Goal: Communication & Community: Answer question/provide support

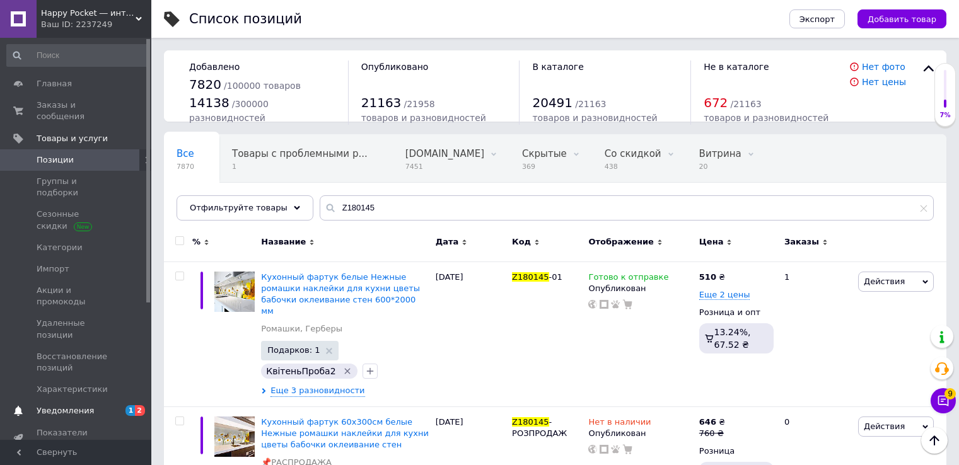
scroll to position [63, 0]
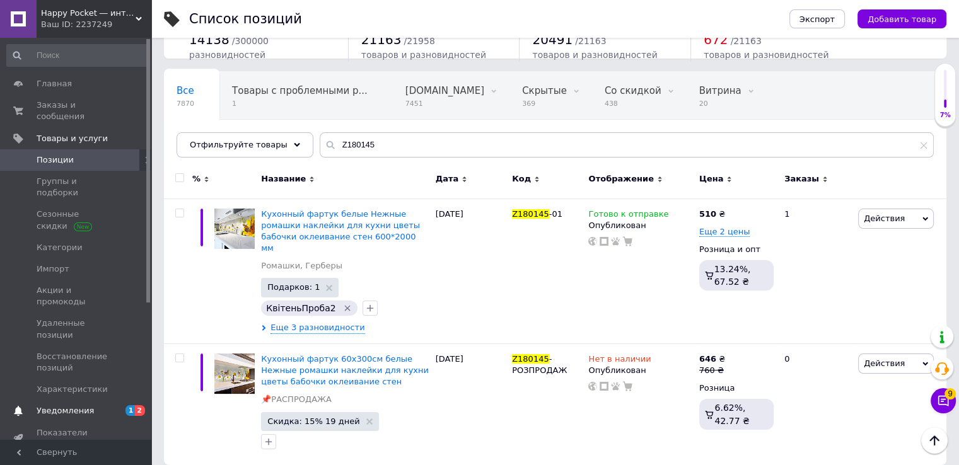
click at [96, 405] on span "Уведомления" at bounding box center [77, 410] width 80 height 11
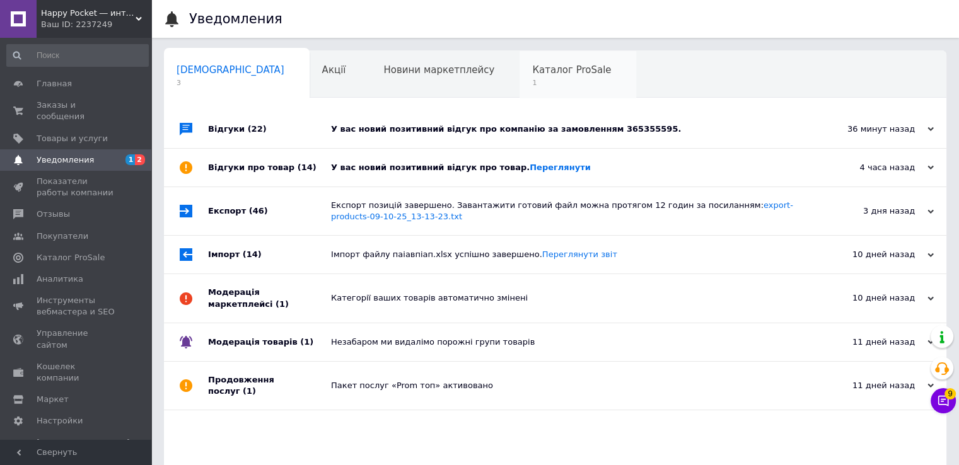
click at [519, 89] on div "Каталог ProSale 1" at bounding box center [577, 75] width 117 height 48
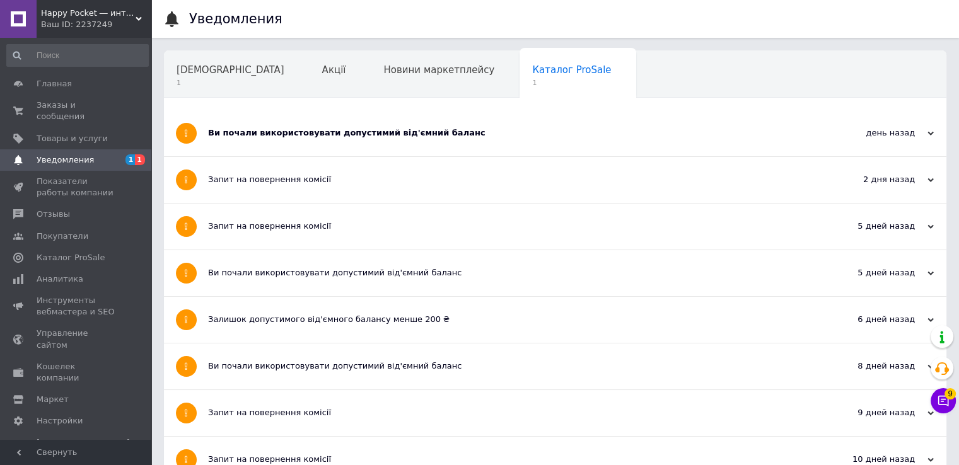
click at [392, 134] on div "Ви почали використовувати допустимий від'ємний баланс" at bounding box center [508, 132] width 600 height 11
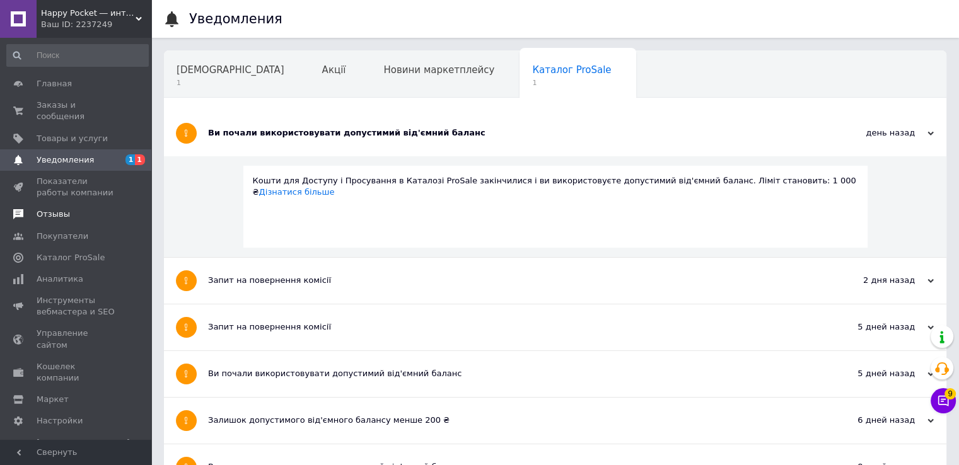
click at [51, 209] on span "Отзывы" at bounding box center [53, 214] width 33 height 11
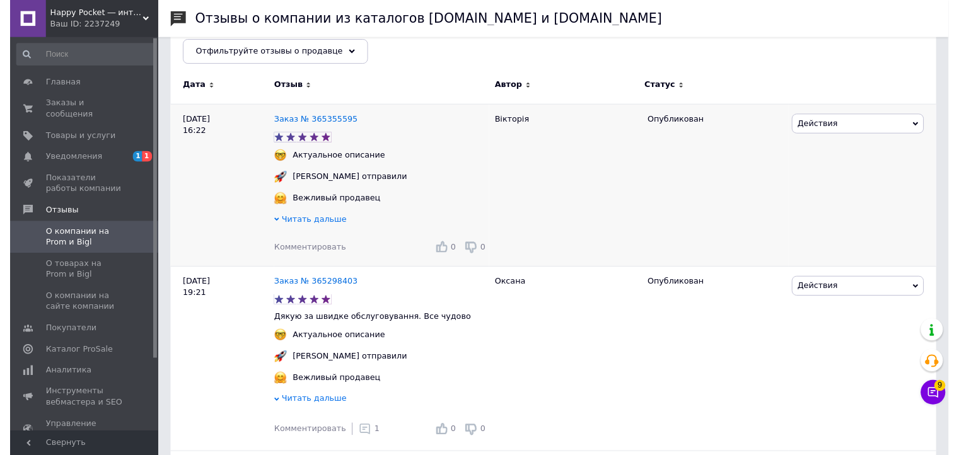
scroll to position [189, 0]
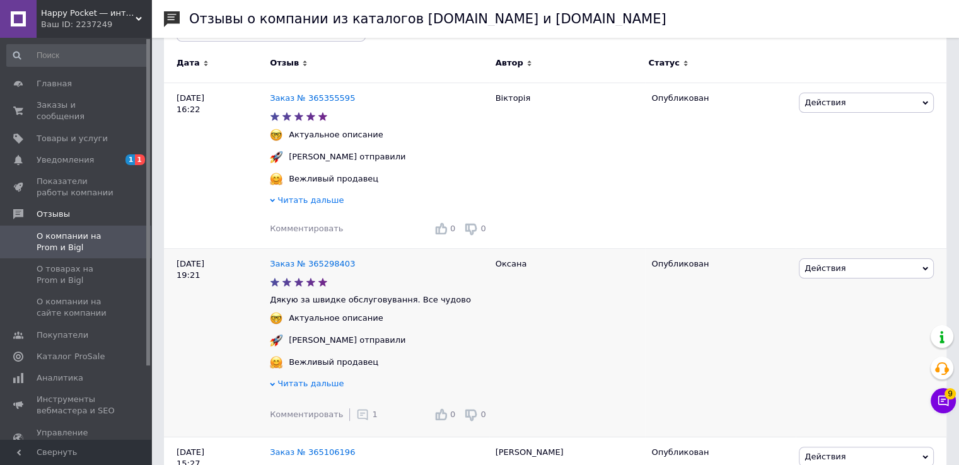
click at [357, 418] on use at bounding box center [362, 415] width 11 height 11
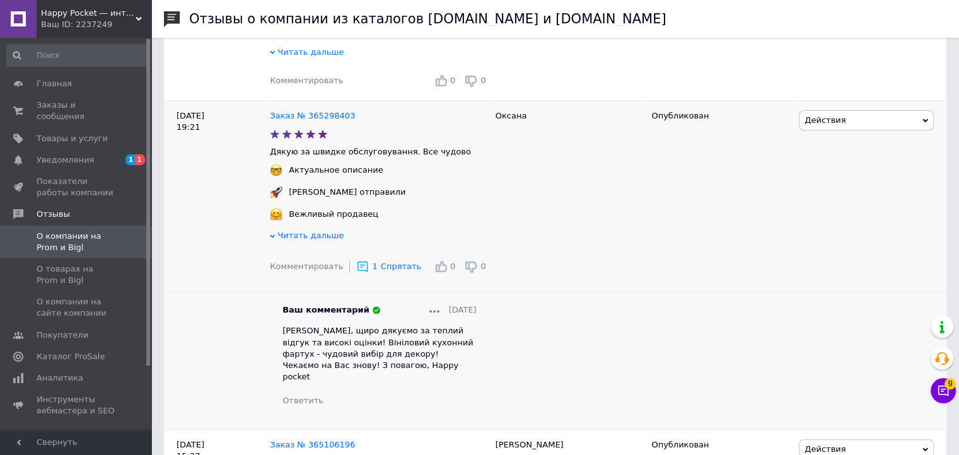
scroll to position [378, 0]
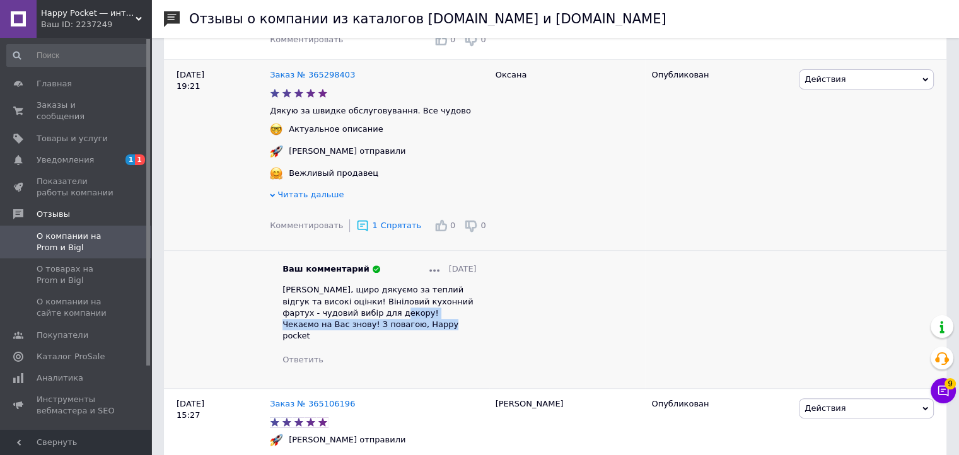
drag, startPoint x: 400, startPoint y: 332, endPoint x: 353, endPoint y: 316, distance: 49.0
click at [353, 316] on div "Оксано, щиро дякуємо за теплий відгук та високі оцінки! Вініловий кухонний фарт…" at bounding box center [379, 312] width 194 height 57
copy span "Чекаємо на Вас знову! З повагою, Happy pocket"
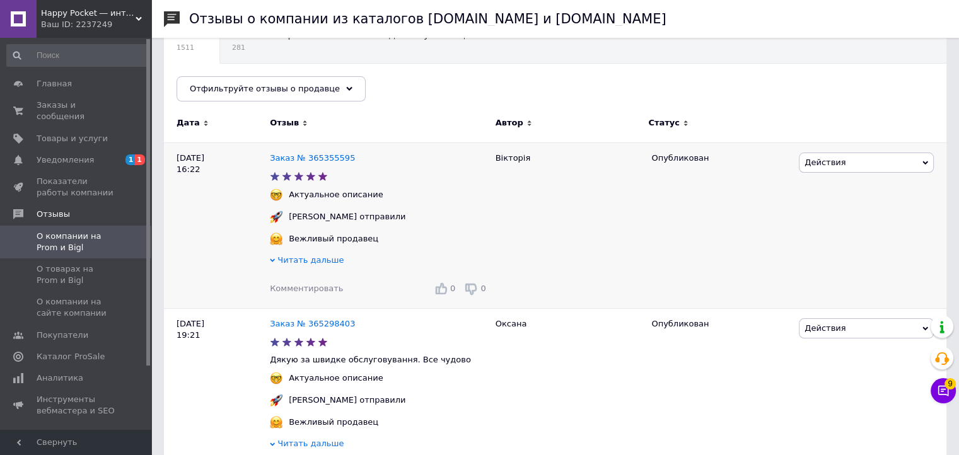
scroll to position [126, 0]
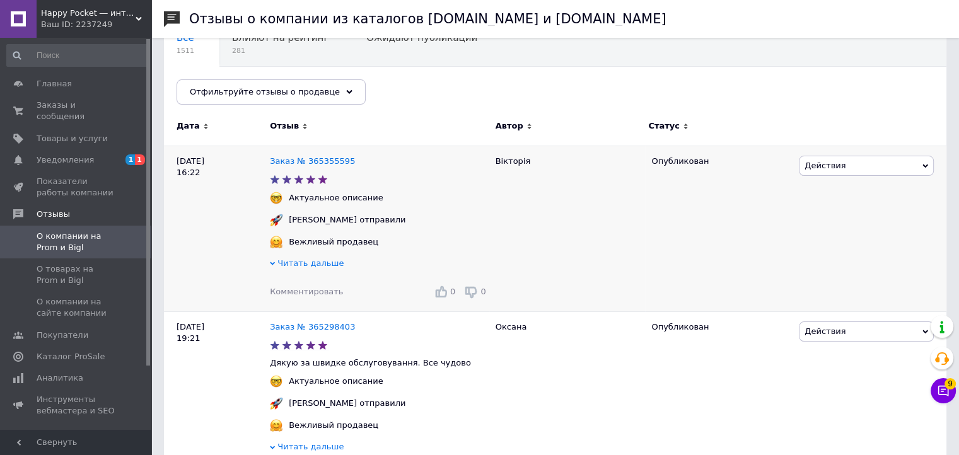
click at [296, 301] on div "Комментировать 0 0" at bounding box center [379, 292] width 219 height 20
click at [299, 291] on span "Комментировать" at bounding box center [306, 291] width 73 height 9
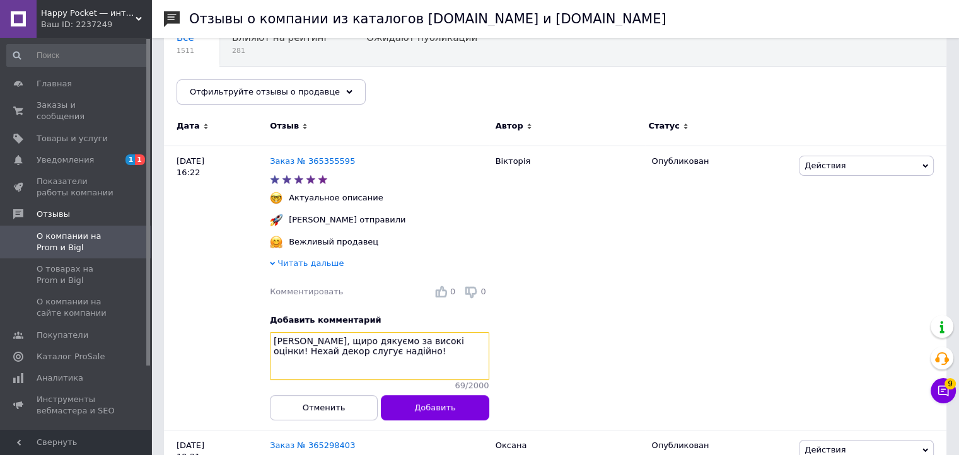
paste textarea "Чекаємо на Вас знову! З повагою, Happy pocket"
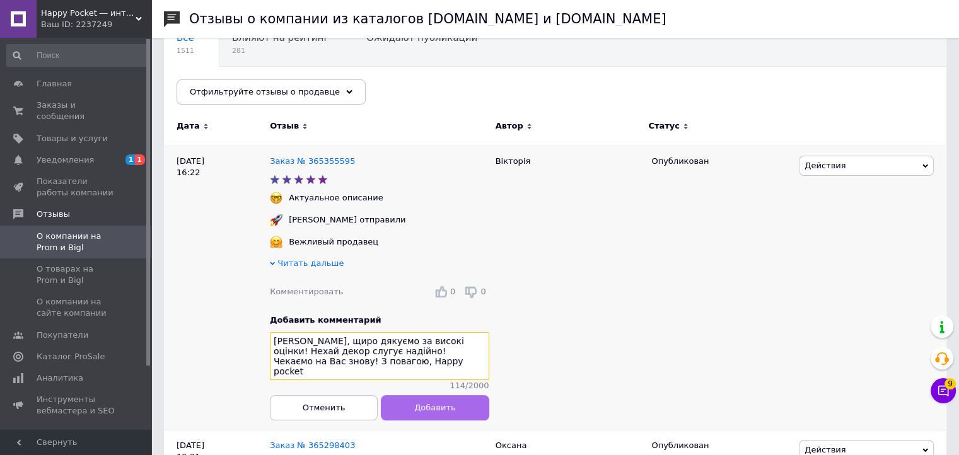
type textarea "Вікторіє, щиро дякуємо за високі оцінки! Нехай декор слугує надійно! Чекаємо на…"
click at [415, 421] on button "Добавить" at bounding box center [435, 407] width 108 height 25
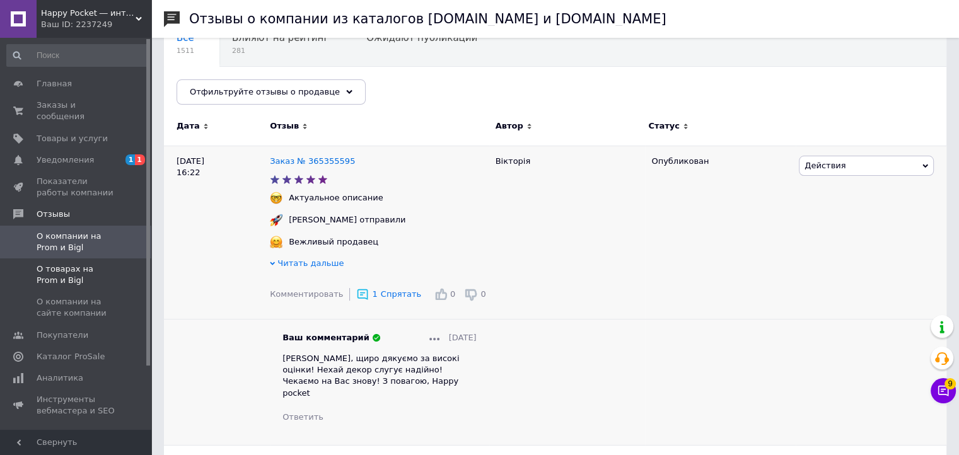
click at [55, 264] on span "О товарах на Prom и Bigl" at bounding box center [77, 275] width 80 height 23
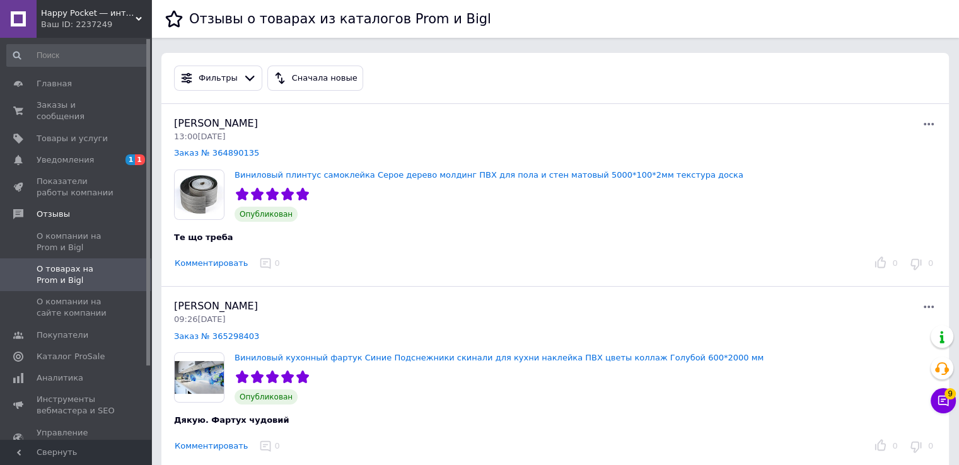
click at [218, 265] on button "Комментировать" at bounding box center [211, 263] width 74 height 13
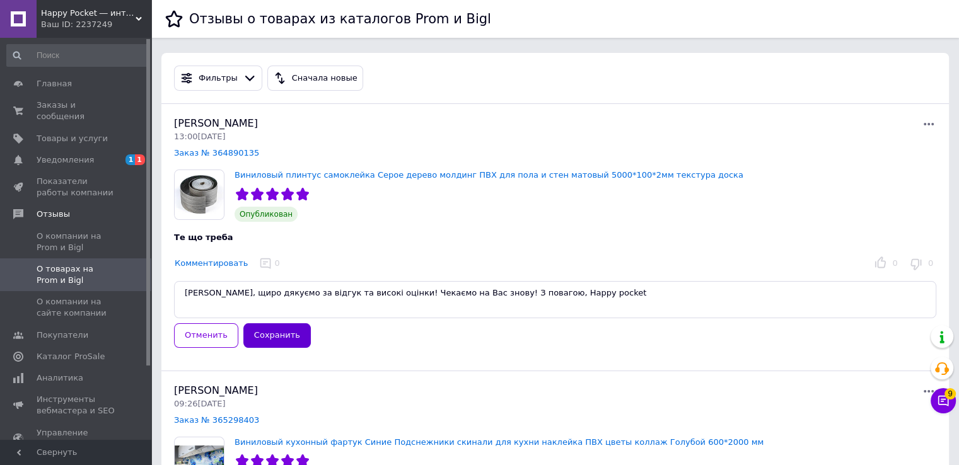
type textarea "Володимире, щиро дякуємо за відгук та високі оцінки! Чекаємо на Вас знову! З по…"
click at [253, 323] on button "Сохранить" at bounding box center [276, 335] width 67 height 25
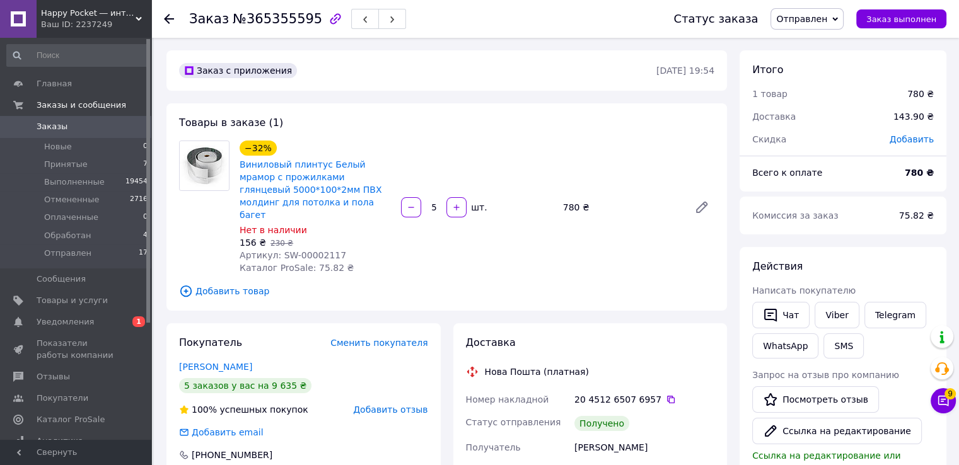
click at [813, 22] on span "Отправлен" at bounding box center [801, 19] width 51 height 10
click at [667, 396] on icon at bounding box center [671, 400] width 8 height 8
click at [812, 21] on span "Отправлен" at bounding box center [801, 19] width 51 height 10
click at [823, 59] on li "Выполнен" at bounding box center [807, 63] width 72 height 19
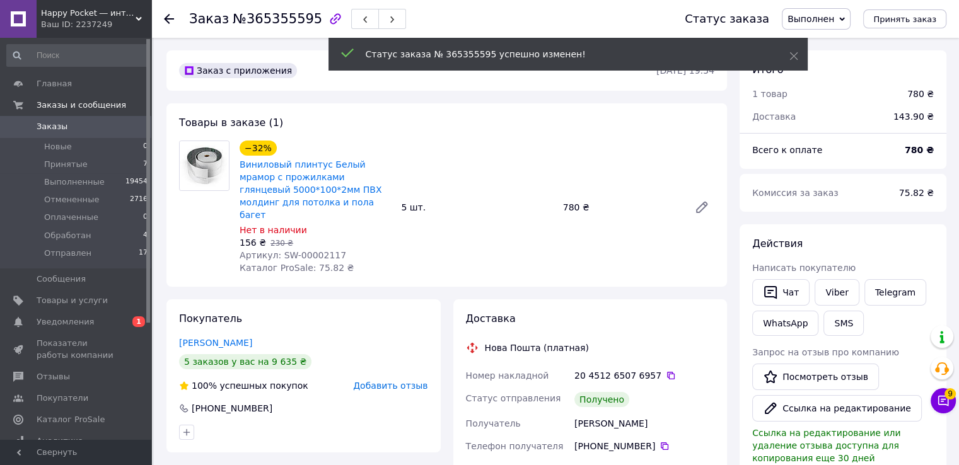
click at [59, 322] on span "Уведомления" at bounding box center [65, 321] width 57 height 11
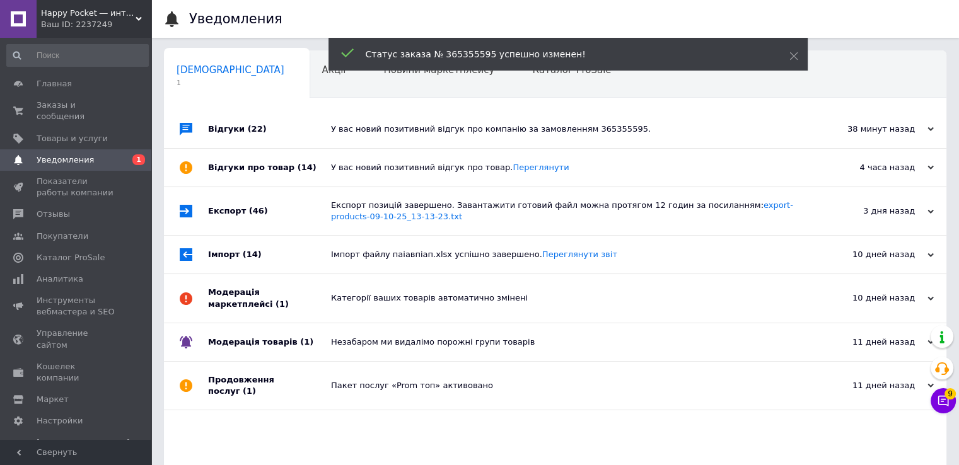
click at [388, 121] on div "У вас новий позитивний відгук про компанію за замовленням 365355595." at bounding box center [569, 129] width 477 height 38
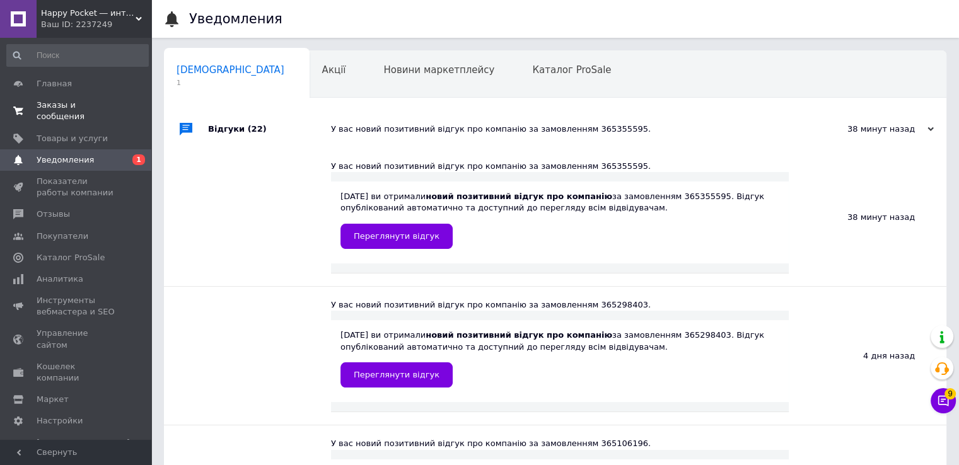
click at [54, 104] on span "Заказы и сообщения" at bounding box center [77, 111] width 80 height 23
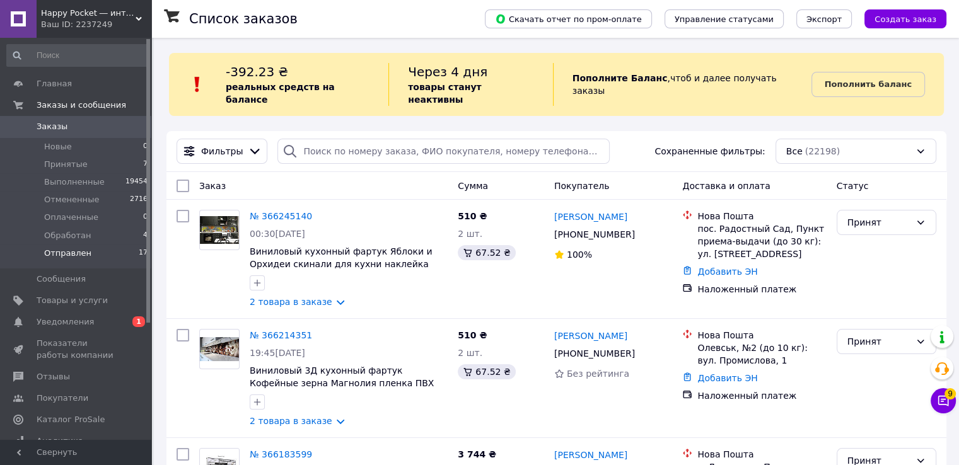
click at [73, 259] on li "Отправлен 17" at bounding box center [77, 257] width 155 height 24
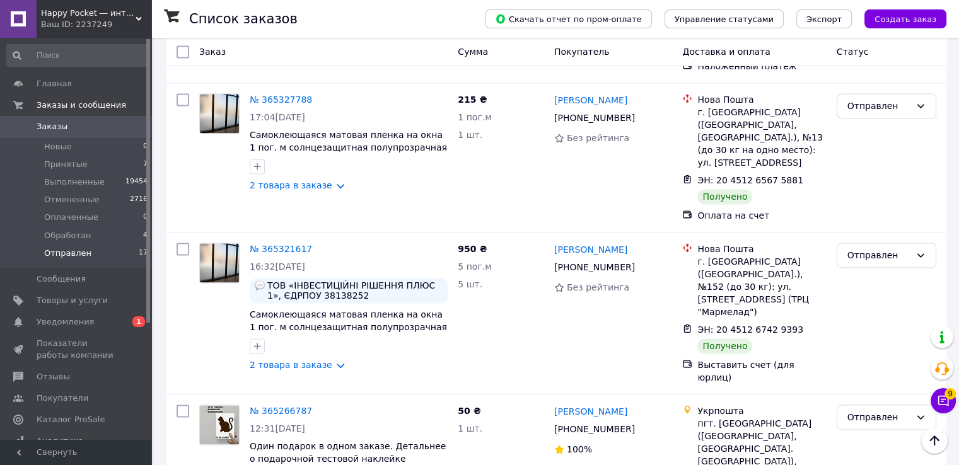
scroll to position [1754, 0]
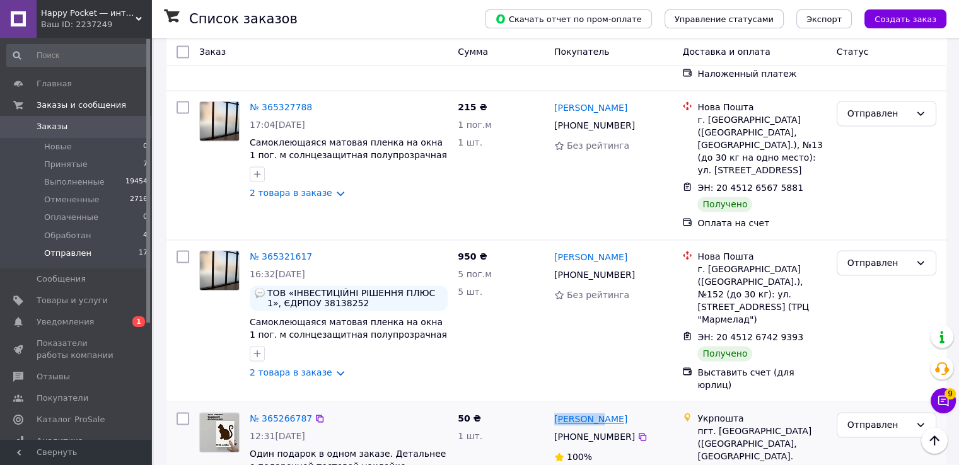
drag, startPoint x: 553, startPoint y: 219, endPoint x: 595, endPoint y: 223, distance: 42.4
click at [595, 411] on div "Янковский Артем" at bounding box center [591, 419] width 76 height 16
copy link "Янковский"
drag, startPoint x: 868, startPoint y: 233, endPoint x: 865, endPoint y: 248, distance: 14.7
click at [868, 418] on div "Отправлен" at bounding box center [878, 425] width 63 height 14
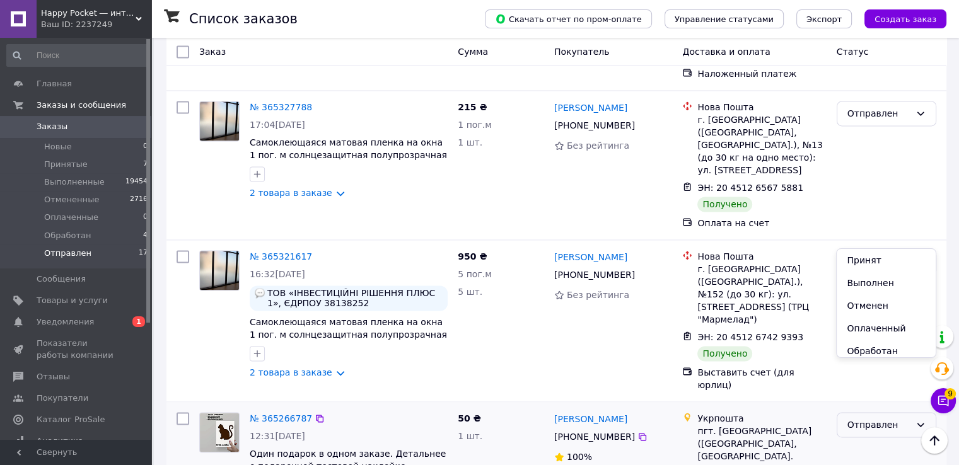
click at [858, 281] on li "Выполнен" at bounding box center [886, 283] width 98 height 23
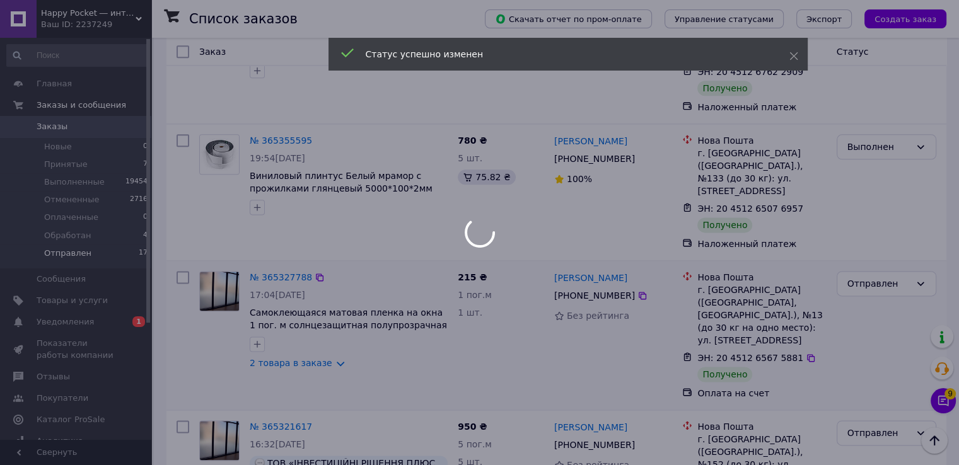
scroll to position [1565, 0]
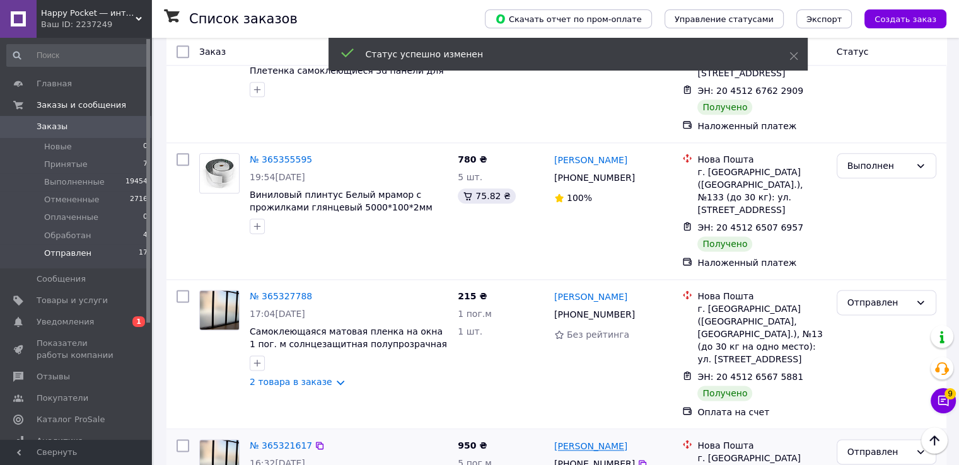
drag, startPoint x: 645, startPoint y: 267, endPoint x: 580, endPoint y: 268, distance: 64.9
click at [580, 438] on div "Олеся Коротенькова" at bounding box center [613, 446] width 121 height 16
copy link "Коротенькова"
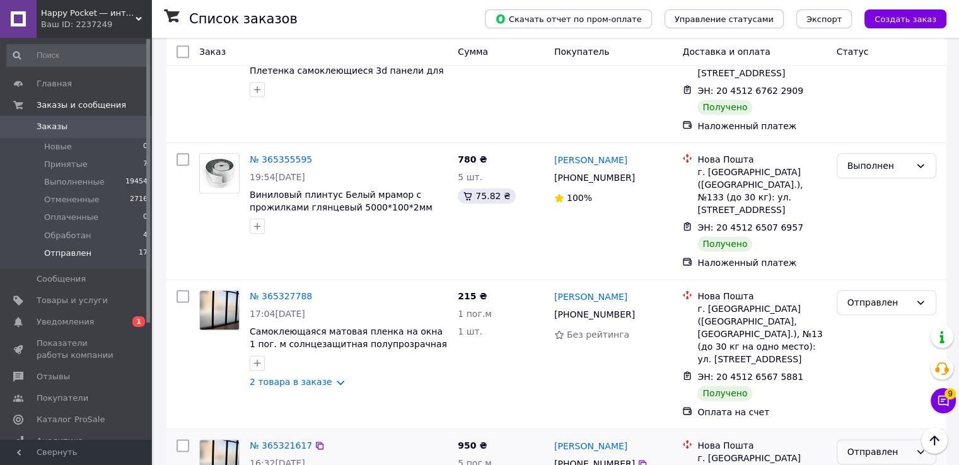
click at [868, 439] on div "Отправлен" at bounding box center [887, 451] width 100 height 25
drag, startPoint x: 865, startPoint y: 320, endPoint x: 870, endPoint y: 308, distance: 13.0
click at [864, 320] on li "Выполнен" at bounding box center [886, 321] width 98 height 23
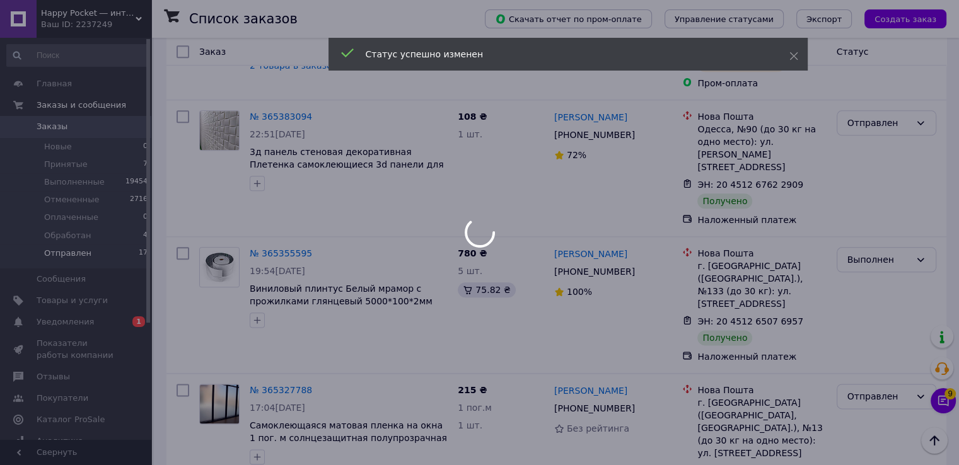
scroll to position [1439, 0]
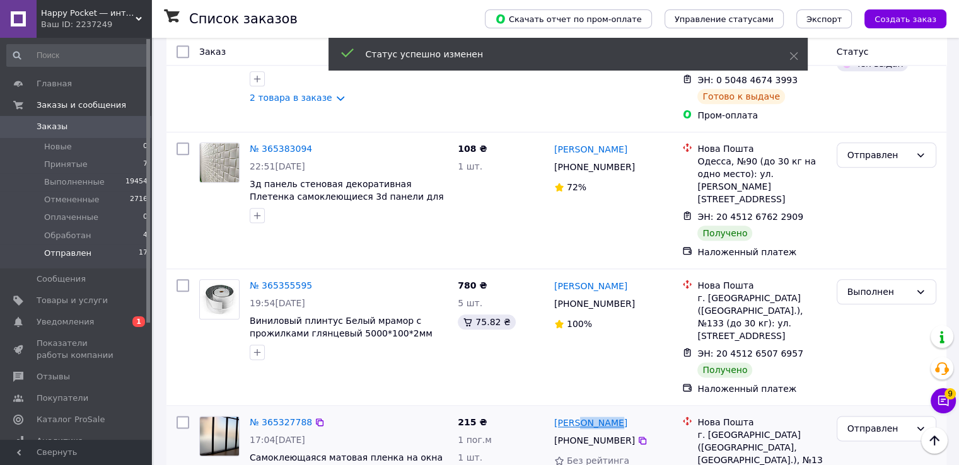
drag, startPoint x: 608, startPoint y: 255, endPoint x: 573, endPoint y: 257, distance: 34.7
copy link "Семічев"
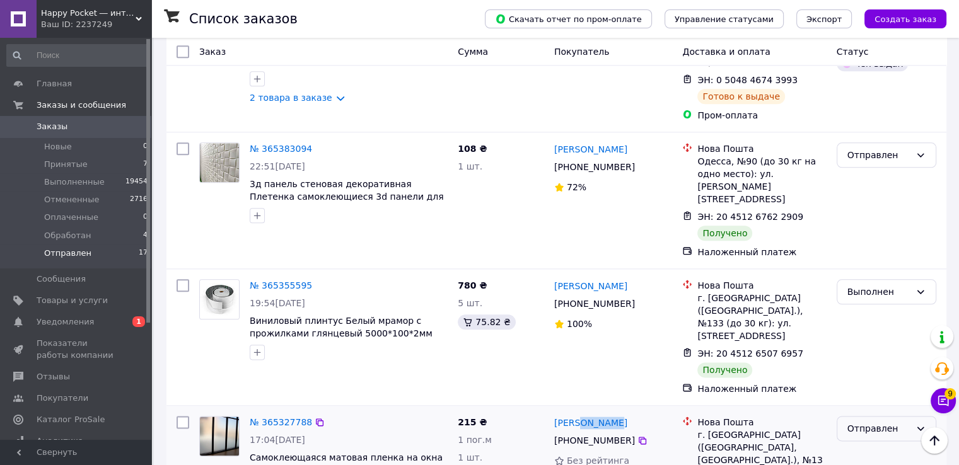
click at [874, 422] on div "Отправлен" at bounding box center [878, 429] width 63 height 14
click at [864, 313] on li "Выполнен" at bounding box center [886, 310] width 98 height 23
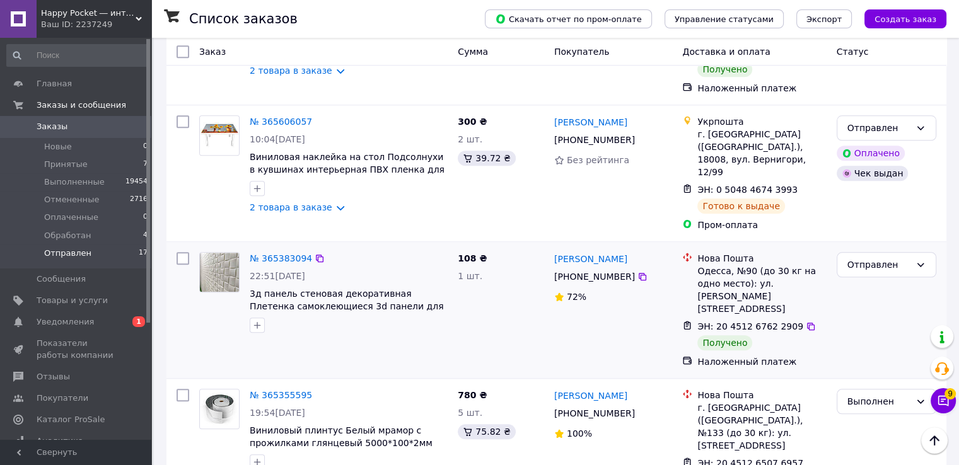
scroll to position [1313, 0]
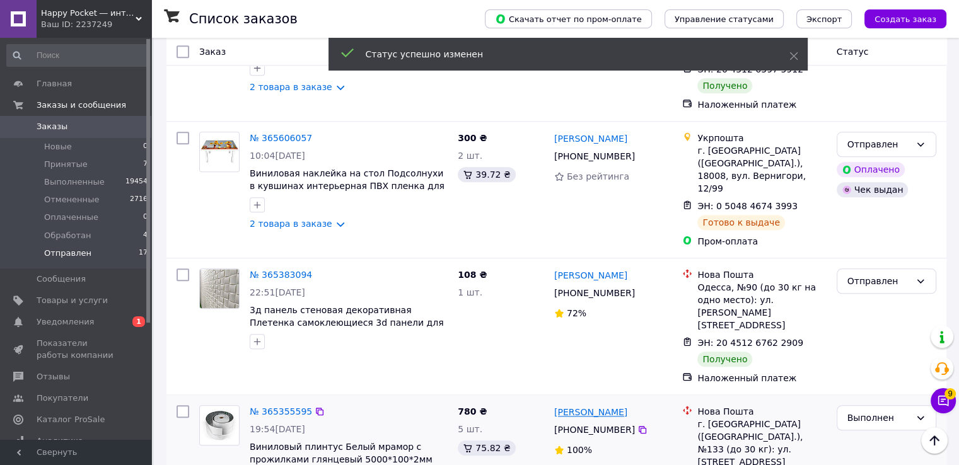
drag, startPoint x: 625, startPoint y: 270, endPoint x: 588, endPoint y: 272, distance: 37.2
copy link "Примак"
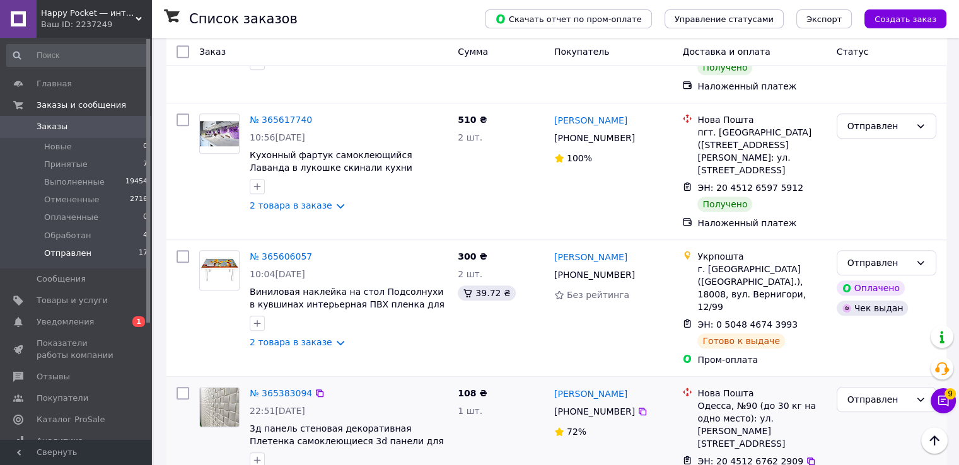
scroll to position [1187, 0]
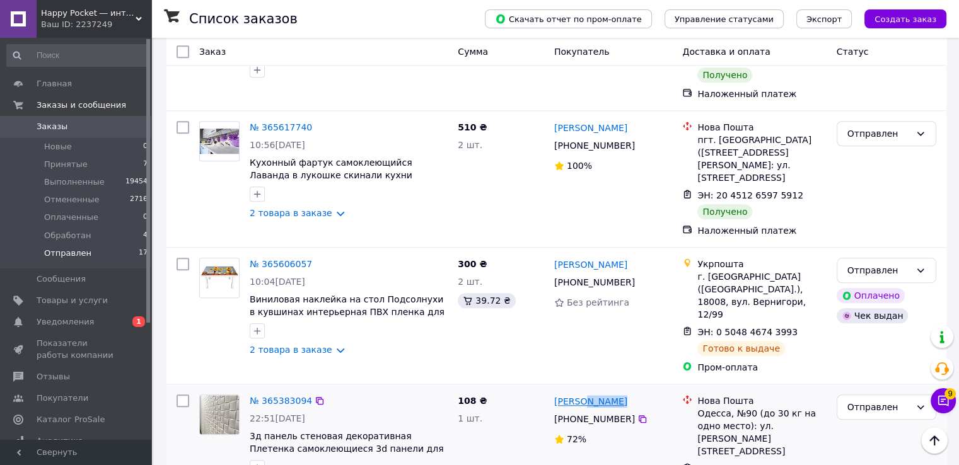
drag, startPoint x: 618, startPoint y: 271, endPoint x: 583, endPoint y: 273, distance: 36.0
click at [583, 393] on div "Олена Постова" at bounding box center [613, 401] width 121 height 16
copy link "Постова"
click at [871, 400] on div "Отправлен" at bounding box center [878, 407] width 63 height 14
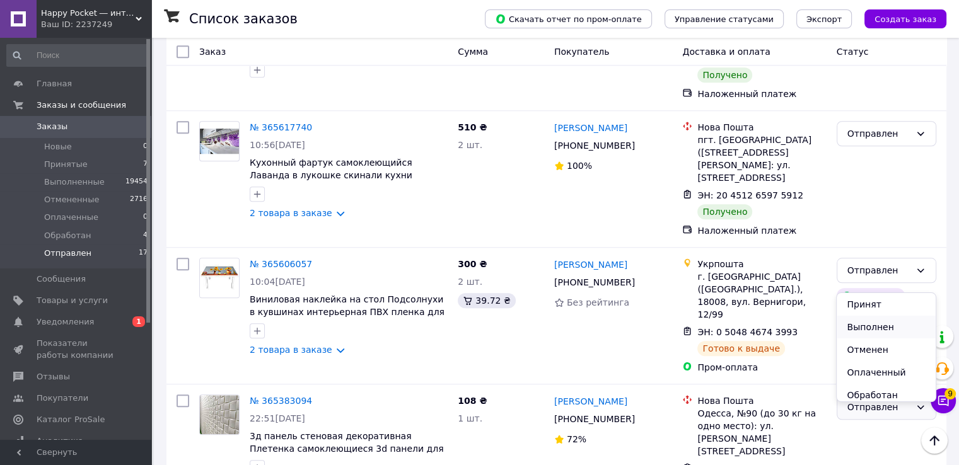
click at [871, 326] on li "Выполнен" at bounding box center [886, 327] width 98 height 23
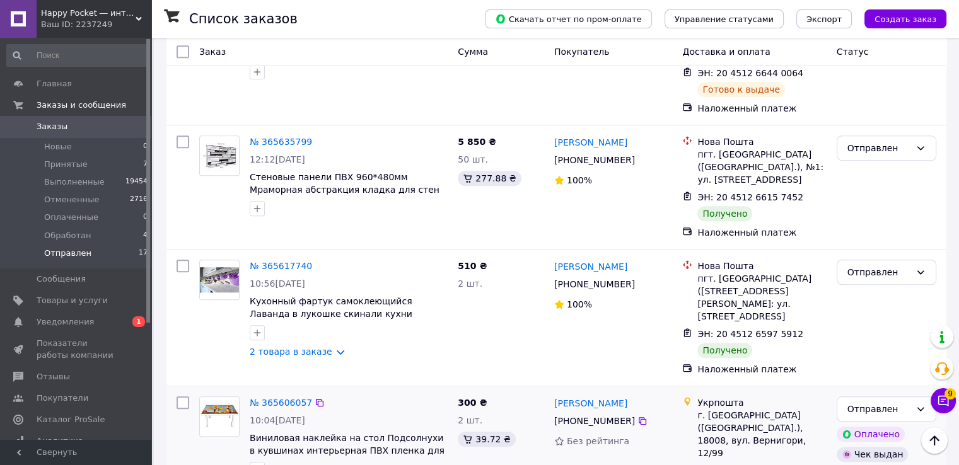
scroll to position [997, 0]
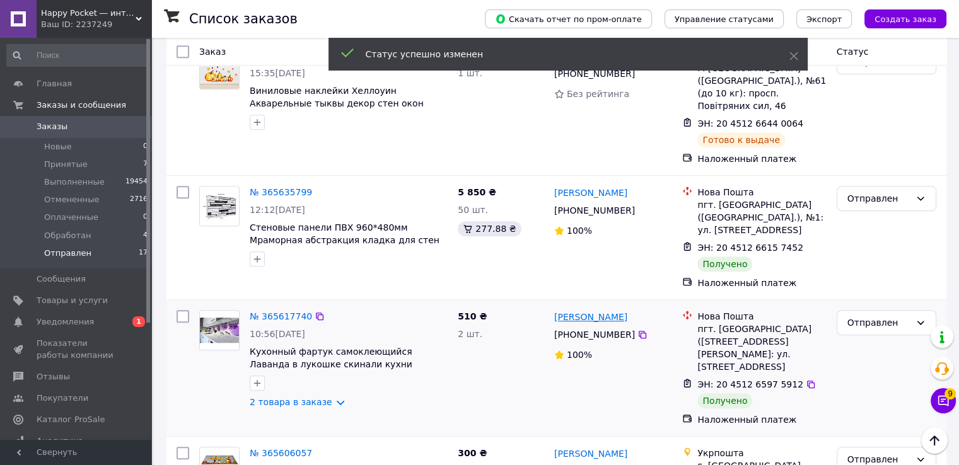
drag, startPoint x: 628, startPoint y: 218, endPoint x: 586, endPoint y: 217, distance: 42.2
click at [586, 309] on div "Тетяна Миняйло" at bounding box center [613, 317] width 121 height 16
copy link "Миняйло"
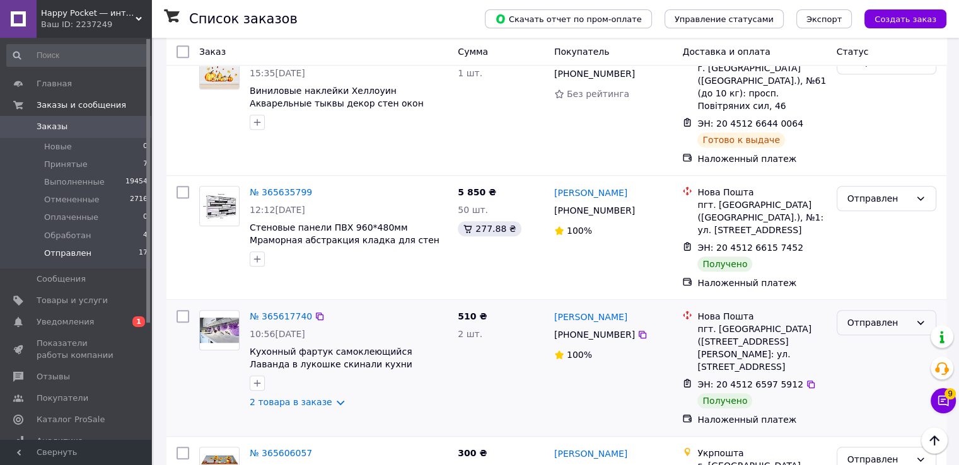
click at [873, 316] on div "Отправлен" at bounding box center [878, 323] width 63 height 14
click at [869, 268] on li "Выполнен" at bounding box center [886, 271] width 98 height 23
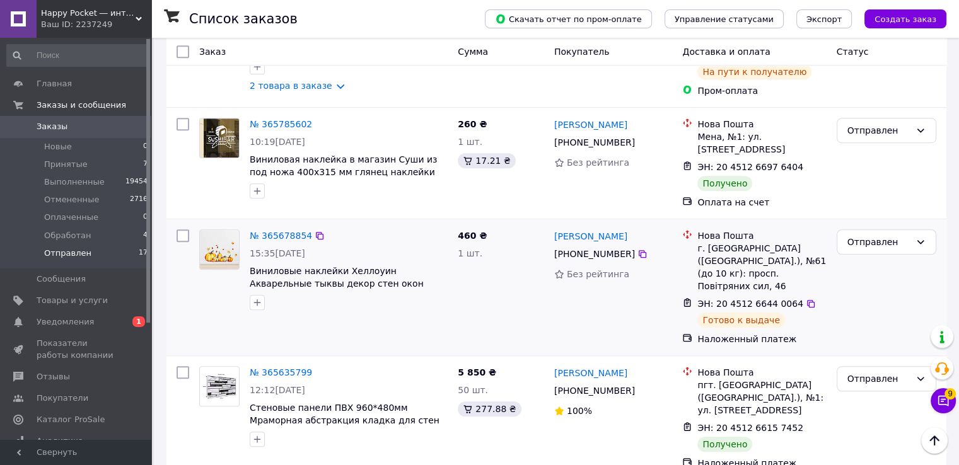
scroll to position [808, 0]
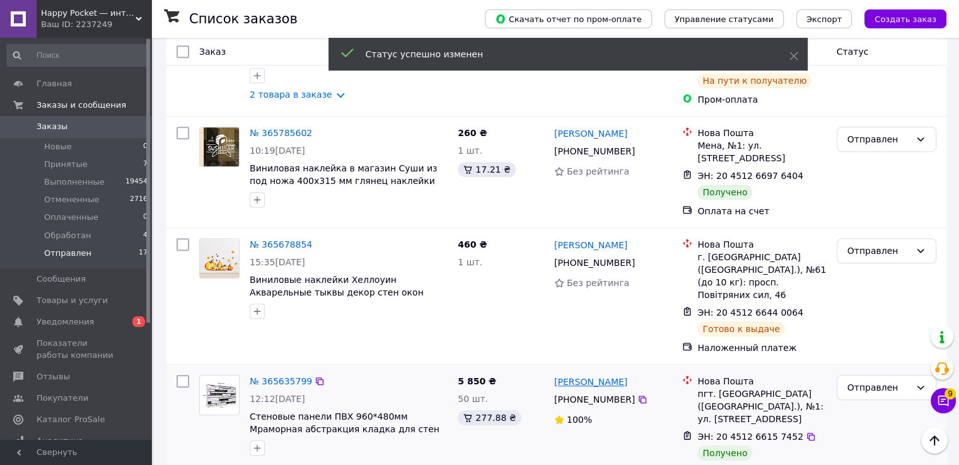
drag, startPoint x: 628, startPoint y: 294, endPoint x: 585, endPoint y: 294, distance: 42.9
click at [585, 374] on div "Сергей Фортуна" at bounding box center [613, 382] width 121 height 16
copy link "Фортуна"
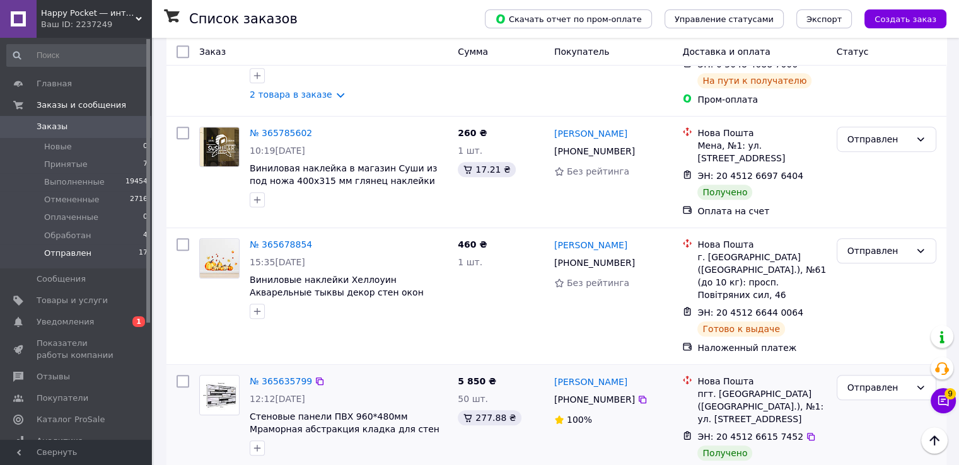
drag, startPoint x: 873, startPoint y: 301, endPoint x: 871, endPoint y: 313, distance: 12.2
click at [874, 381] on div "Отправлен" at bounding box center [878, 388] width 63 height 14
click at [860, 347] on li "Выполнен" at bounding box center [886, 348] width 98 height 23
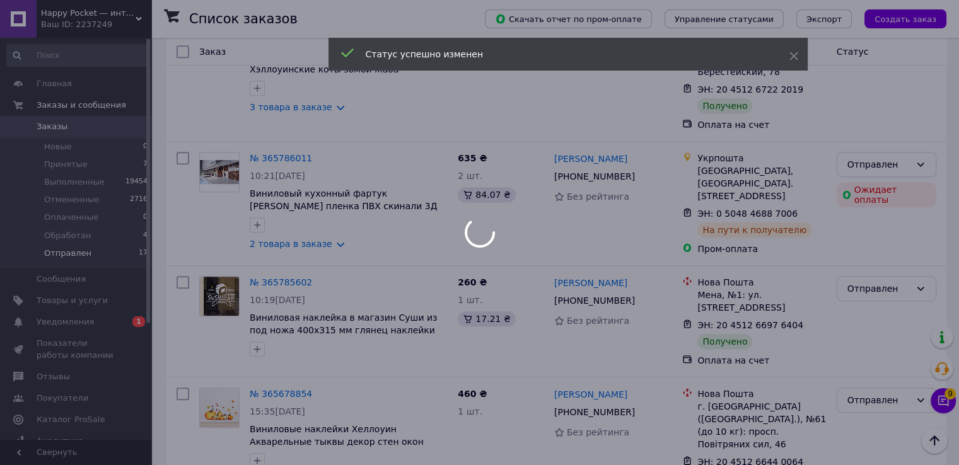
scroll to position [619, 0]
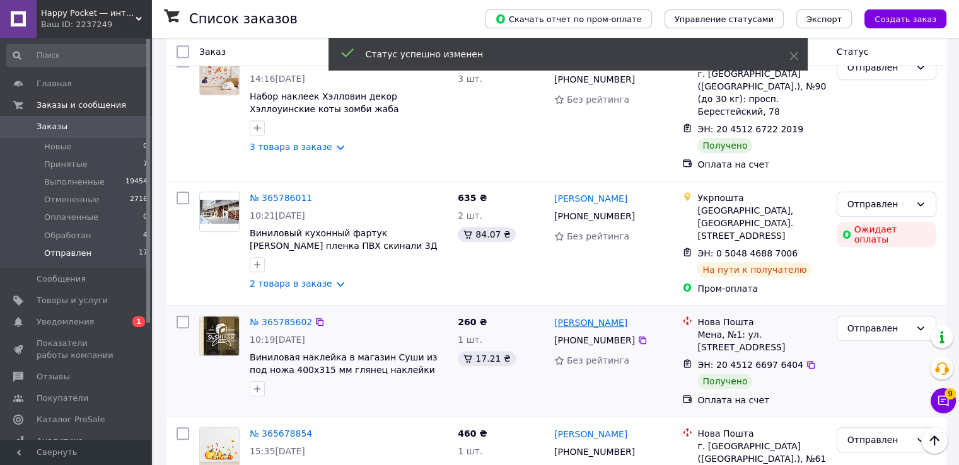
drag, startPoint x: 629, startPoint y: 258, endPoint x: 589, endPoint y: 257, distance: 40.4
click at [589, 315] on div "Альона Микитенко" at bounding box center [613, 323] width 121 height 16
copy link "Микитенко"
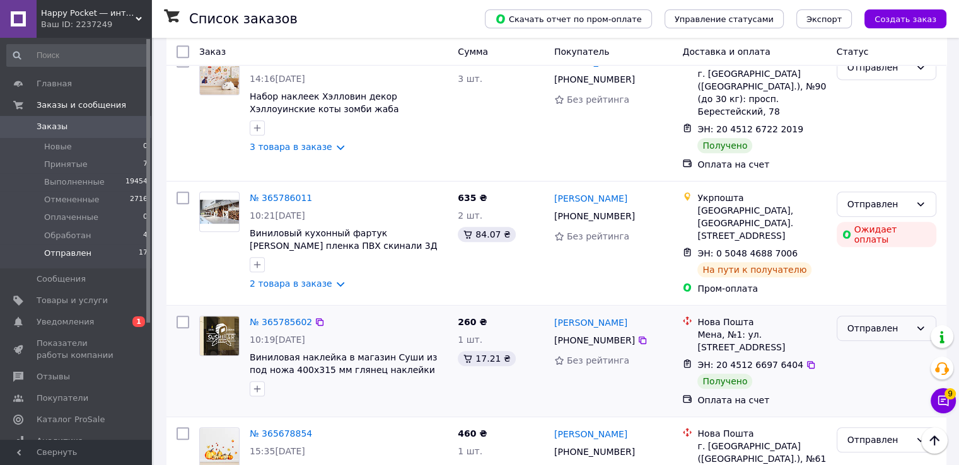
click at [865, 322] on div "Отправлен" at bounding box center [878, 329] width 63 height 14
click at [862, 306] on li "Выполнен" at bounding box center [886, 312] width 98 height 23
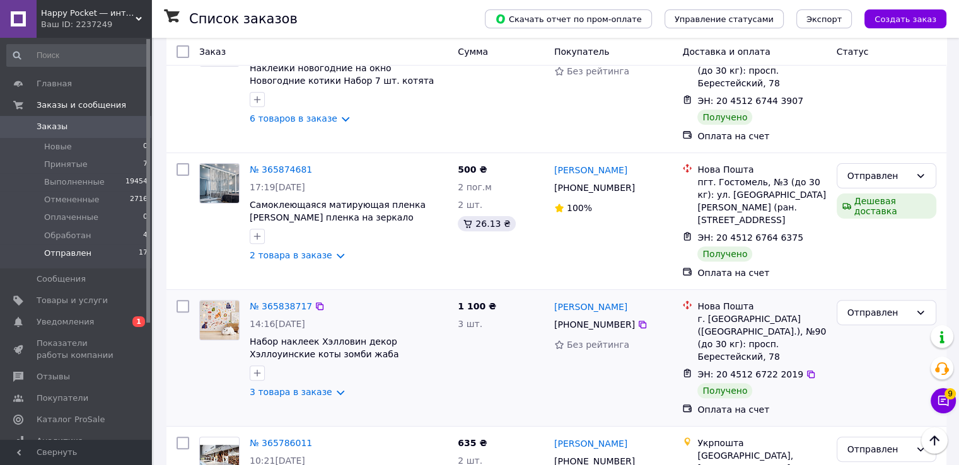
scroll to position [367, 0]
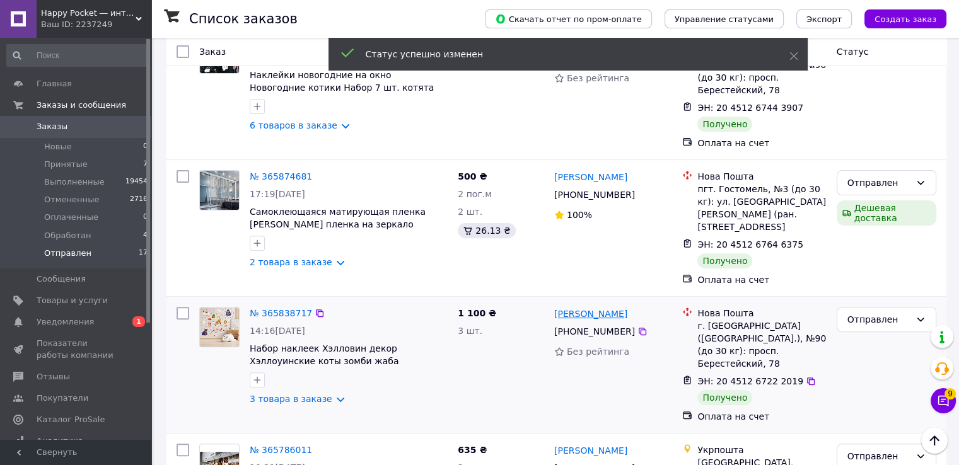
drag, startPoint x: 627, startPoint y: 264, endPoint x: 582, endPoint y: 264, distance: 45.4
click at [582, 306] on div "Олена Гаврилюк" at bounding box center [613, 314] width 121 height 16
copy link "Гаврилюк"
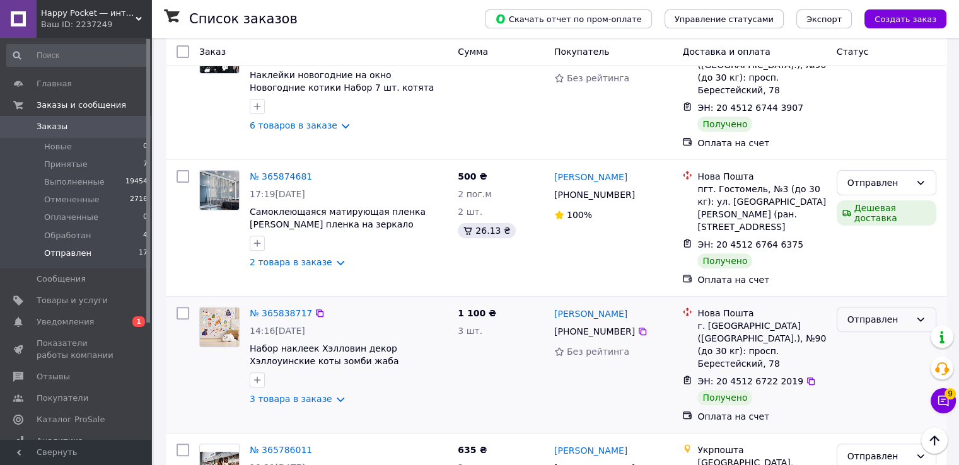
click at [875, 313] on div "Отправлен" at bounding box center [878, 320] width 63 height 14
click at [878, 320] on li "Выполнен" at bounding box center [886, 319] width 98 height 23
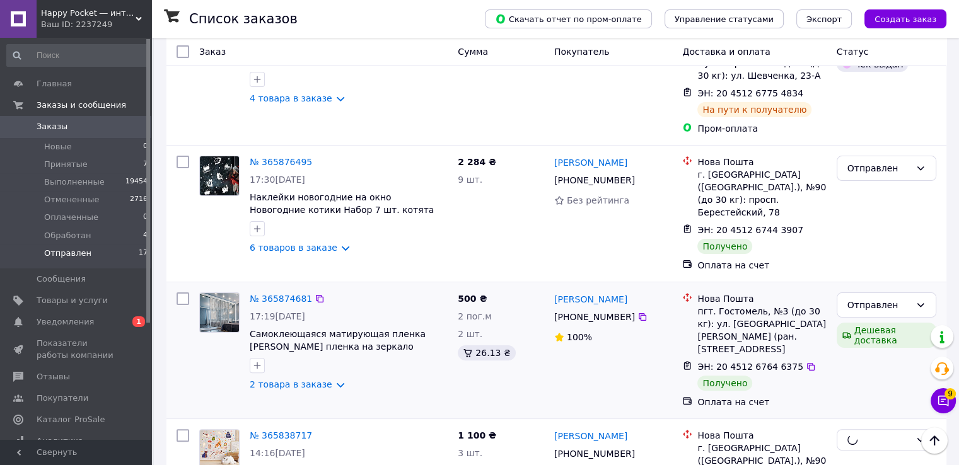
scroll to position [241, 0]
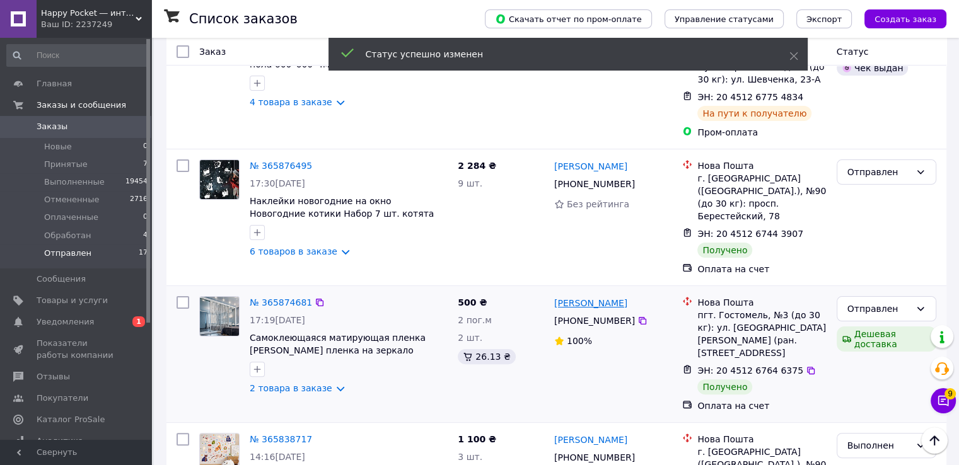
drag, startPoint x: 636, startPoint y: 266, endPoint x: 584, endPoint y: 267, distance: 51.7
click at [584, 295] on div "Натали Сосновская" at bounding box center [613, 303] width 121 height 16
copy link "Сосновская"
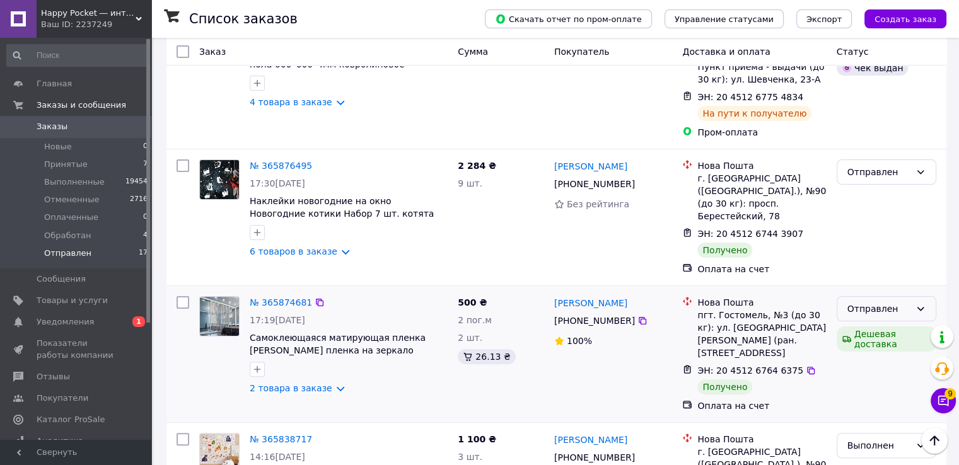
click at [875, 302] on div "Отправлен" at bounding box center [878, 309] width 63 height 14
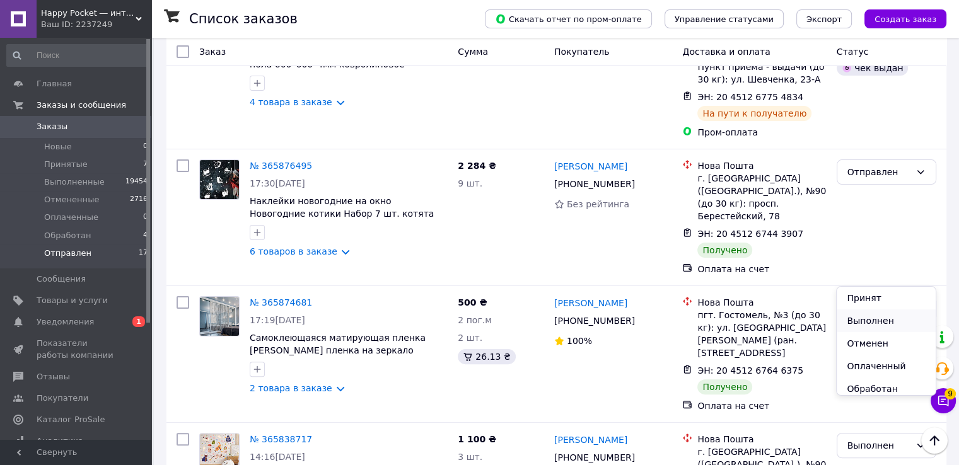
click at [877, 320] on li "Выполнен" at bounding box center [886, 321] width 98 height 23
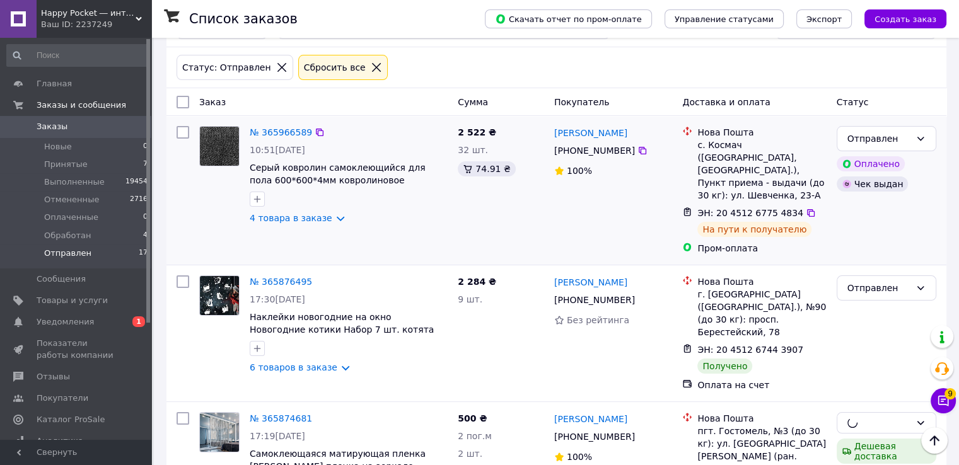
scroll to position [52, 0]
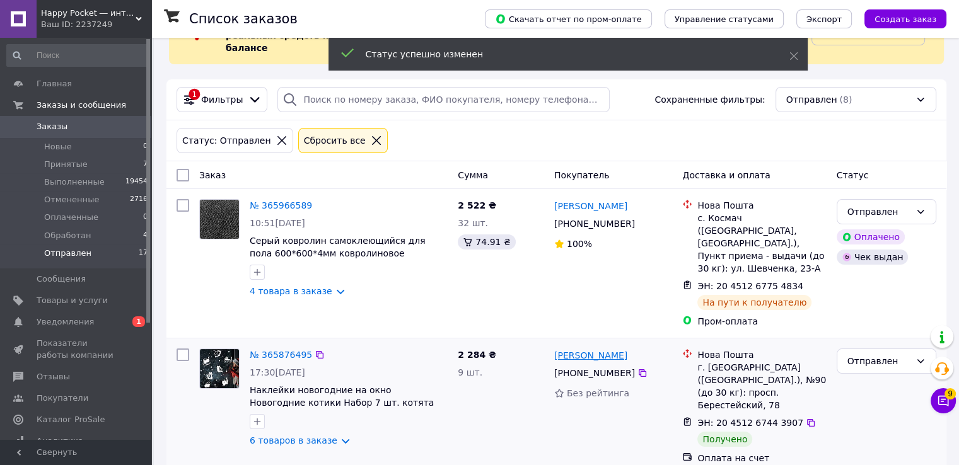
drag, startPoint x: 624, startPoint y: 332, endPoint x: 581, endPoint y: 336, distance: 42.5
click at [581, 347] on div "Олена Гаврилюк" at bounding box center [613, 355] width 121 height 16
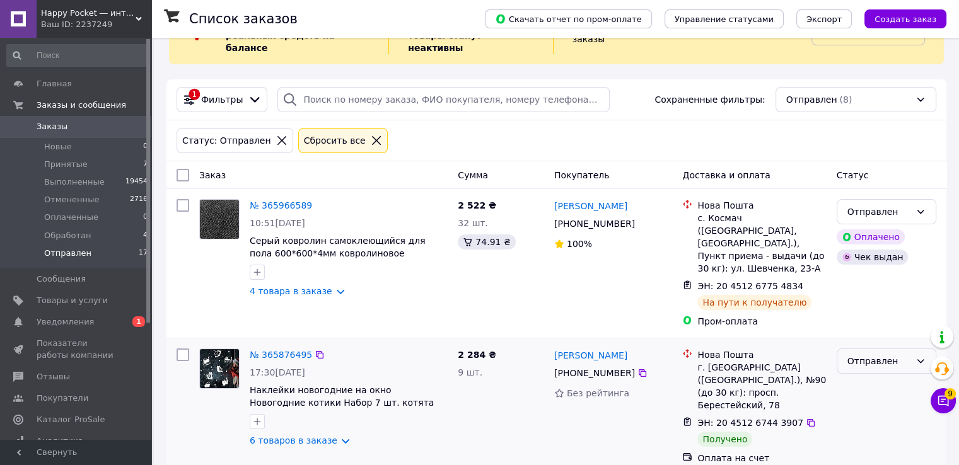
click at [861, 354] on div "Отправлен" at bounding box center [878, 361] width 63 height 14
click at [873, 382] on li "Выполнен" at bounding box center [886, 385] width 98 height 23
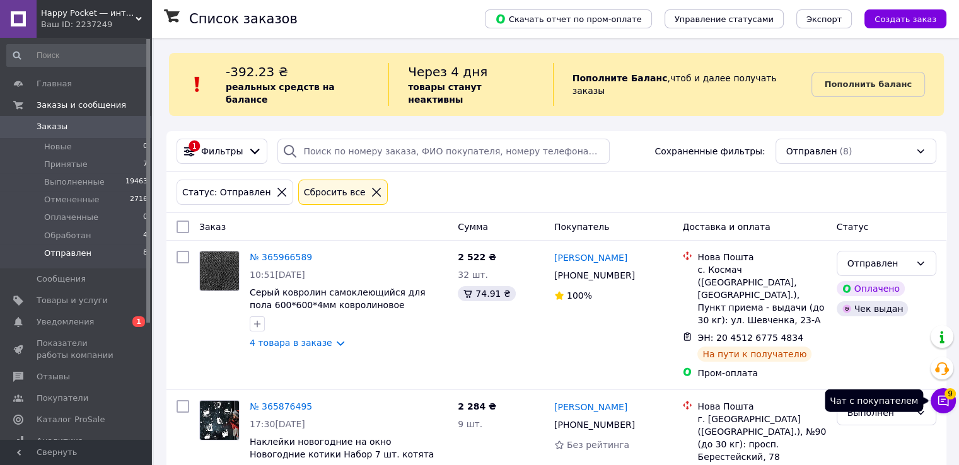
click at [942, 406] on icon at bounding box center [943, 401] width 13 height 13
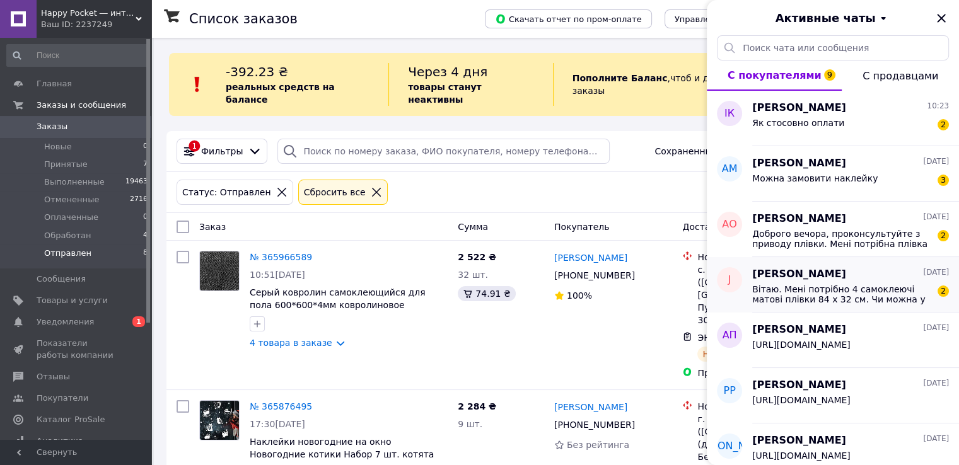
click at [821, 289] on span "Вітаю. Мені потрібно 4 самоклеючі матові плівки 84 х 32 см. Чи можна у вас замо…" at bounding box center [841, 294] width 179 height 20
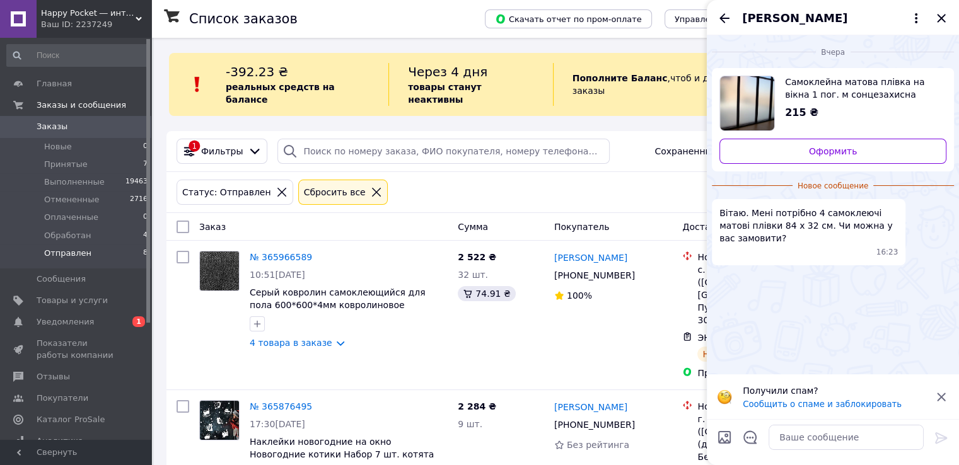
click at [943, 396] on icon at bounding box center [941, 397] width 15 height 15
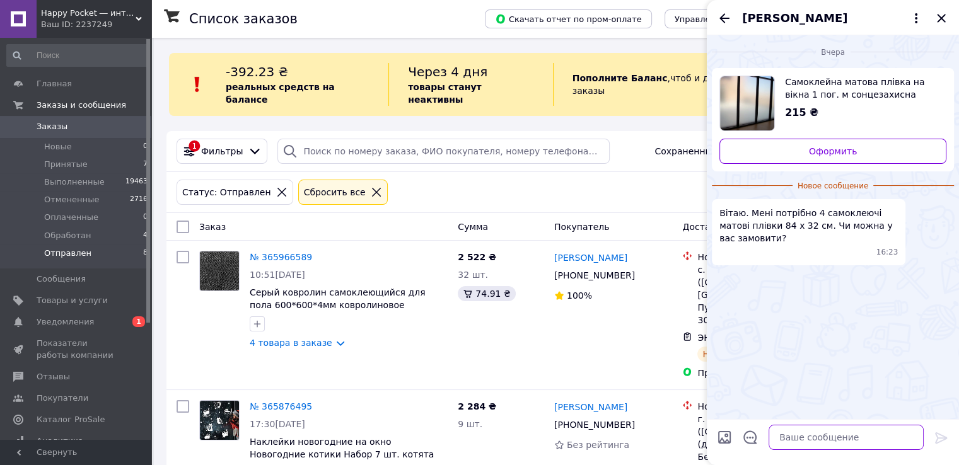
click at [820, 427] on textarea at bounding box center [846, 437] width 155 height 25
click at [910, 439] on textarea "Добридень, Юліє! Так, звичайно. Загальна вартість 320х840 мм, 4 шт. -" at bounding box center [833, 431] width 180 height 38
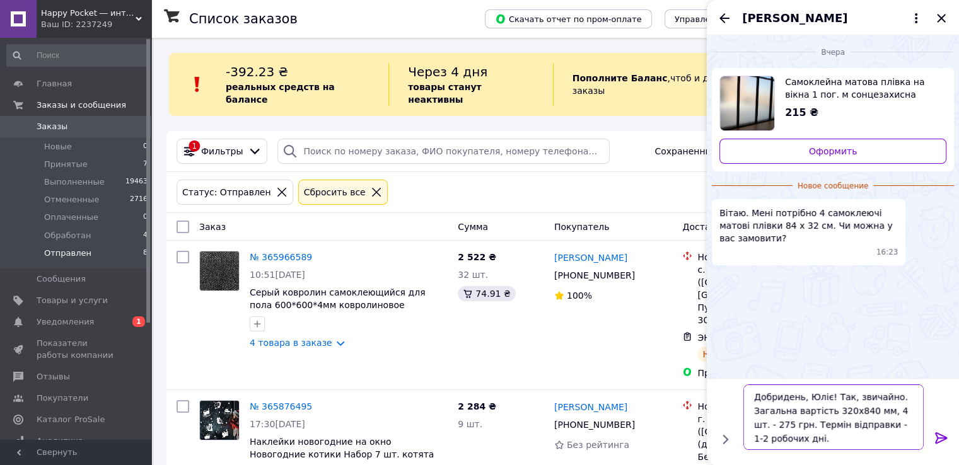
scroll to position [8, 0]
type textarea "Добридень, Юліє! Так, звичайно. Загальна вартість 320х840 мм, 4 шт. - 275 грн. …"
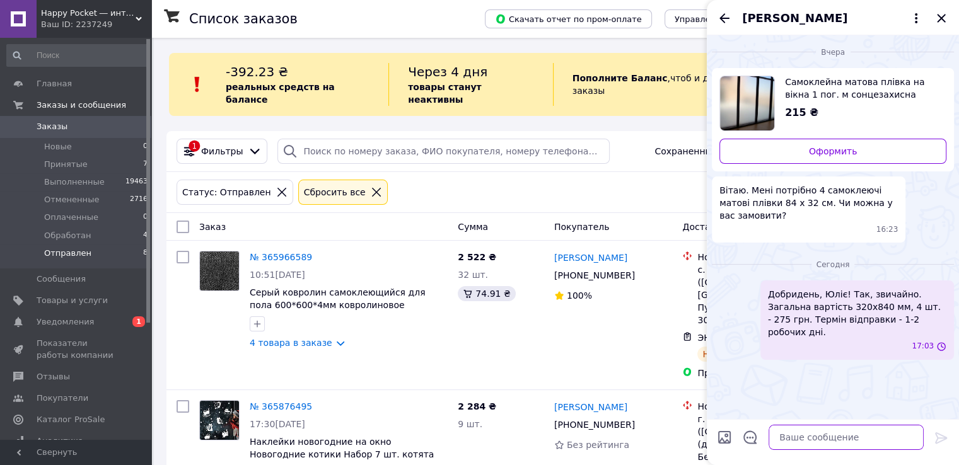
scroll to position [0, 0]
paste textarea "Для оформлення замовлення уточніть, будь ласка, наступні дані: - ПІБ і телефон …"
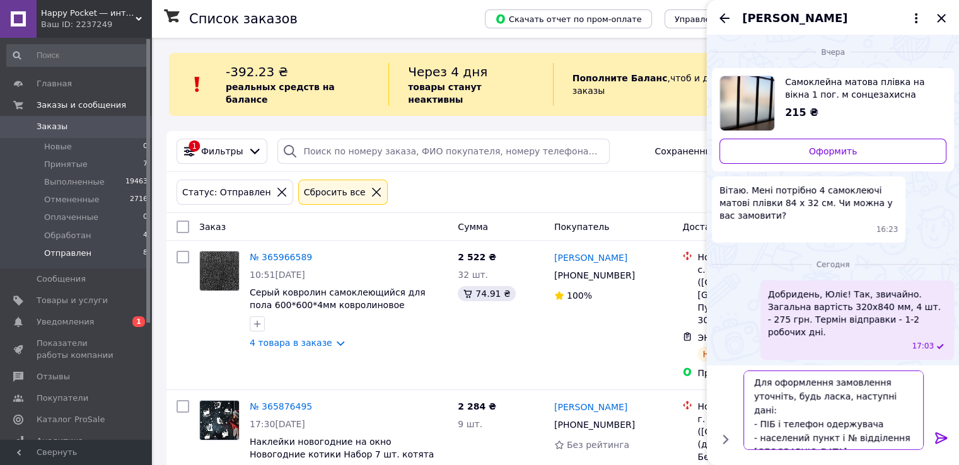
type textarea "Для оформлення замовлення уточніть, будь ласка, наступні дані: - ПІБ і телефон …"
click at [938, 432] on icon at bounding box center [941, 438] width 15 height 15
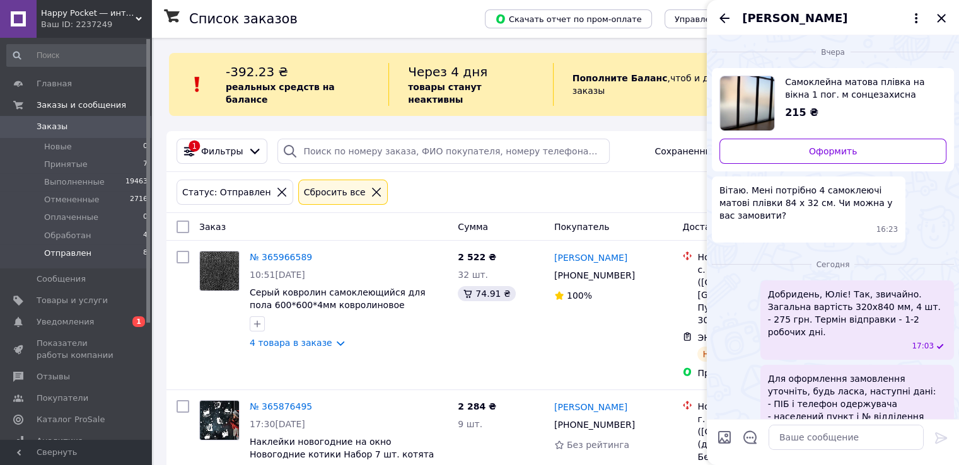
scroll to position [30, 0]
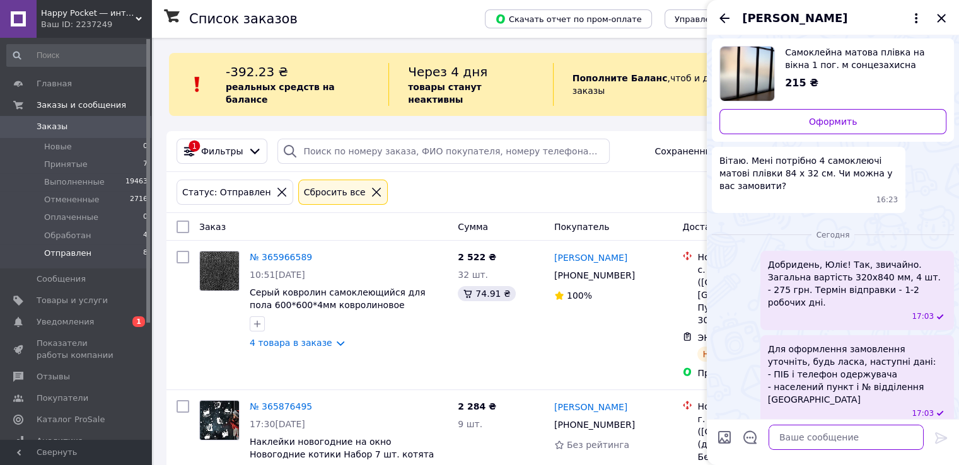
click at [834, 442] on textarea at bounding box center [846, 437] width 155 height 25
paste textarea ""[ІМ'Я ПОКУПЦЯ], у продовження нашої телефонної розмови направляємо Вам дані дл…"
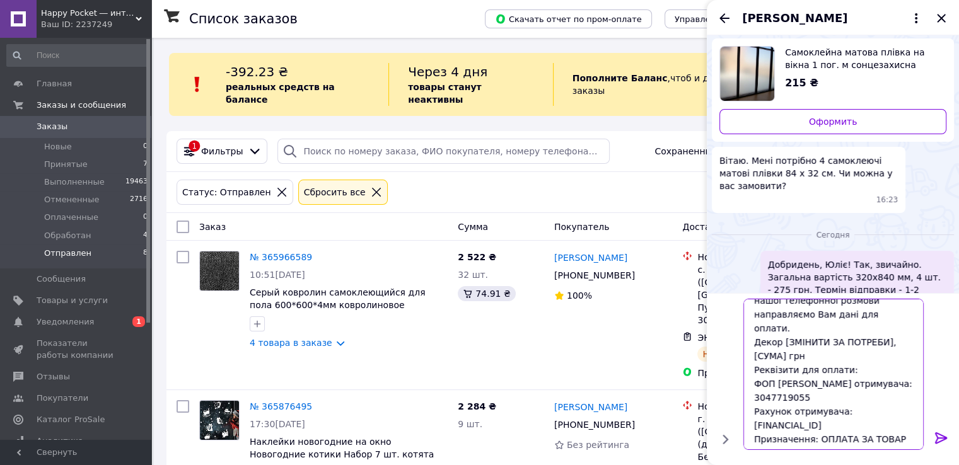
scroll to position [0, 0]
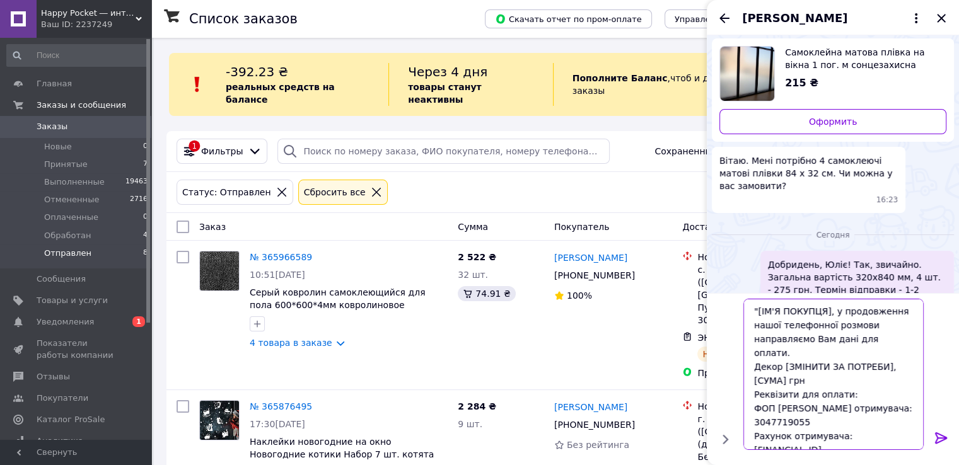
drag, startPoint x: 804, startPoint y: 369, endPoint x: 745, endPoint y: 311, distance: 82.9
click at [745, 311] on textarea ""[ІМ'Я ПОКУПЦЯ], у продовження нашої телефонної розмови направляємо Вам дані дл…" at bounding box center [833, 374] width 180 height 151
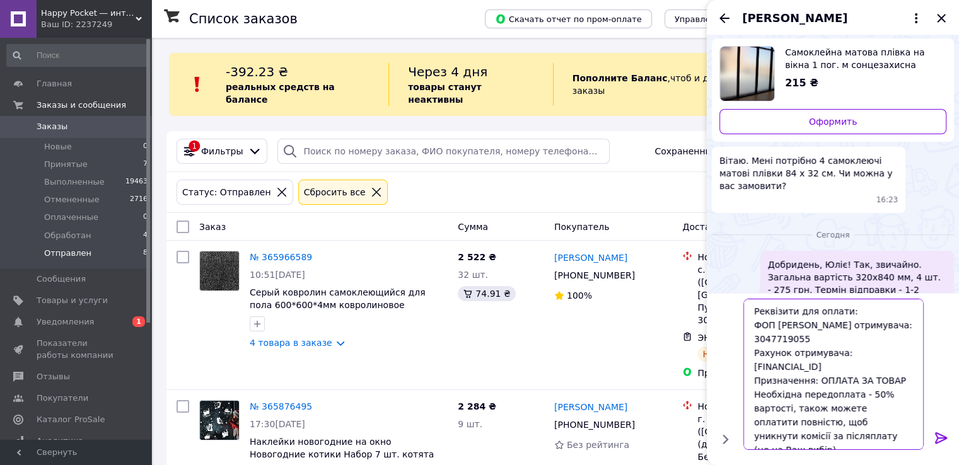
type textarea "Реквізити для оплати: ФОП [PERSON_NAME] отримувача: 3047719055 Рахунок отримува…"
click at [941, 438] on icon at bounding box center [941, 437] width 12 height 11
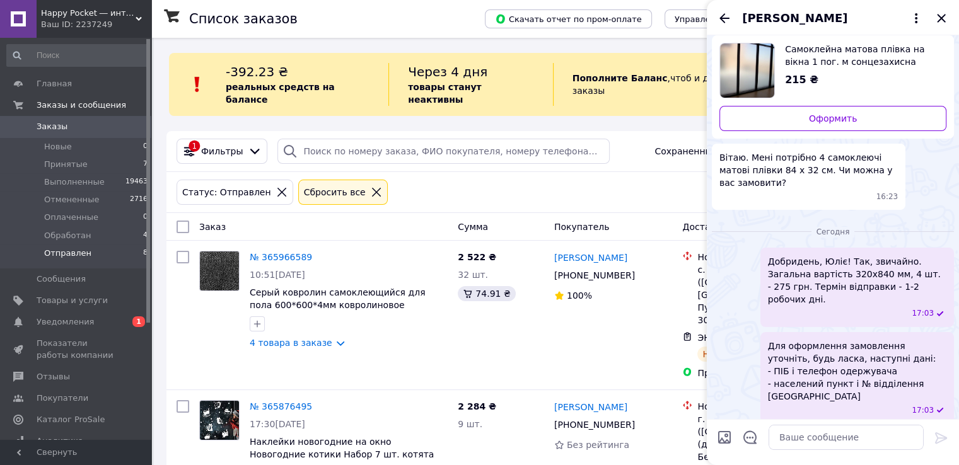
scroll to position [5, 0]
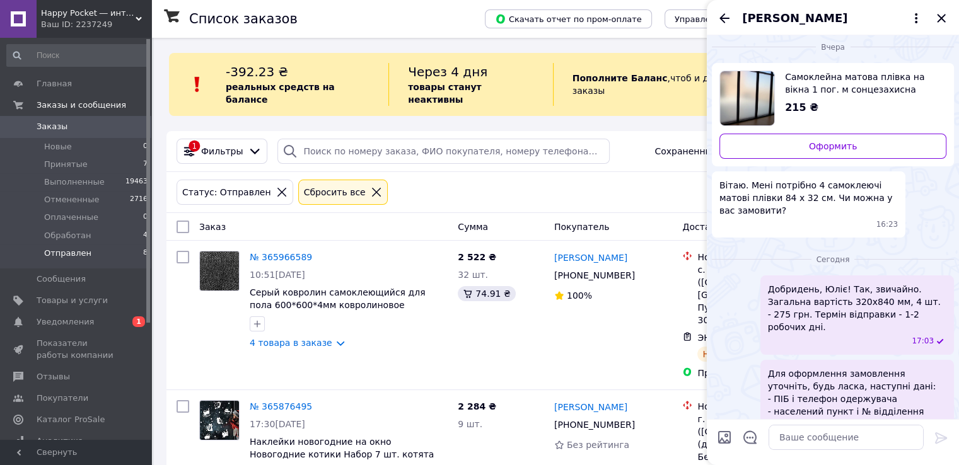
click at [762, 14] on span "[PERSON_NAME]" at bounding box center [794, 18] width 105 height 16
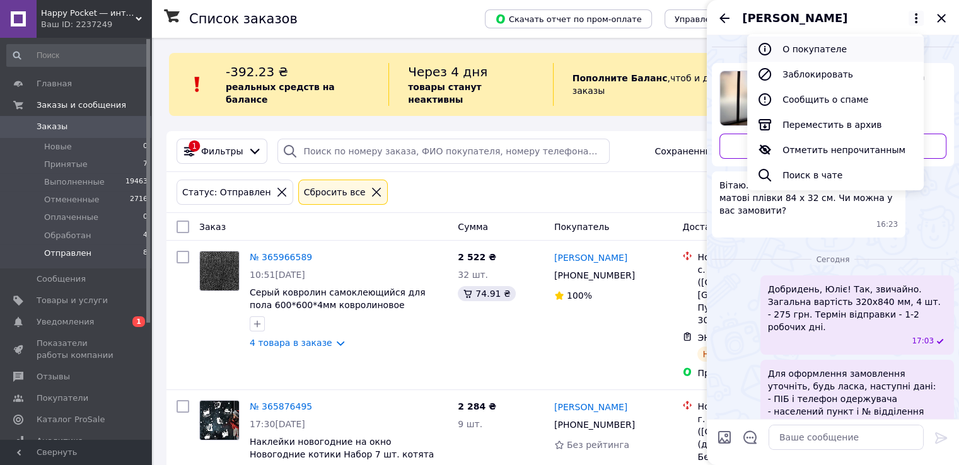
click at [812, 45] on button "О покупателе" at bounding box center [835, 49] width 177 height 25
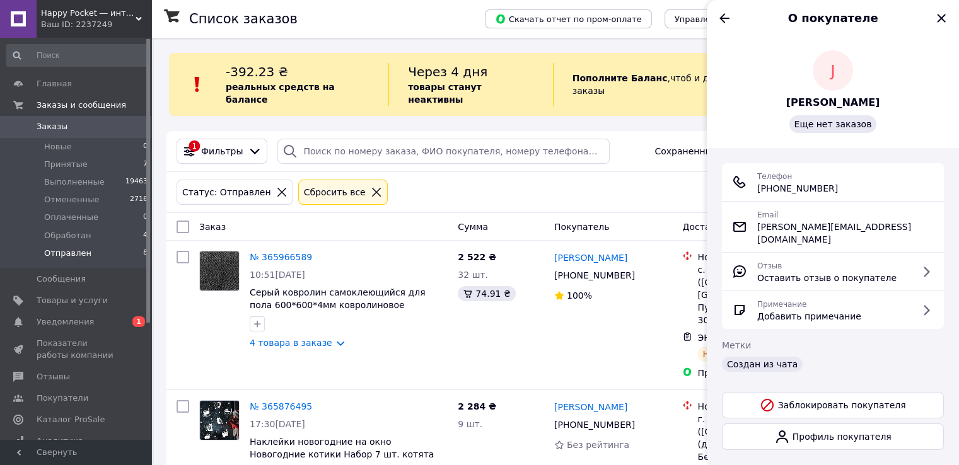
drag, startPoint x: 842, startPoint y: 197, endPoint x: 763, endPoint y: 197, distance: 79.4
click at [763, 197] on div "Телефон +380 (68) 323-90-46" at bounding box center [833, 182] width 222 height 38
copy span "380 (68) 323-90-46"
drag, startPoint x: 726, startPoint y: 13, endPoint x: 740, endPoint y: 33, distance: 24.7
click at [727, 13] on icon "Назад" at bounding box center [724, 18] width 15 height 15
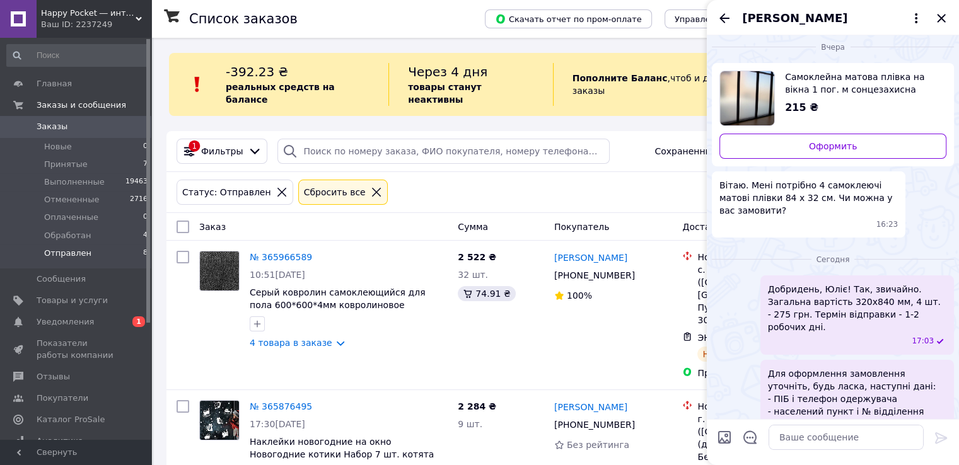
drag, startPoint x: 849, startPoint y: 303, endPoint x: 858, endPoint y: 303, distance: 9.5
click at [849, 303] on span "Добридень, Юліє! Так, звичайно. Загальна вартість 320х840 мм, 4 шт. - 275 грн. …" at bounding box center [857, 308] width 178 height 50
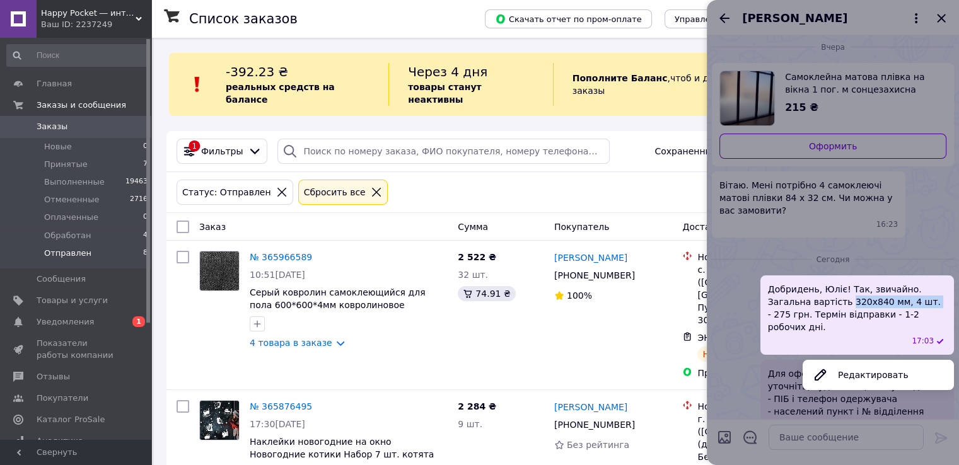
drag, startPoint x: 875, startPoint y: 303, endPoint x: 804, endPoint y: 301, distance: 70.6
click at [804, 301] on span "Добридень, Юліє! Так, звичайно. Загальна вартість 320х840 мм, 4 шт. - 275 грн. …" at bounding box center [857, 308] width 178 height 50
copy span "320х840 мм, 4 шт."
click at [750, 248] on div at bounding box center [833, 232] width 252 height 465
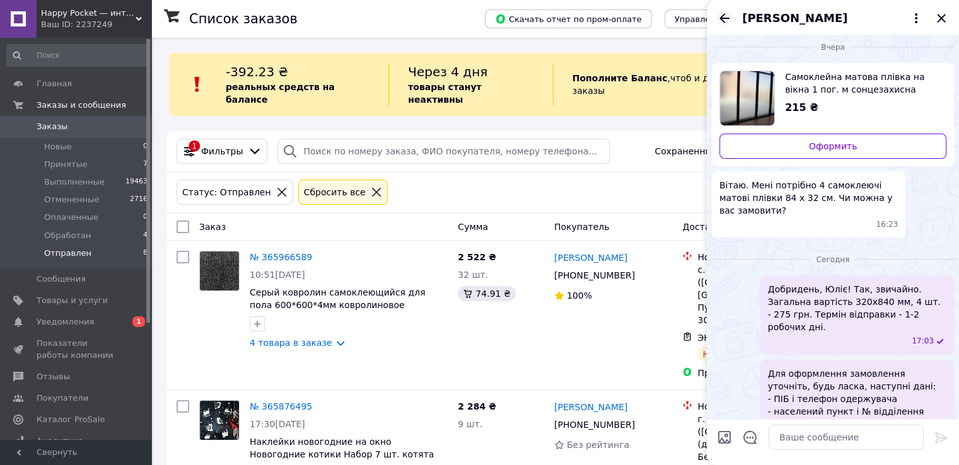
click at [724, 13] on icon "Назад" at bounding box center [724, 18] width 15 height 15
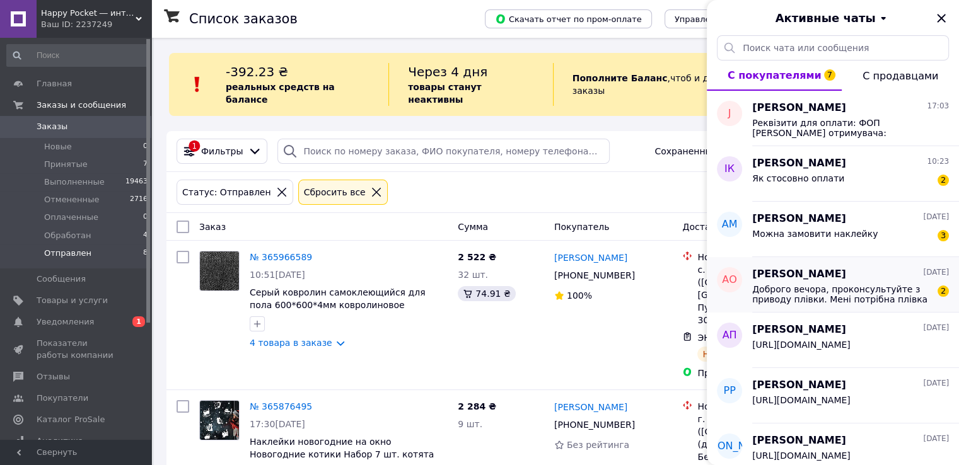
click at [813, 288] on span "Доброго вечора, проконсультуйте з приводу плівки. Мені потрібна плівка матова, …" at bounding box center [841, 294] width 179 height 20
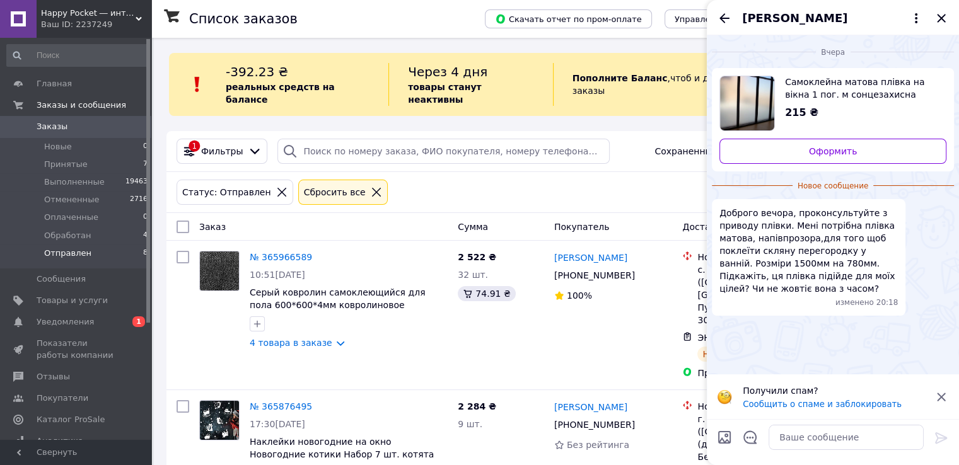
click at [946, 393] on icon at bounding box center [941, 397] width 15 height 15
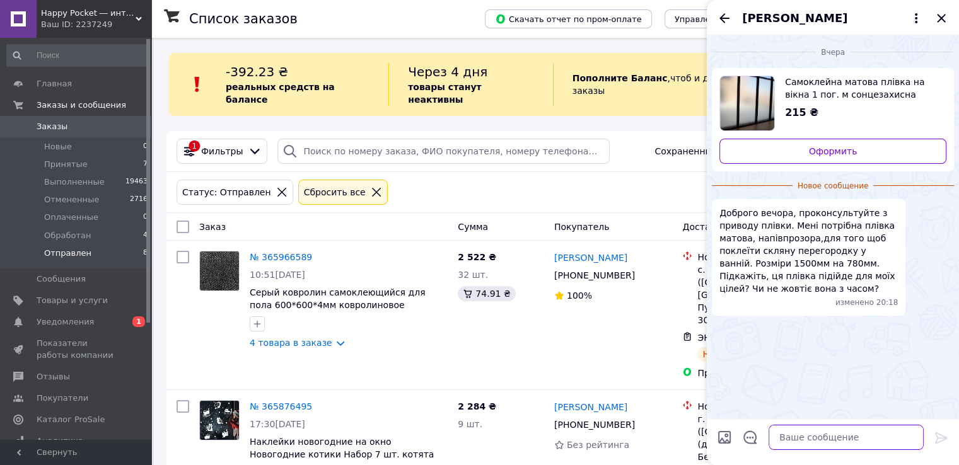
click at [869, 439] on textarea at bounding box center [846, 437] width 155 height 25
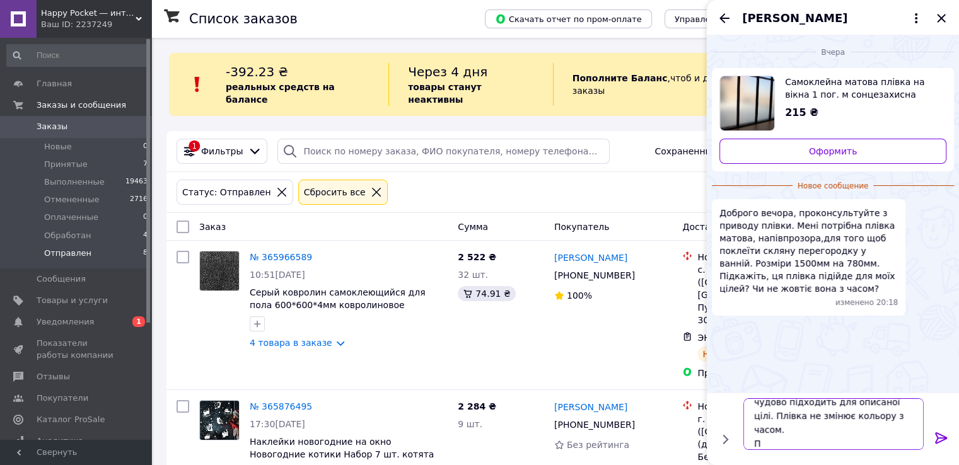
scroll to position [15, 0]
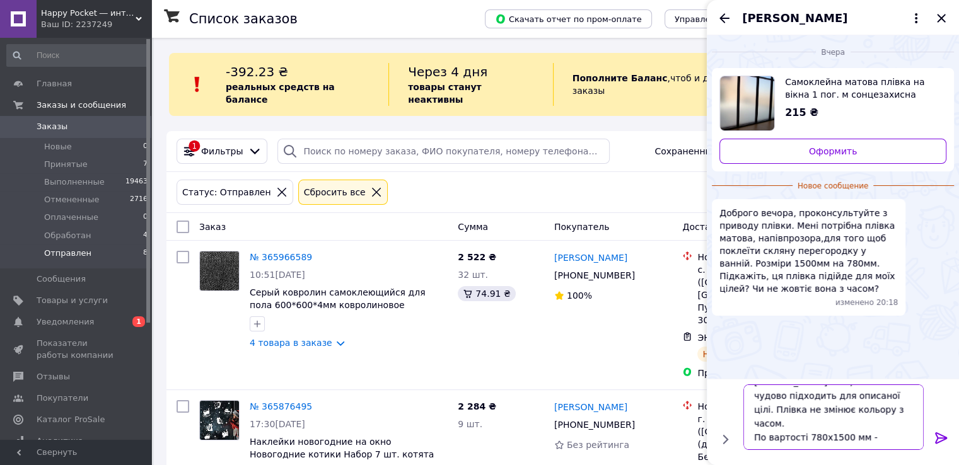
drag, startPoint x: 871, startPoint y: 439, endPoint x: 888, endPoint y: 438, distance: 17.0
click at [873, 439] on textarea "Добридень, Олександре! Так, така плівка чудово підходить для описаної цілі. Плі…" at bounding box center [833, 418] width 180 height 66
type textarea "Добридень, Олександре! Так, така плівка чудово підходить для описаної цілі. Плі…"
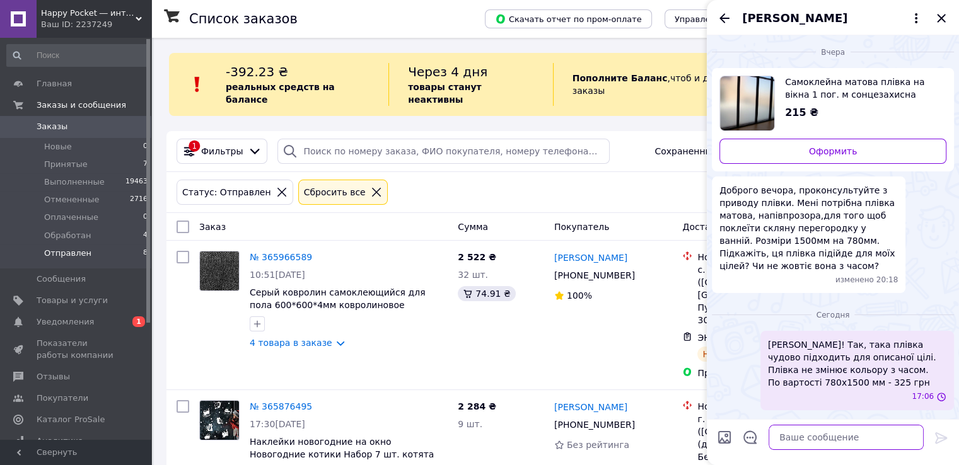
scroll to position [0, 0]
drag, startPoint x: 819, startPoint y: 383, endPoint x: 870, endPoint y: 384, distance: 51.1
click at [870, 384] on span "Добридень, Олександре! Так, така плівка чудово підходить для описаної цілі. Плі…" at bounding box center [857, 364] width 178 height 50
copy span "780х1500 мм"
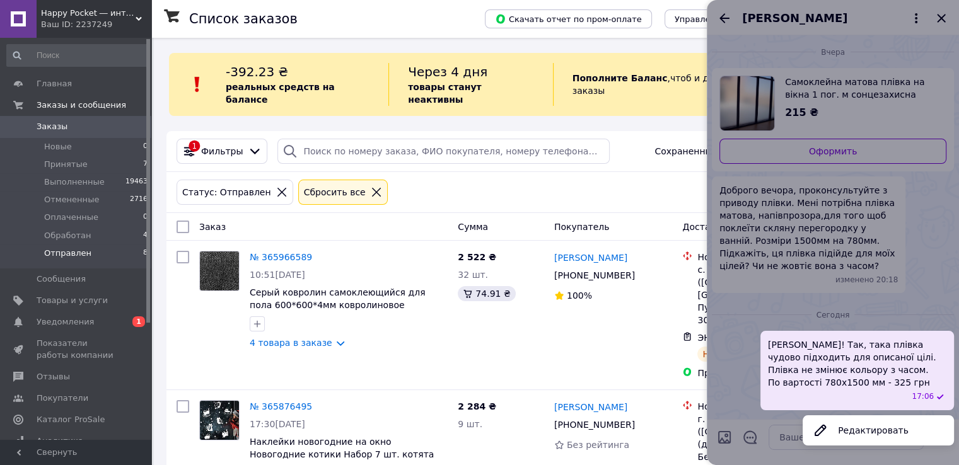
click at [786, 338] on div "Добридень, Олександре! Так, така плівка чудово підходить для описаної цілі. Плі…" at bounding box center [857, 370] width 194 height 79
click at [784, 12] on div at bounding box center [833, 232] width 252 height 465
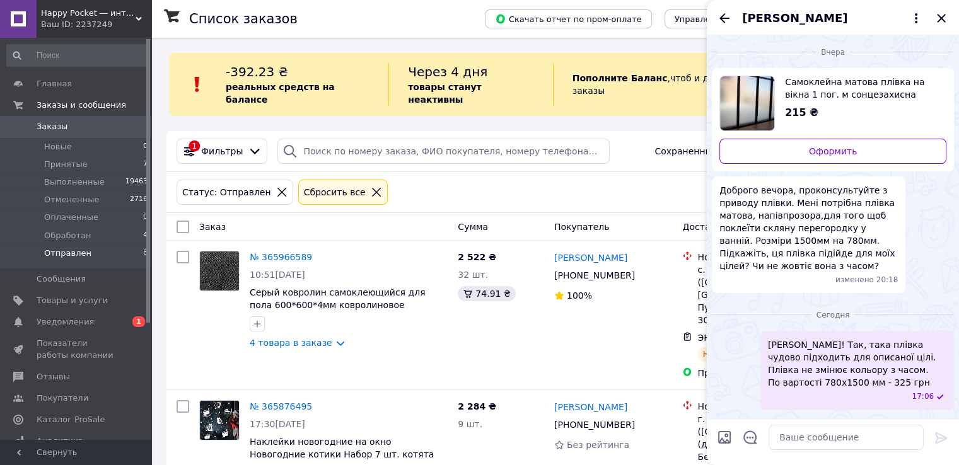
click at [774, 20] on span "Александр Опря" at bounding box center [794, 18] width 105 height 16
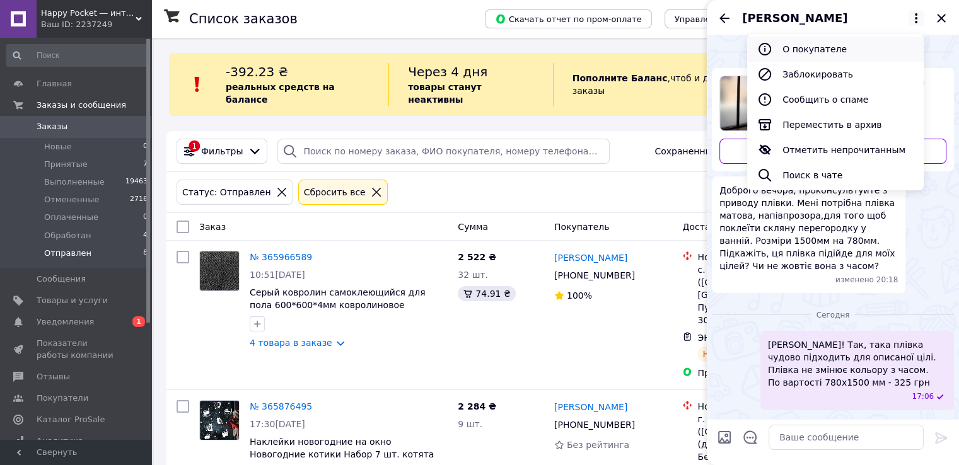
click at [796, 50] on button "О покупателе" at bounding box center [835, 49] width 177 height 25
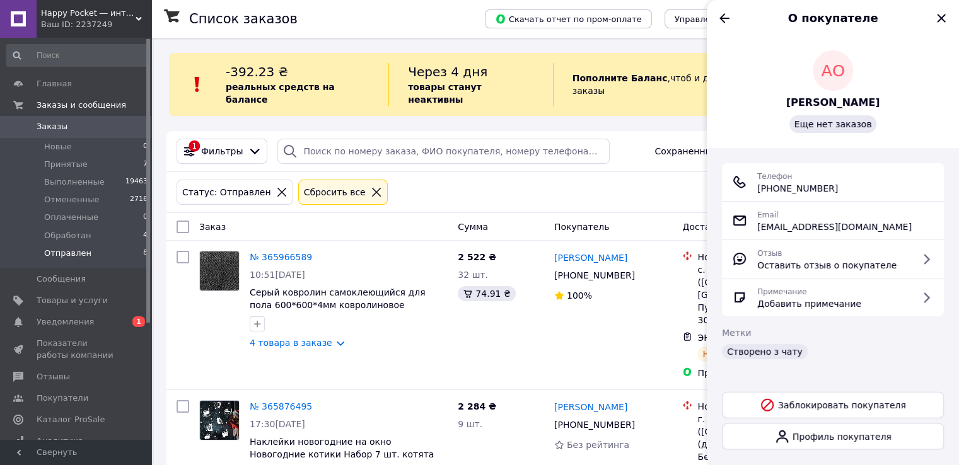
drag, startPoint x: 842, startPoint y: 188, endPoint x: 765, endPoint y: 190, distance: 76.9
click at [765, 190] on div "Телефон +380 (99) 307-27-33" at bounding box center [833, 182] width 202 height 25
copy span "80 (99) 307-27-33"
click at [726, 15] on icon "Назад" at bounding box center [724, 18] width 15 height 15
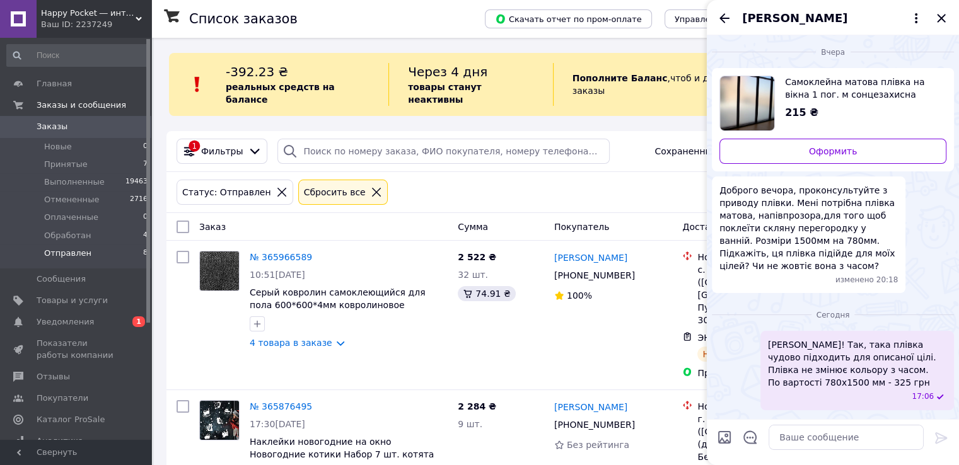
click at [823, 95] on span "Самоклейна матова плівка на вікна 1 пог. м сонцезахисна напівпрозора матуюча дл…" at bounding box center [860, 88] width 151 height 25
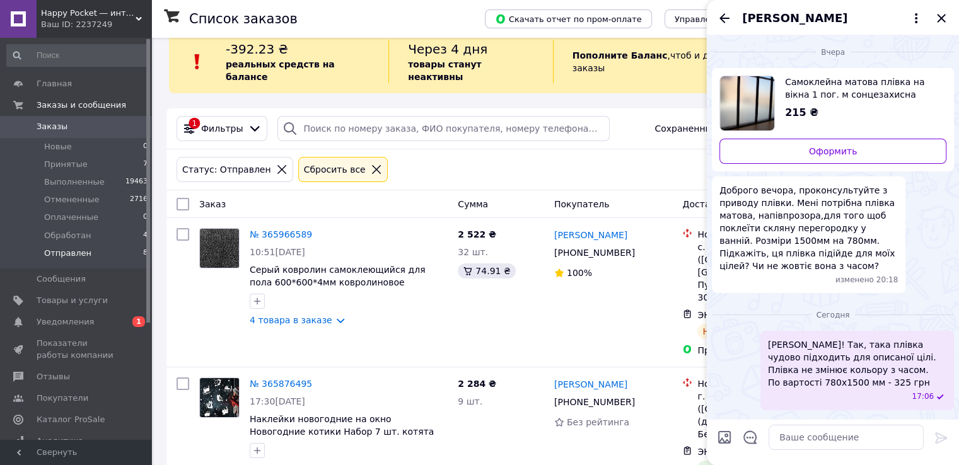
scroll to position [63, 0]
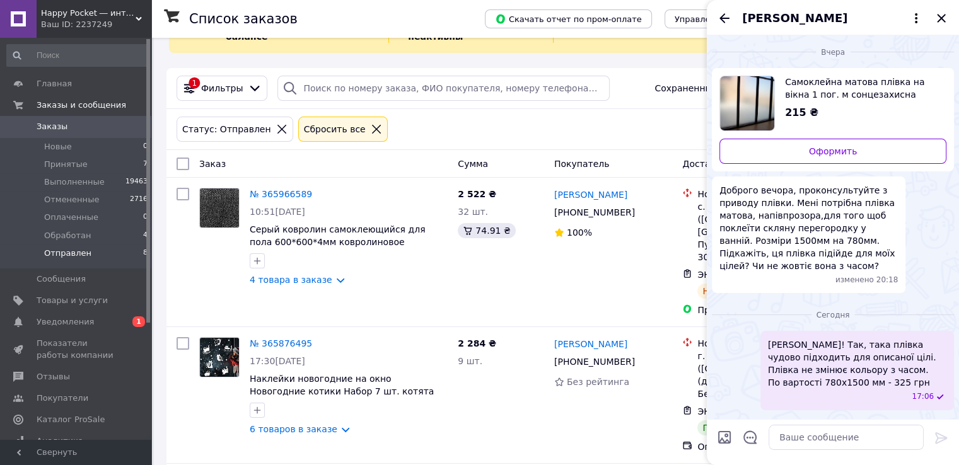
drag, startPoint x: 724, startPoint y: 13, endPoint x: 730, endPoint y: 19, distance: 8.5
click at [724, 14] on icon "Назад" at bounding box center [724, 18] width 15 height 15
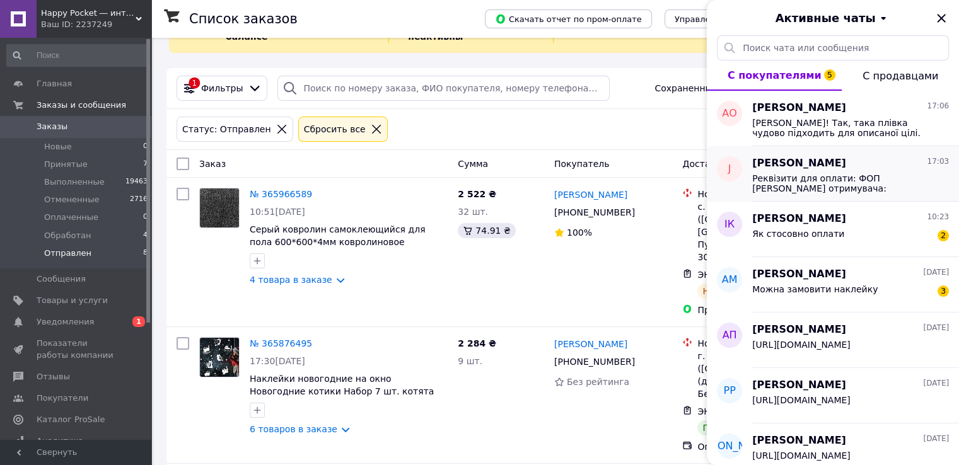
click at [806, 172] on div "Реквізити для оплати: ФОП Чипинюк Олександр Миколайович Код отримувача: 3047719…" at bounding box center [850, 182] width 197 height 23
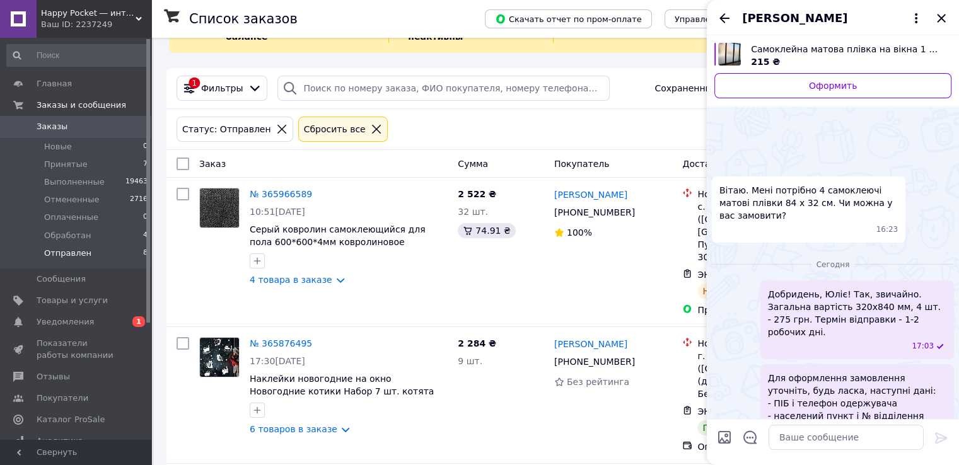
scroll to position [227, 0]
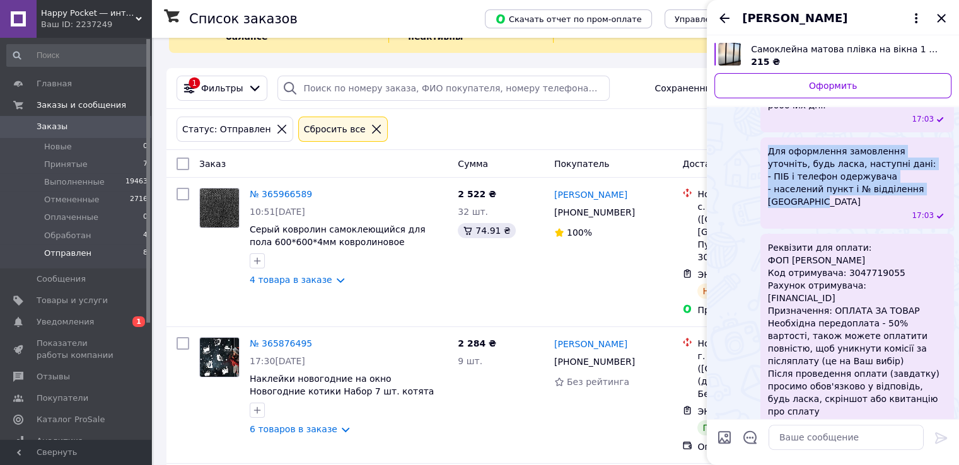
drag, startPoint x: 769, startPoint y: 137, endPoint x: 812, endPoint y: 192, distance: 69.5
click at [812, 192] on span "Для оформлення замовлення уточніть, будь ласка, наступні дані: - ПІБ і телефон …" at bounding box center [857, 176] width 178 height 63
copy span "Для оформлення замовлення уточніть, будь ласка, наступні дані: - ПІБ і телефон …"
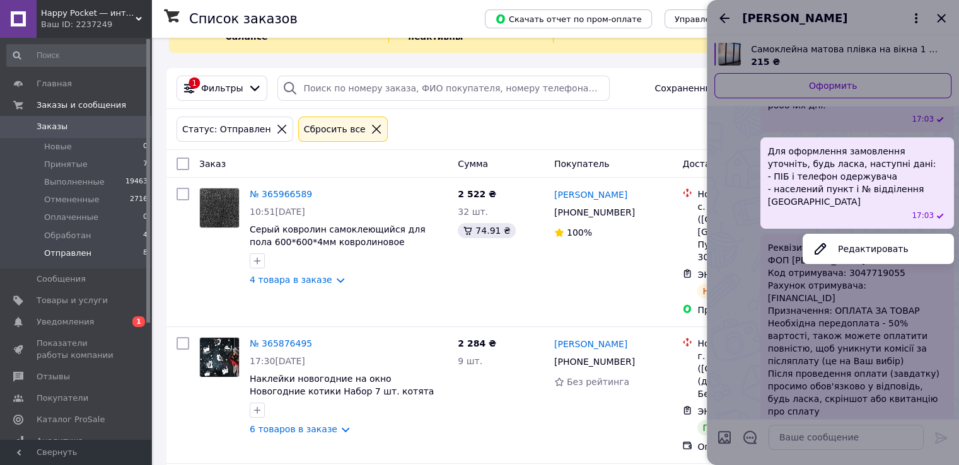
click at [726, 18] on div at bounding box center [833, 232] width 252 height 465
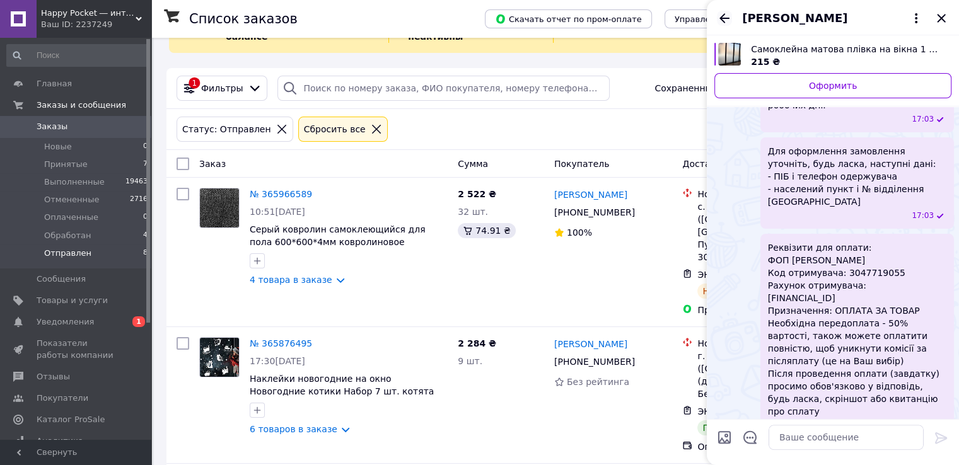
click at [723, 11] on icon "Назад" at bounding box center [724, 18] width 15 height 15
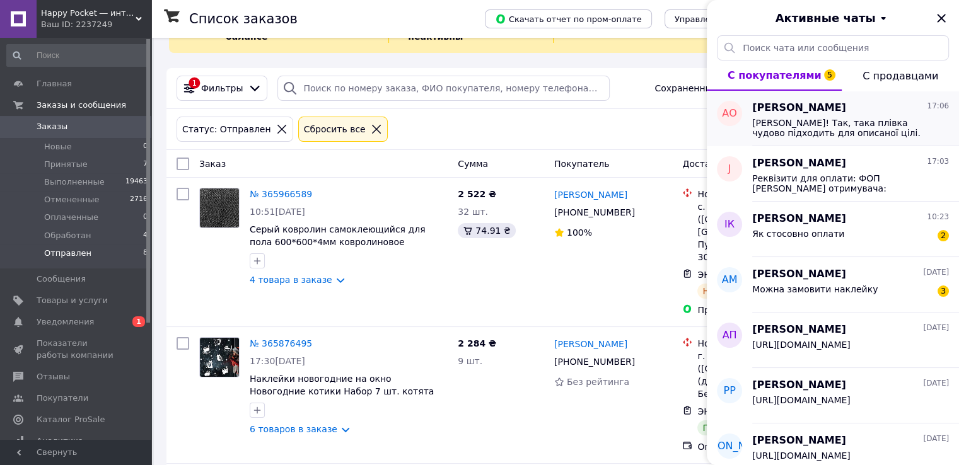
click at [801, 119] on span "Добридень, Олександре! Так, така плівка чудово підходить для описаної цілі. Плі…" at bounding box center [841, 128] width 179 height 20
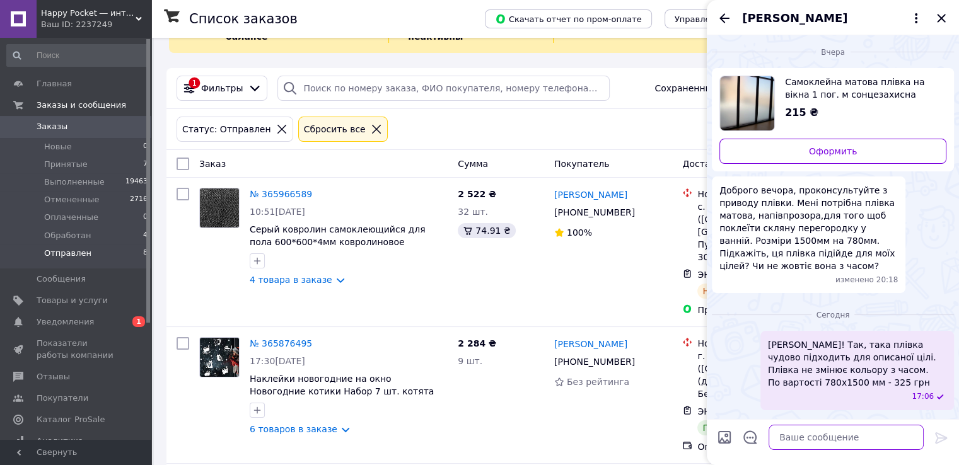
click at [878, 438] on textarea at bounding box center [846, 437] width 155 height 25
paste textarea "Для оформлення замовлення уточніть, будь ласка, наступні дані: - ПІБ і телефон …"
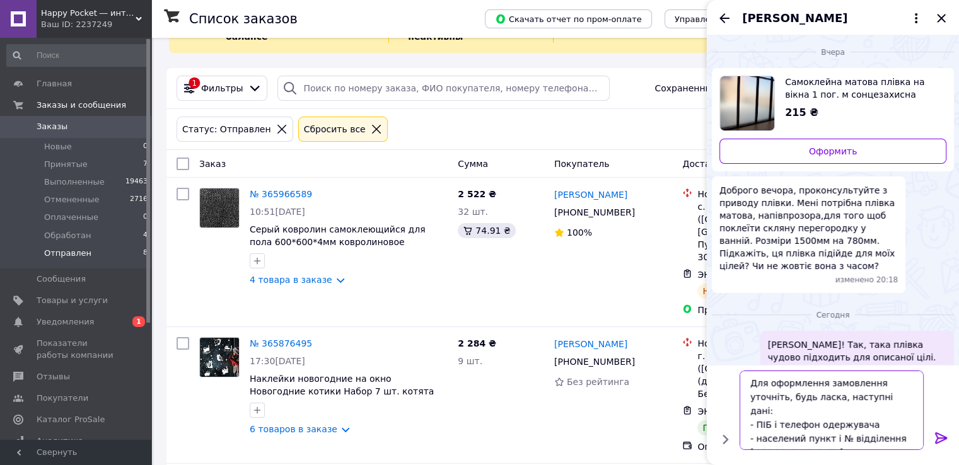
scroll to position [1, 0]
type textarea "Для оформлення замовлення уточніть, будь ласка, наступні дані: - ПІБ і телефон …"
click at [937, 434] on icon at bounding box center [941, 438] width 15 height 15
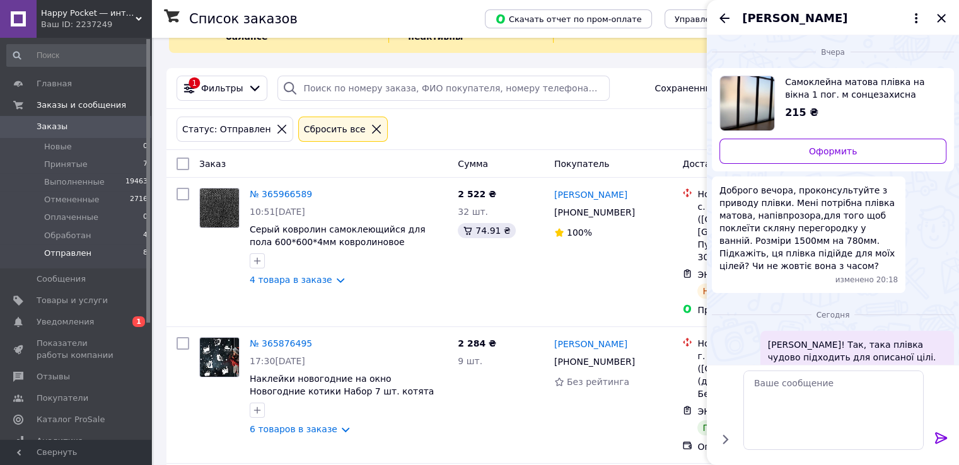
scroll to position [93, 0]
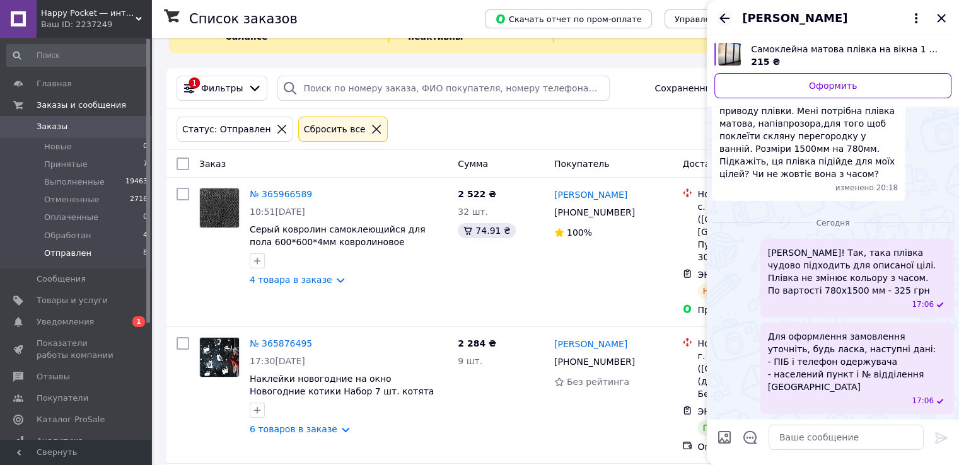
click at [718, 13] on icon "Назад" at bounding box center [724, 18] width 15 height 15
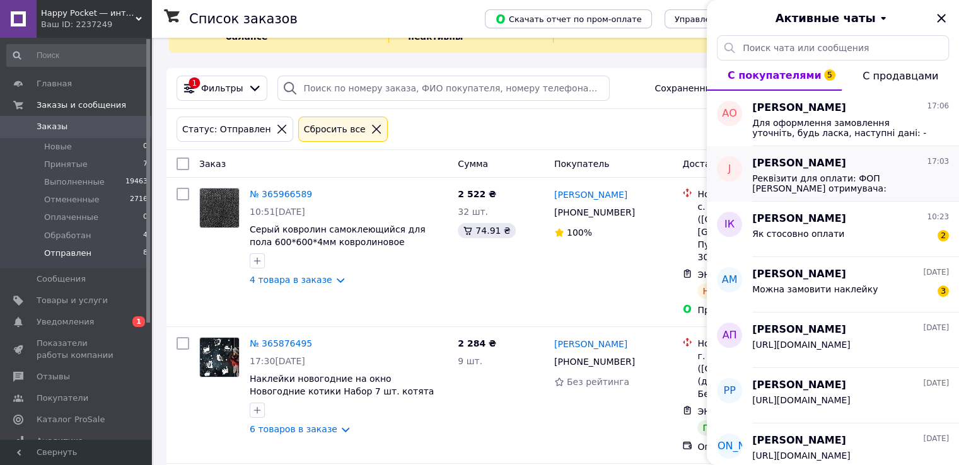
click at [785, 187] on span "Реквізити для оплати: ФОП Чипинюк Олександр Миколайович Код отримувача: 3047719…" at bounding box center [841, 183] width 179 height 20
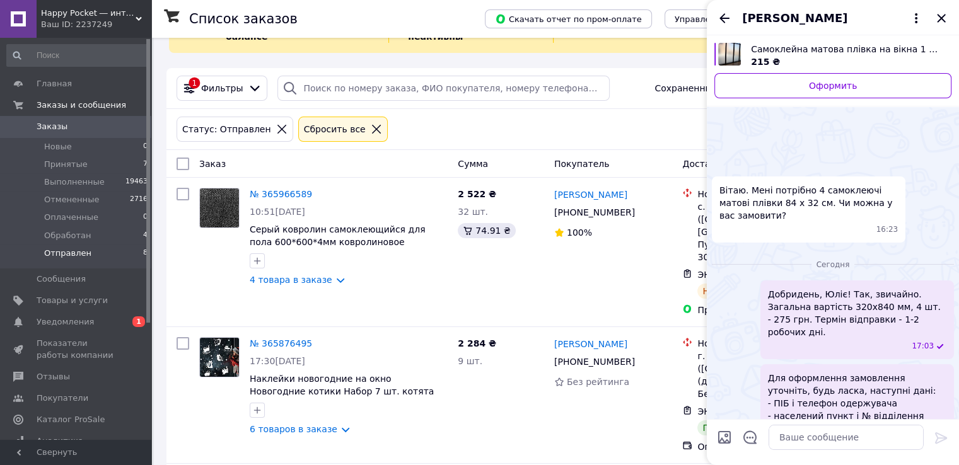
scroll to position [227, 0]
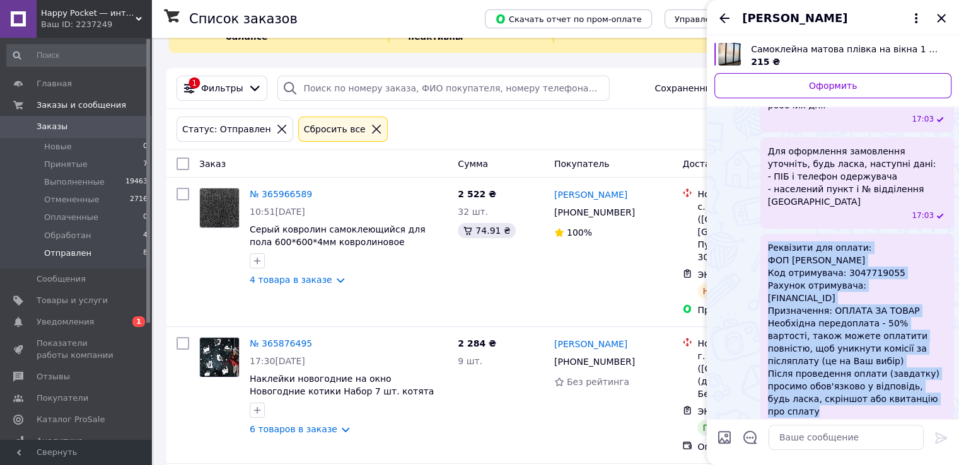
drag, startPoint x: 768, startPoint y: 234, endPoint x: 946, endPoint y: 390, distance: 236.8
click at [946, 390] on span "Реквізити для оплати: ФОП Чипинюк Олександр Миколайович Код отримувача: 3047719…" at bounding box center [857, 329] width 178 height 177
copy span "Реквізити для оплати: ФОП Чипинюк Олександр Миколайович Код отримувача: 3047719…"
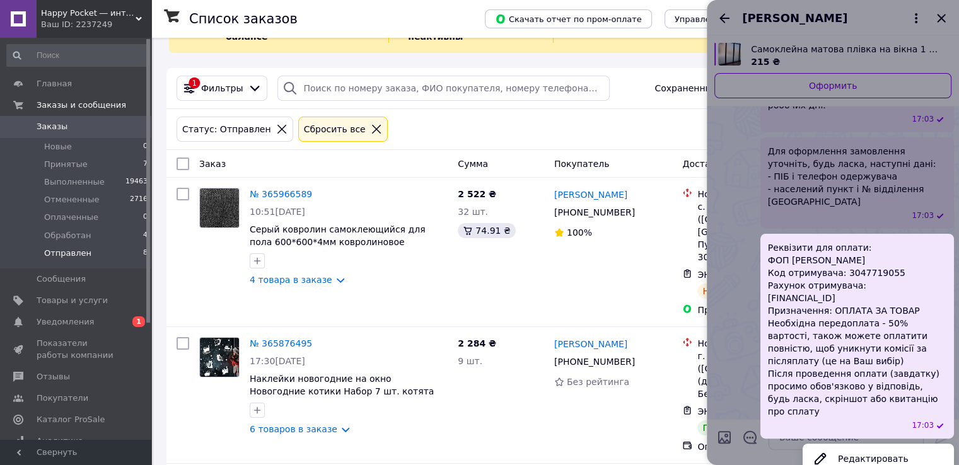
click at [721, 17] on div at bounding box center [833, 232] width 252 height 465
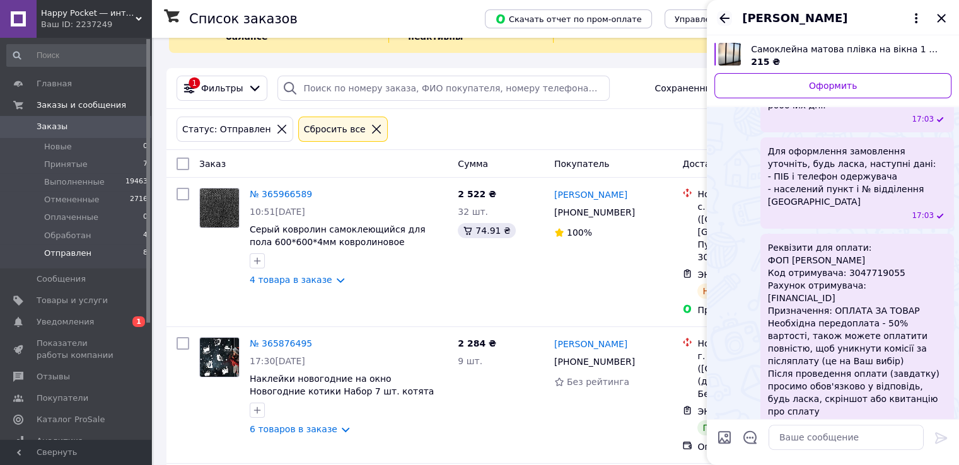
click at [725, 16] on icon "Назад" at bounding box center [724, 18] width 15 height 15
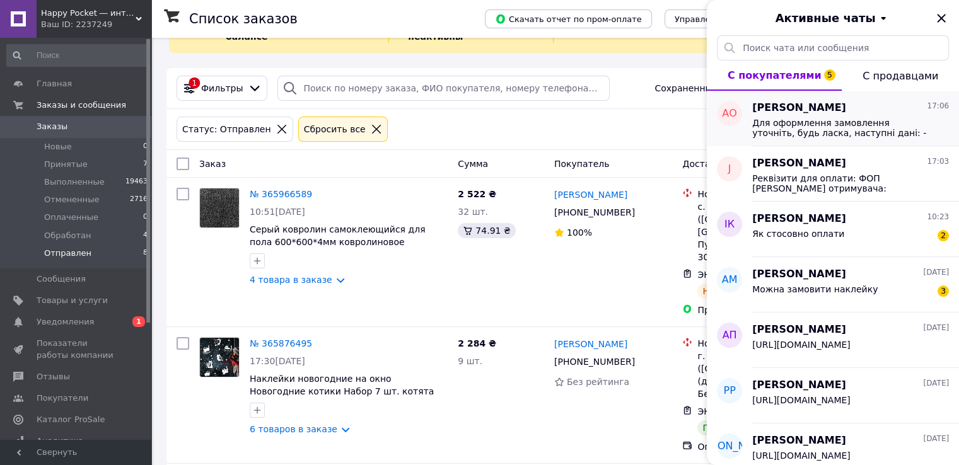
click at [779, 113] on span "Александр Опря" at bounding box center [799, 108] width 94 height 15
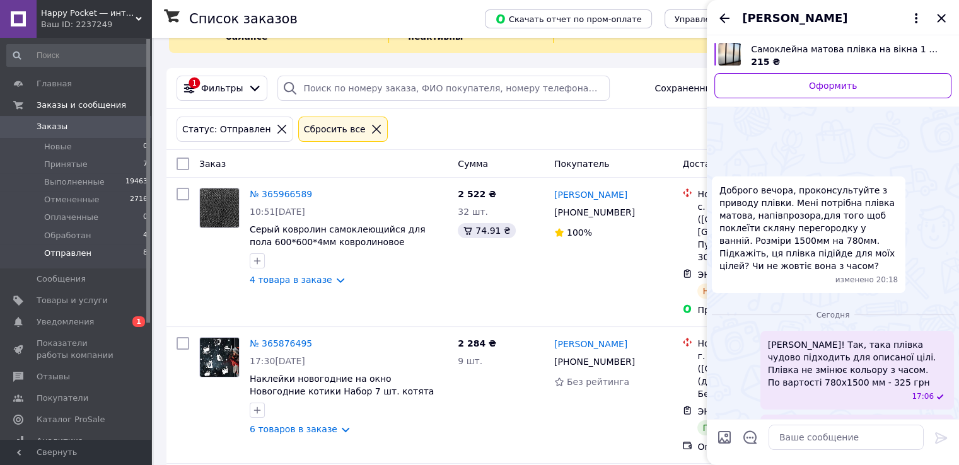
scroll to position [93, 0]
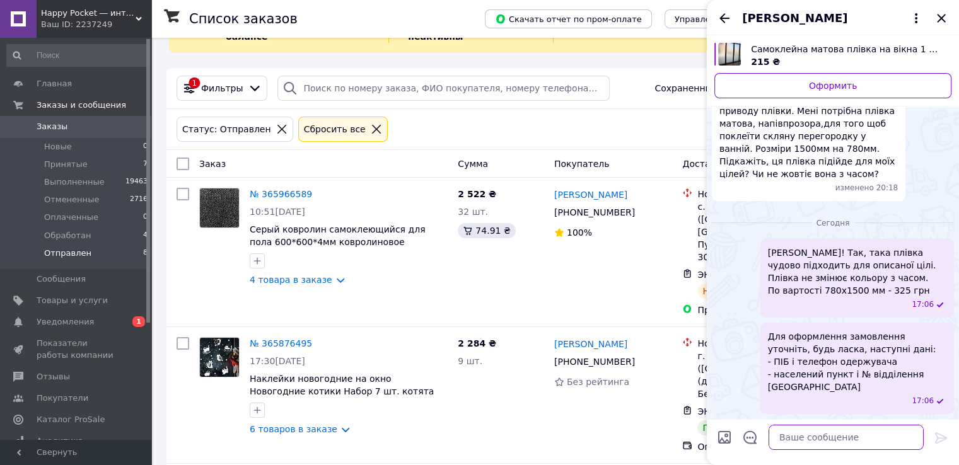
click at [864, 432] on textarea at bounding box center [846, 437] width 155 height 25
paste textarea "Реквізити для оплати: ФОП Чипинюк Олександр Миколайович Код отримувача: 3047719…"
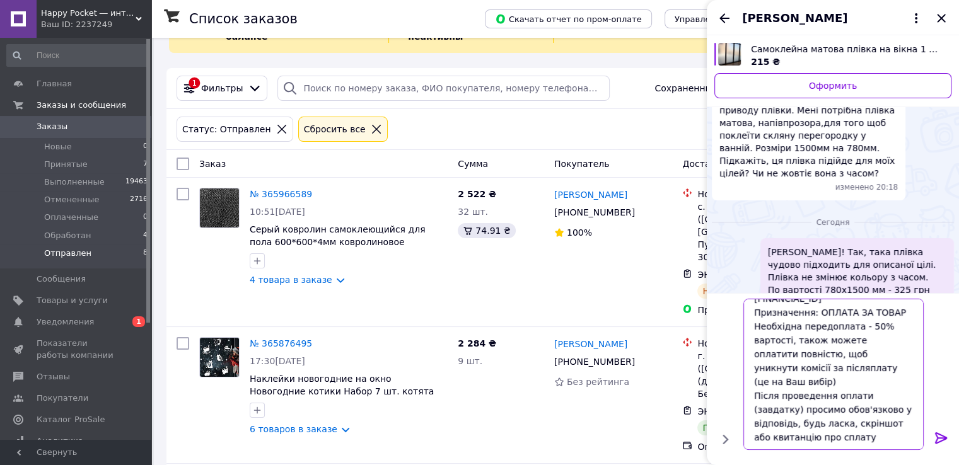
type textarea "Реквізити для оплати: ФОП Чипинюк Олександр Миколайович Код отримувача: 3047719…"
click at [939, 437] on icon at bounding box center [941, 438] width 15 height 15
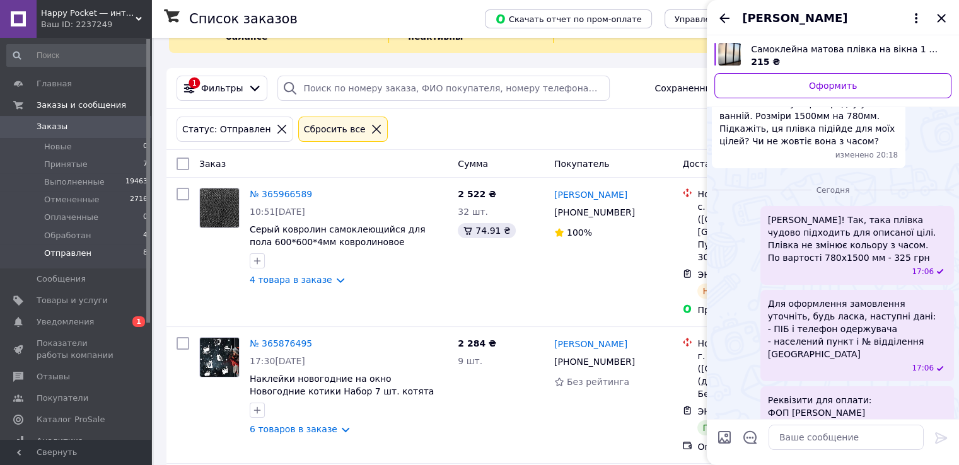
scroll to position [257, 0]
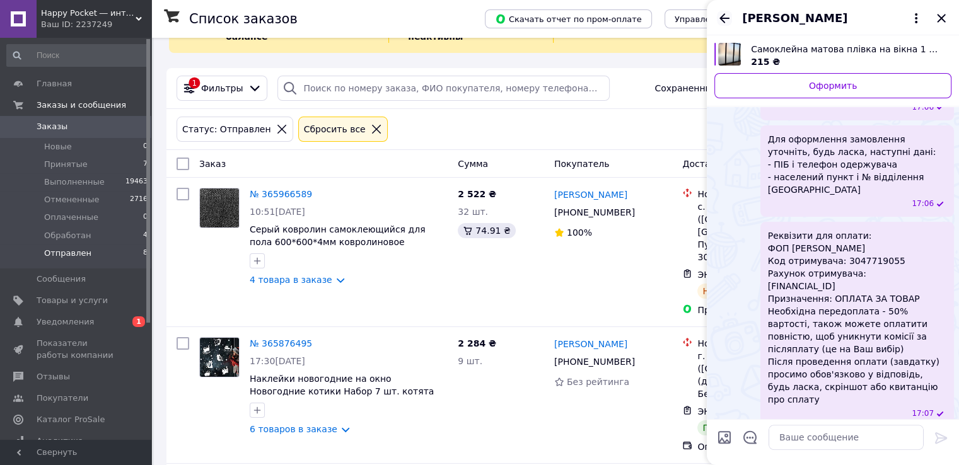
click at [724, 17] on icon "Назад" at bounding box center [724, 18] width 15 height 15
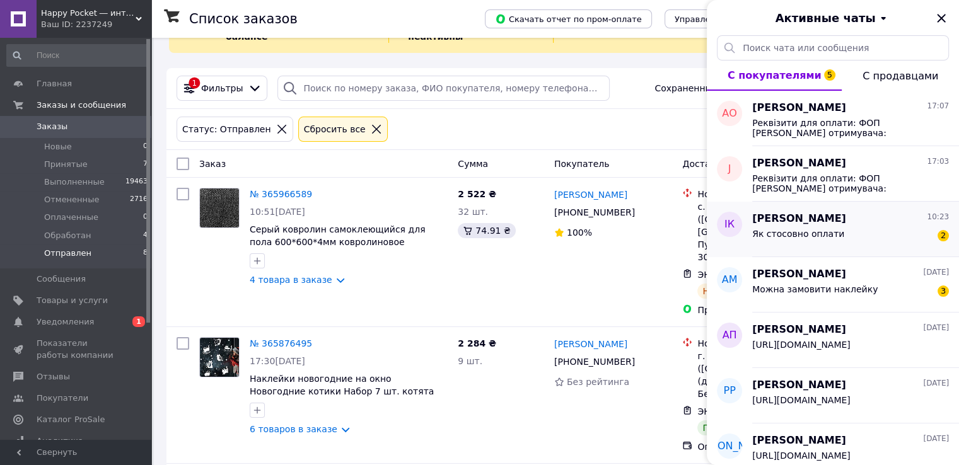
click at [799, 235] on span "Як стосовно оплати" at bounding box center [798, 234] width 92 height 10
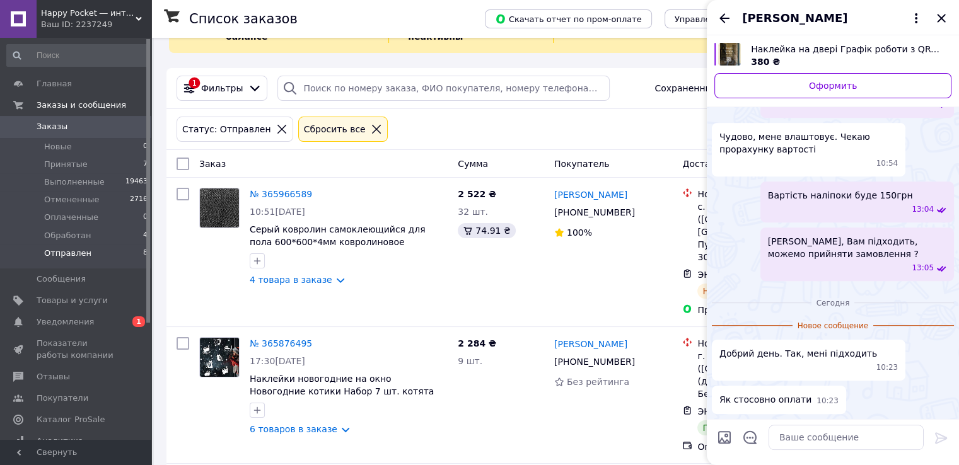
scroll to position [612, 0]
click at [819, 446] on textarea at bounding box center [846, 437] width 155 height 25
paste textarea ""[ІМ'Я ПОКУПЦЯ], у продовження нашої телефонної розмови направляємо Вам дані дл…"
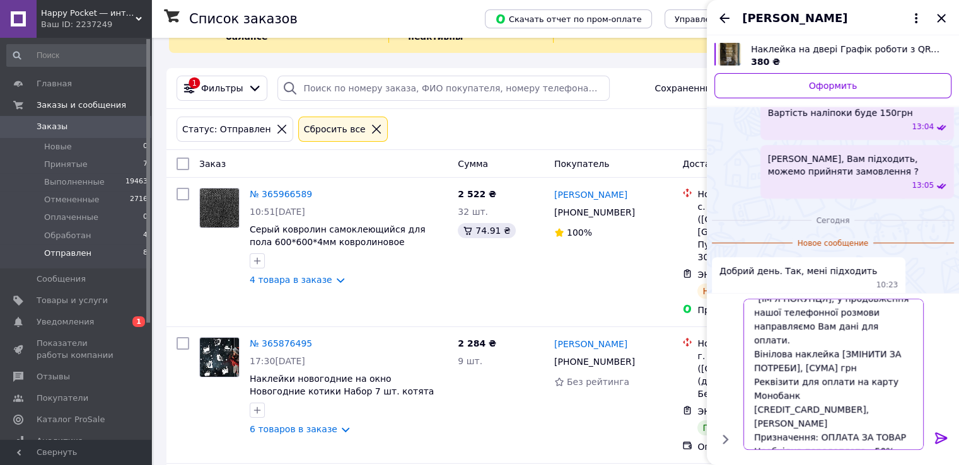
scroll to position [5, 0]
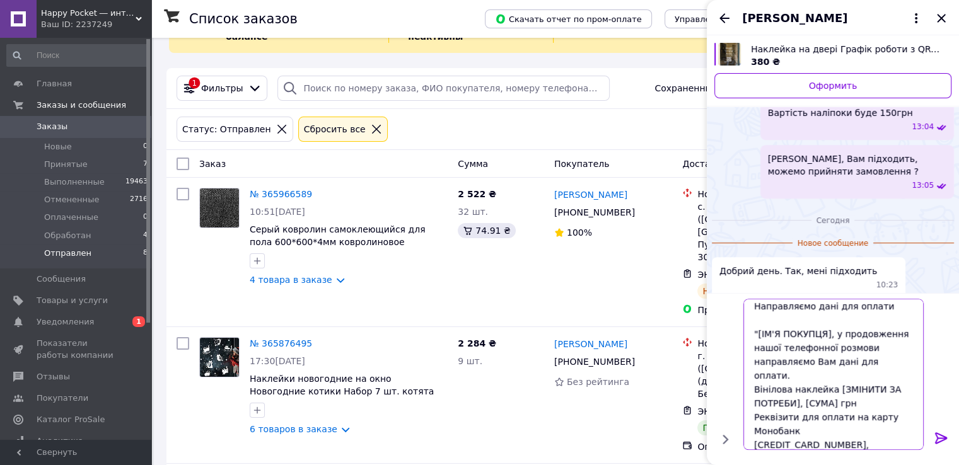
drag, startPoint x: 857, startPoint y: 391, endPoint x: 737, endPoint y: 325, distance: 137.4
click at [737, 325] on div "Направляємо дані для оплати "[ІМ'Я ПОКУПЦЯ], у продовження нашої телефонної роз…" at bounding box center [833, 374] width 242 height 161
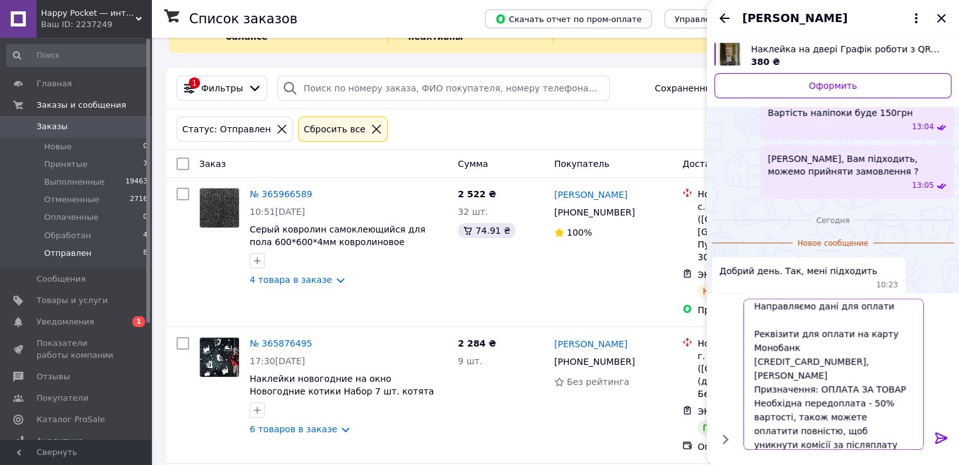
type textarea "Направляємо дані для оплати Реквізити для оплати на карту Монобанк 403520004026…"
drag, startPoint x: 941, startPoint y: 434, endPoint x: 910, endPoint y: 380, distance: 62.4
click at [941, 434] on icon at bounding box center [941, 438] width 15 height 15
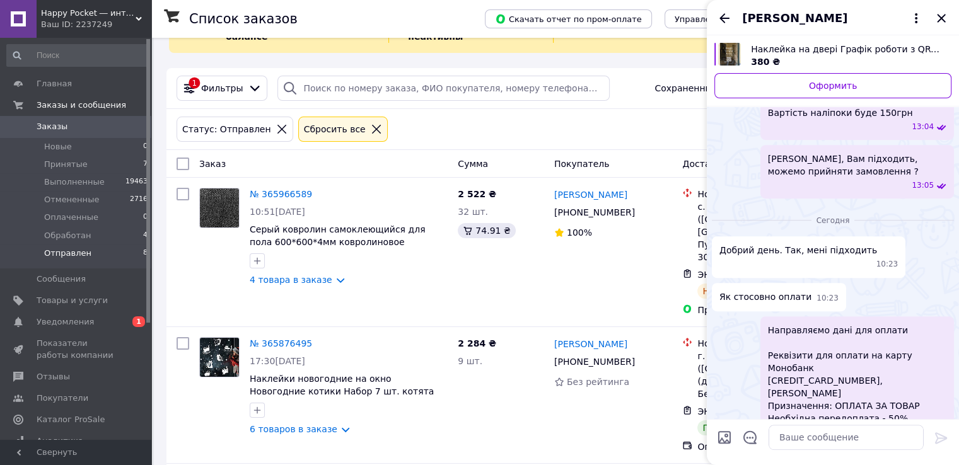
scroll to position [776, 0]
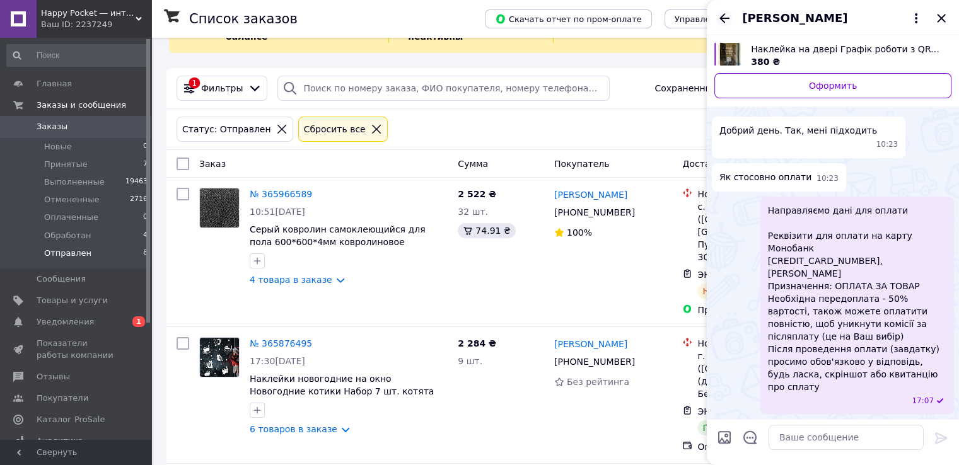
click at [723, 18] on icon "Назад" at bounding box center [724, 17] width 10 height 9
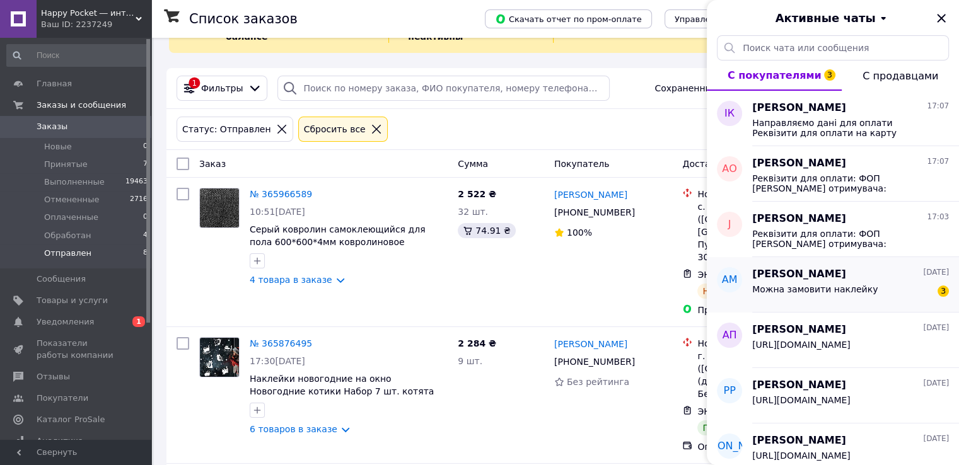
click at [835, 298] on div "Можна замовити наклейку" at bounding box center [814, 293] width 125 height 18
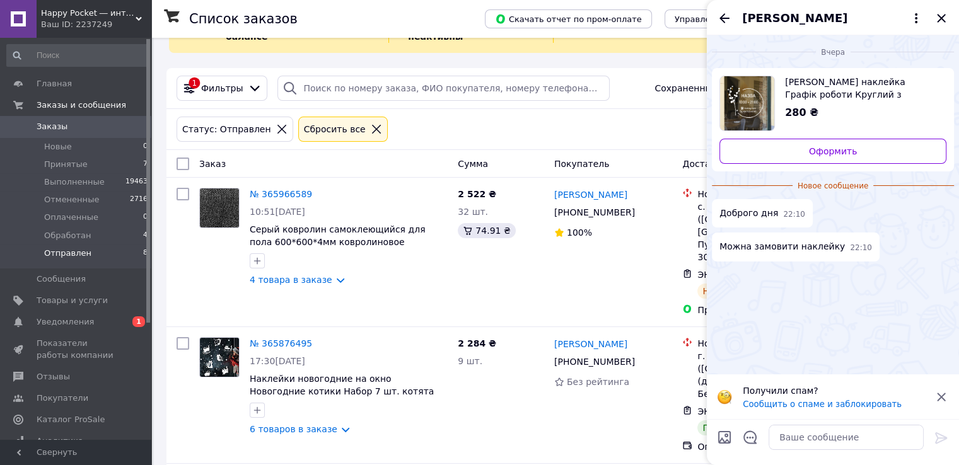
click at [941, 395] on icon at bounding box center [941, 397] width 8 height 8
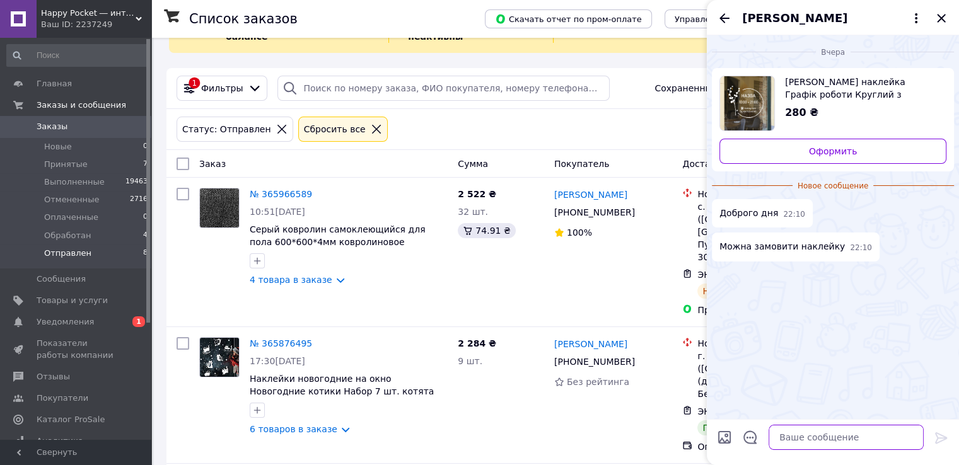
click at [840, 439] on textarea at bounding box center [846, 437] width 155 height 25
click at [840, 426] on textarea at bounding box center [846, 437] width 155 height 25
click at [837, 432] on textarea at bounding box center [846, 437] width 155 height 25
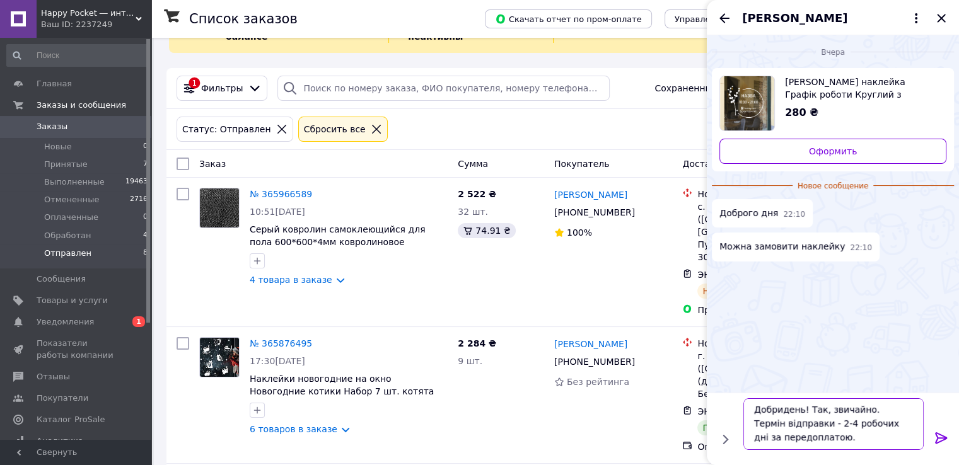
paste textarea ""По вибраному макету уточніть, будь ласка: - колір - поверхня (матова чи глянце…"
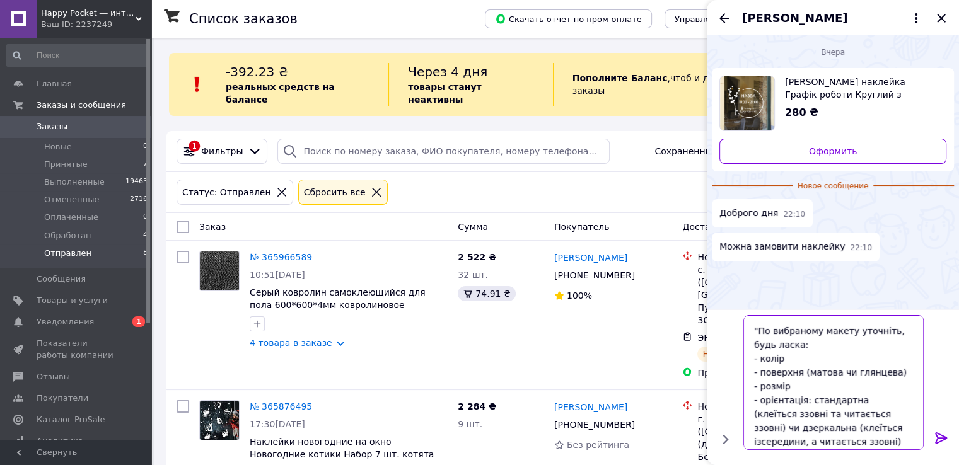
scroll to position [0, 0]
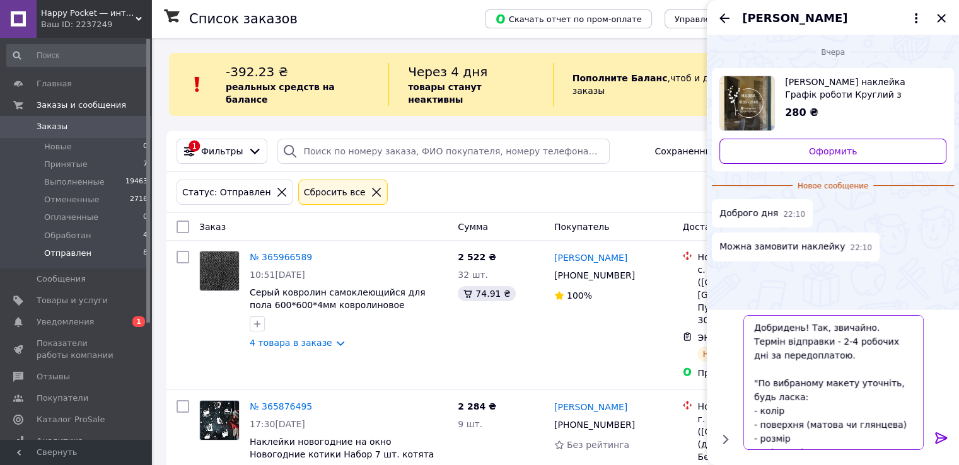
click at [758, 383] on textarea "Добридень! Так, звичайно. Термін відправки - 2-4 робочих дні за передоплатою. "…" at bounding box center [833, 382] width 180 height 135
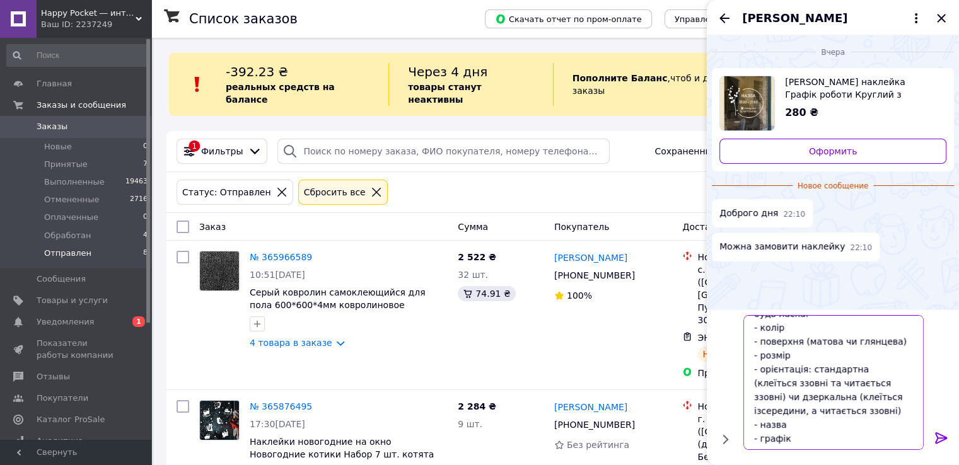
scroll to position [84, 0]
drag, startPoint x: 804, startPoint y: 436, endPoint x: 820, endPoint y: 432, distance: 15.6
click at [805, 436] on textarea "Добридень! Так, звичайно. Термін відправки - 2-4 робочих дні за передоплатою. П…" at bounding box center [833, 382] width 180 height 135
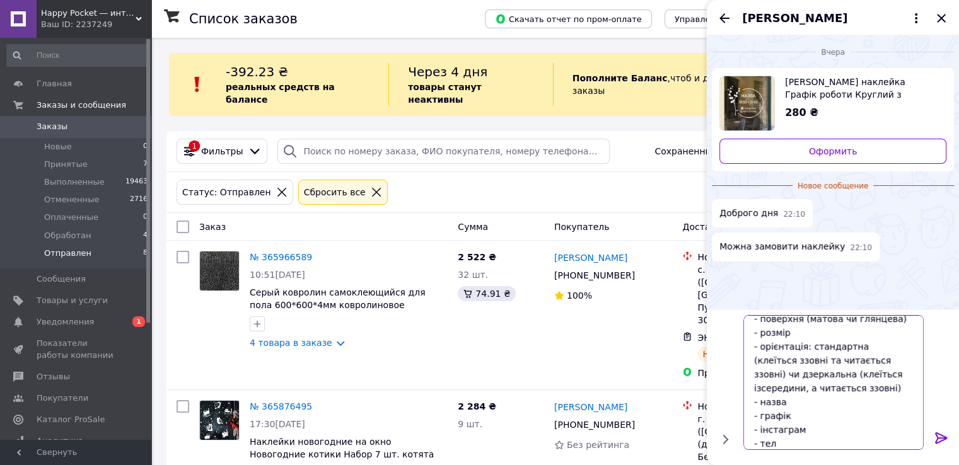
scroll to position [98, 0]
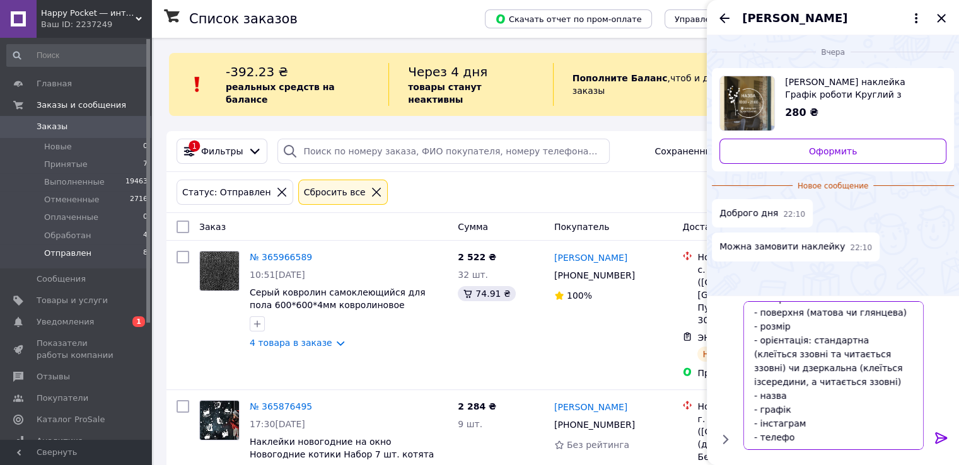
type textarea "Добридень! Так, звичайно. Термін відправки - 2-4 робочих дні за передоплатою. П…"
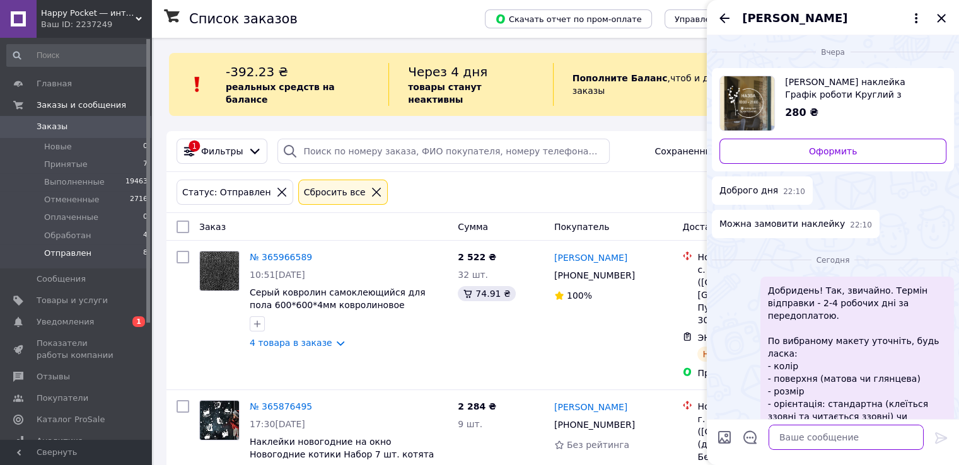
scroll to position [80, 0]
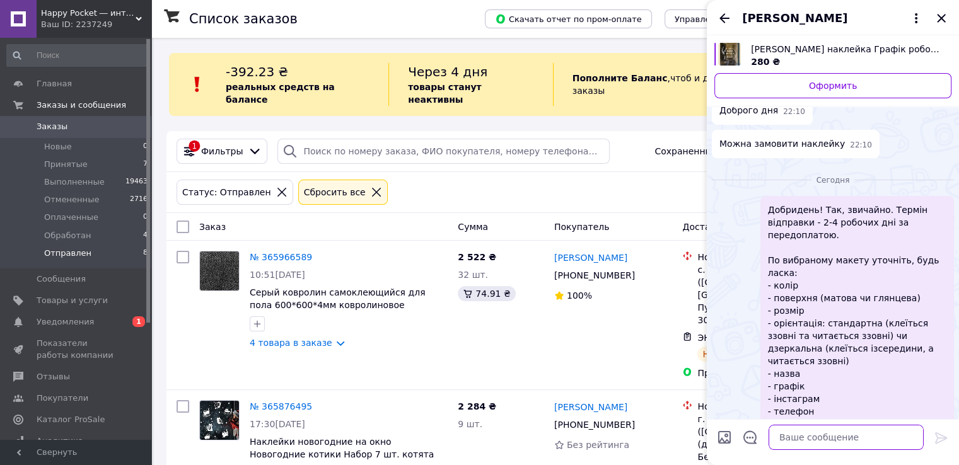
paste textarea "Для оформлення замовлення уточніть, будь ласка, наступні дані: - ПІБ і телефон …"
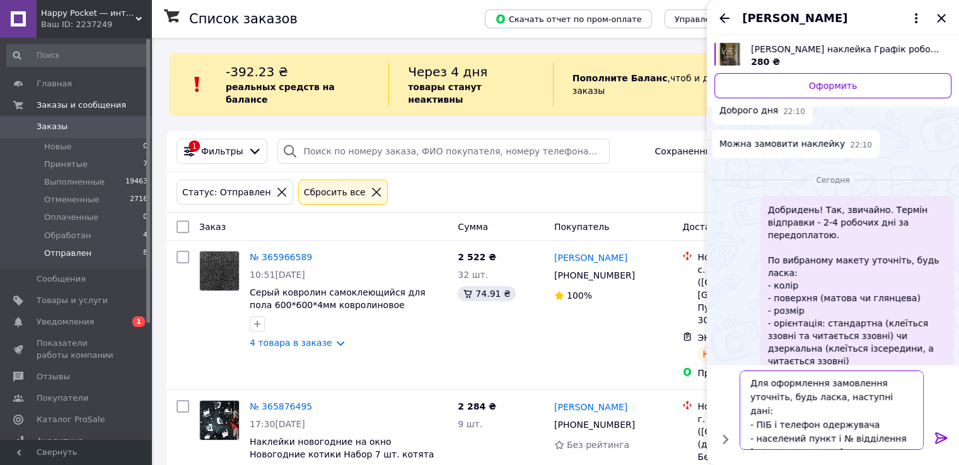
scroll to position [1, 0]
type textarea "Для оформлення замовлення уточніть, будь ласка, наступні дані: - ПІБ і телефон …"
click at [941, 438] on icon at bounding box center [941, 437] width 12 height 11
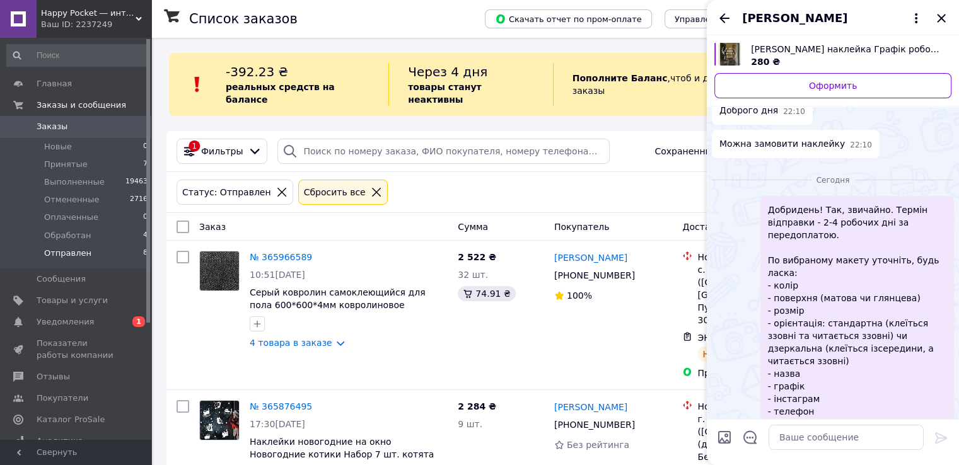
scroll to position [144, 0]
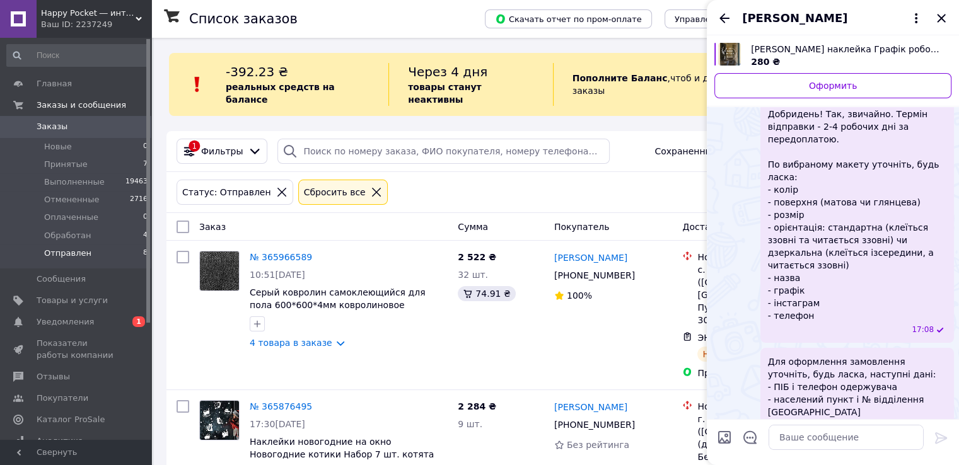
click at [799, 17] on span "Аліна Маліборська" at bounding box center [794, 18] width 105 height 16
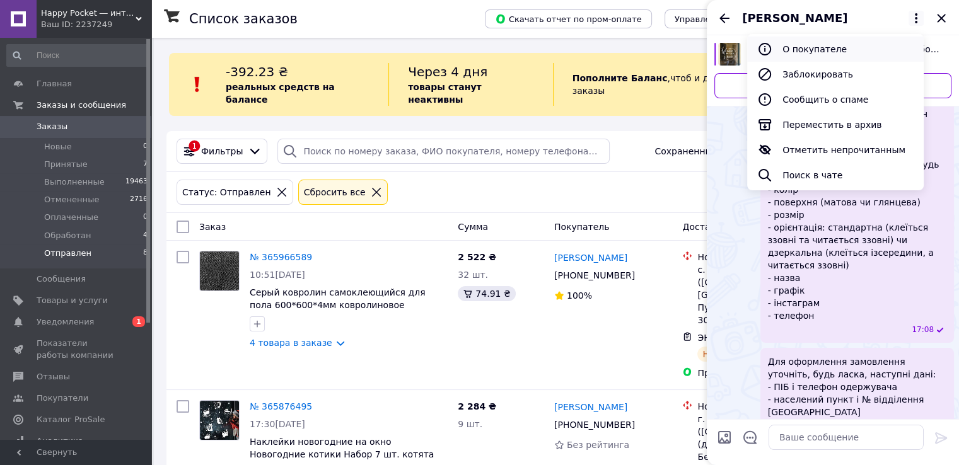
click at [806, 49] on button "О покупателе" at bounding box center [835, 49] width 177 height 25
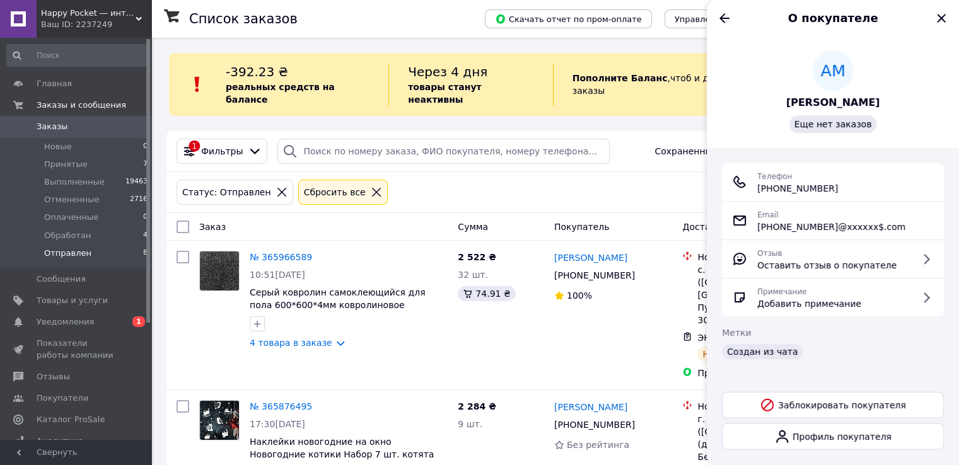
drag, startPoint x: 844, startPoint y: 190, endPoint x: 765, endPoint y: 192, distance: 79.5
click at [765, 192] on div "Телефон +380 (95) 630-98-94" at bounding box center [833, 182] width 202 height 25
copy span "380 (95) 630-98-94"
drag, startPoint x: 886, startPoint y: 98, endPoint x: 783, endPoint y: 102, distance: 102.8
click at [783, 102] on div "АМ Аліна Маліборська Еще нет заказов" at bounding box center [833, 91] width 222 height 83
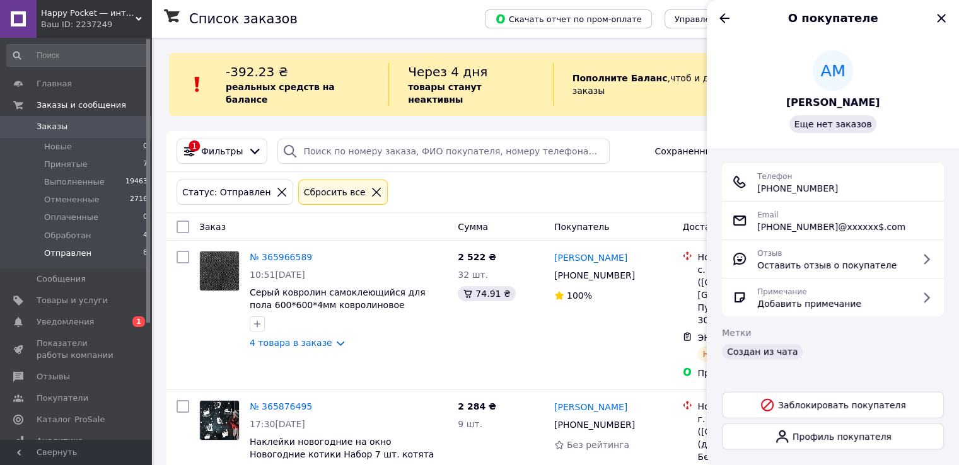
copy span "Аліна Маліборська"
click at [721, 18] on icon "Назад" at bounding box center [724, 17] width 10 height 9
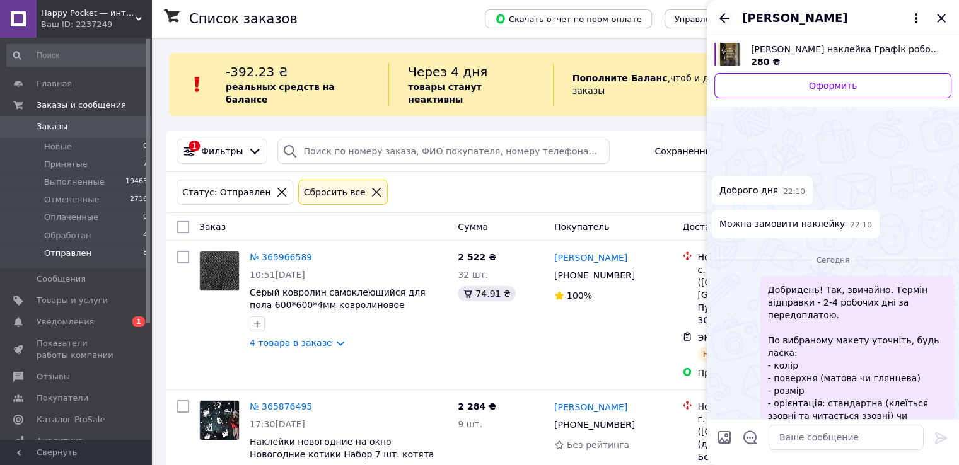
scroll to position [177, 0]
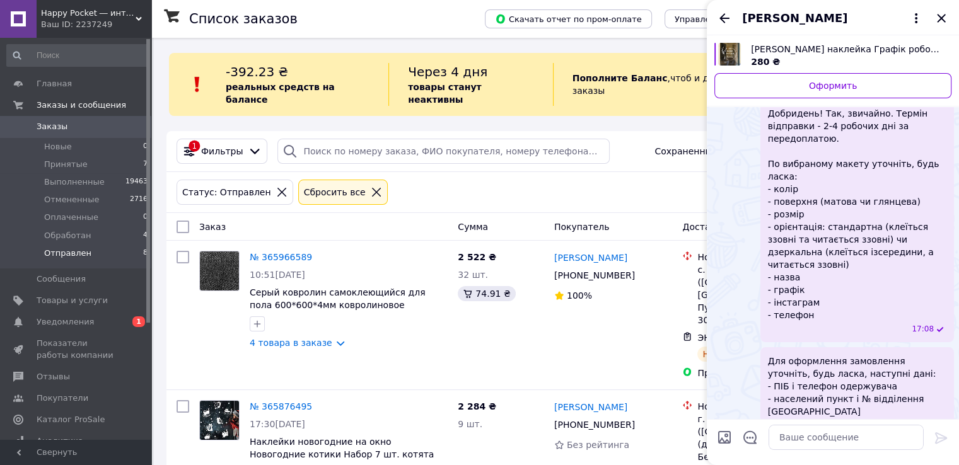
click at [830, 50] on span "Вінілова наклейка Графік роботи Круглий з рослиною ПВХ вирізна час роботи матов…" at bounding box center [846, 49] width 190 height 13
click at [726, 9] on div "Аліна Маліборська" at bounding box center [833, 17] width 252 height 35
click at [940, 20] on icon "Закрыть" at bounding box center [941, 18] width 15 height 15
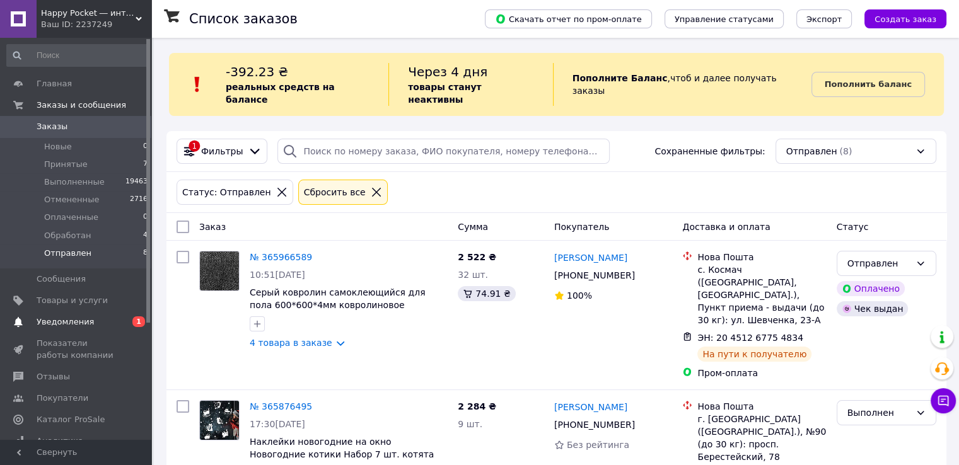
click at [99, 316] on span "Уведомления" at bounding box center [77, 321] width 80 height 11
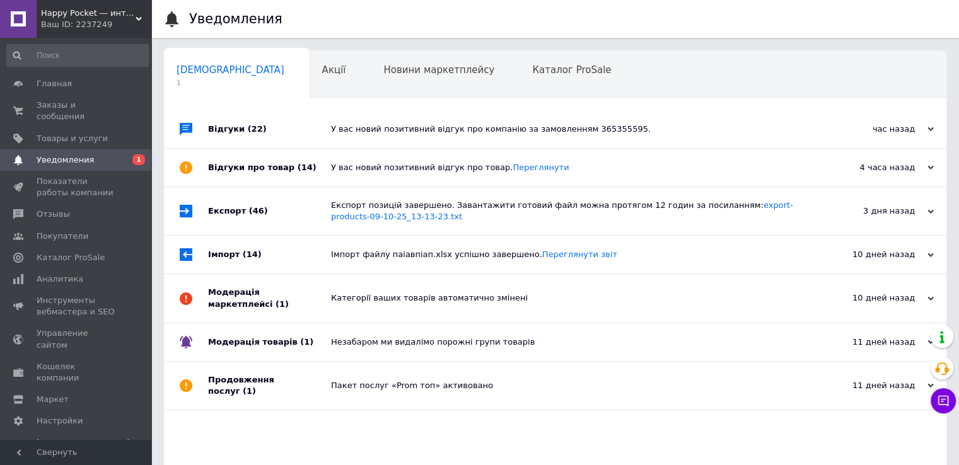
click at [454, 129] on div "У вас новий позитивний відгук про компанію за замовленням 365355595." at bounding box center [569, 129] width 477 height 11
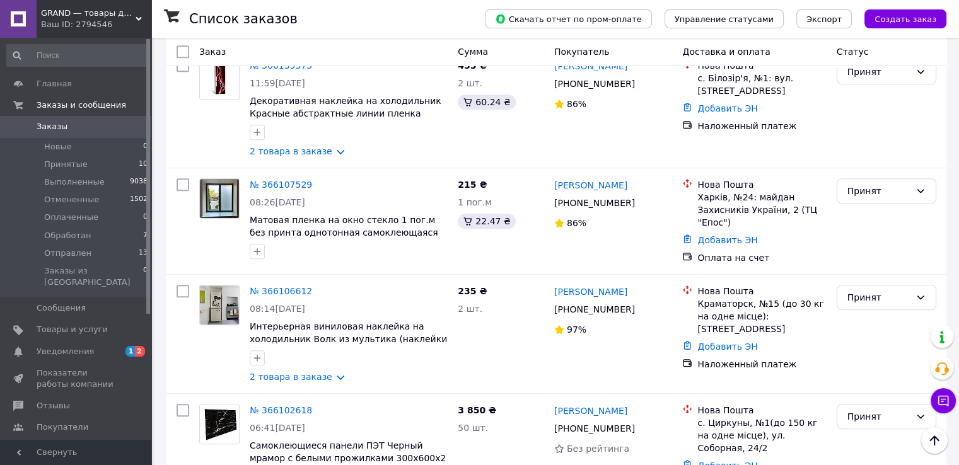
scroll to position [820, 0]
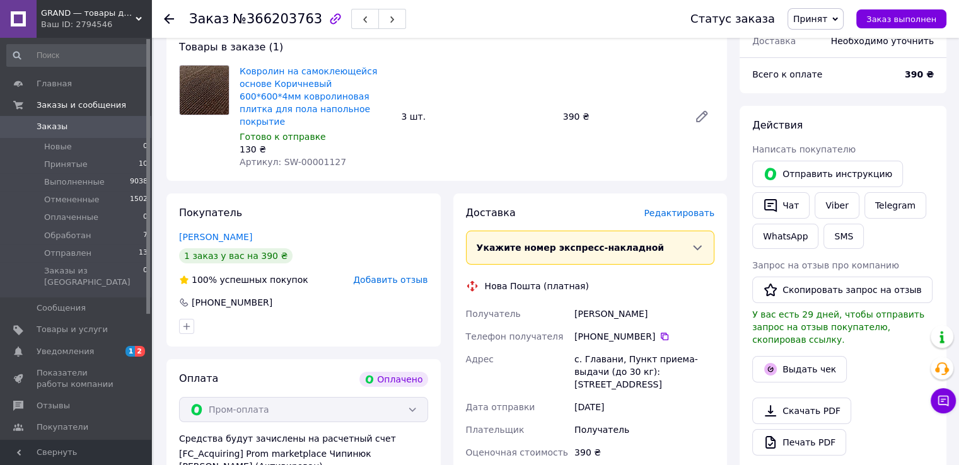
scroll to position [126, 0]
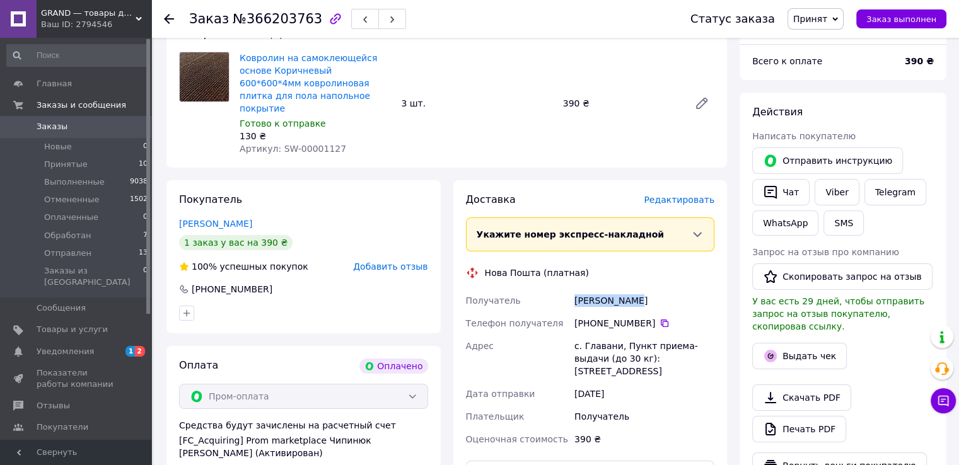
drag, startPoint x: 615, startPoint y: 289, endPoint x: 640, endPoint y: 291, distance: 25.3
click at [640, 291] on div "Получатель [PERSON_NAME] Телефон получателя [PHONE_NUMBER]   Адрес с. Главани, …" at bounding box center [590, 369] width 254 height 161
copy div "Получатель [PERSON_NAME]"
click at [661, 320] on icon at bounding box center [665, 324] width 8 height 8
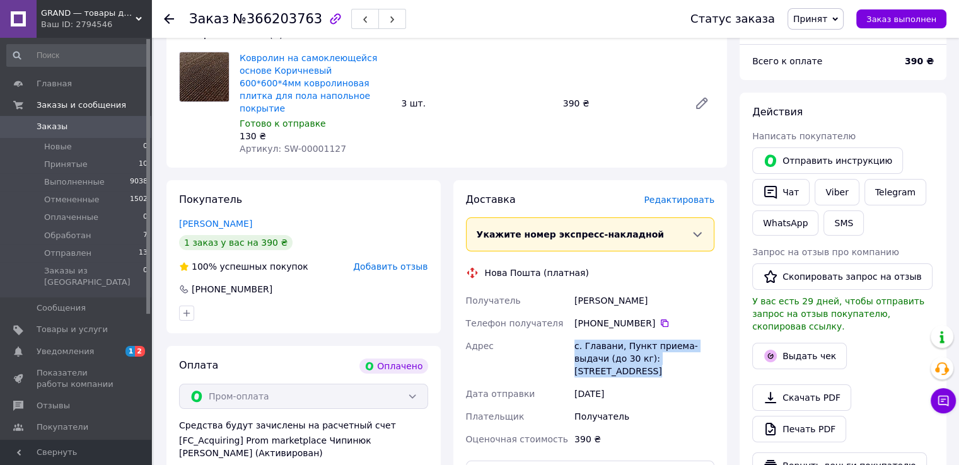
drag, startPoint x: 572, startPoint y: 332, endPoint x: 699, endPoint y: 343, distance: 126.5
click at [699, 343] on div "с. Главани, Пункт приема-выдачи (до 30 кг): [STREET_ADDRESS]" at bounding box center [644, 359] width 145 height 48
copy div "с. Главани, Пункт приема-выдачи (до 30 кг): [STREET_ADDRESS]"
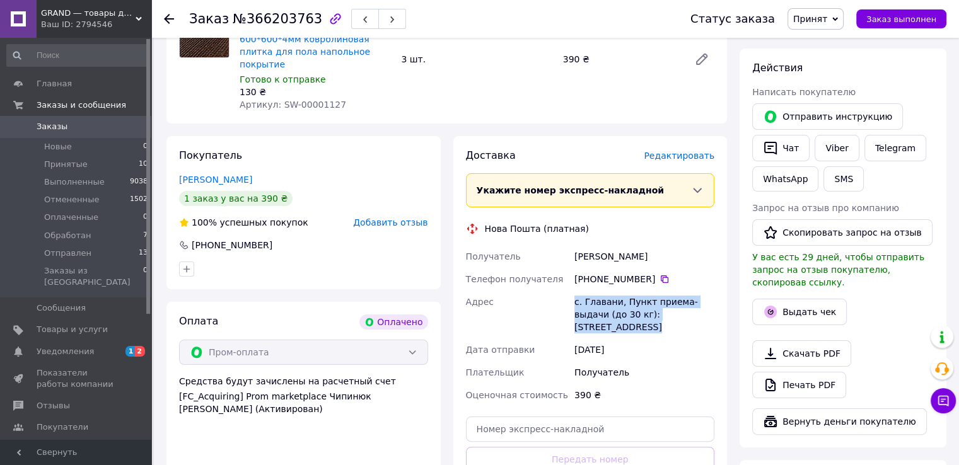
scroll to position [0, 0]
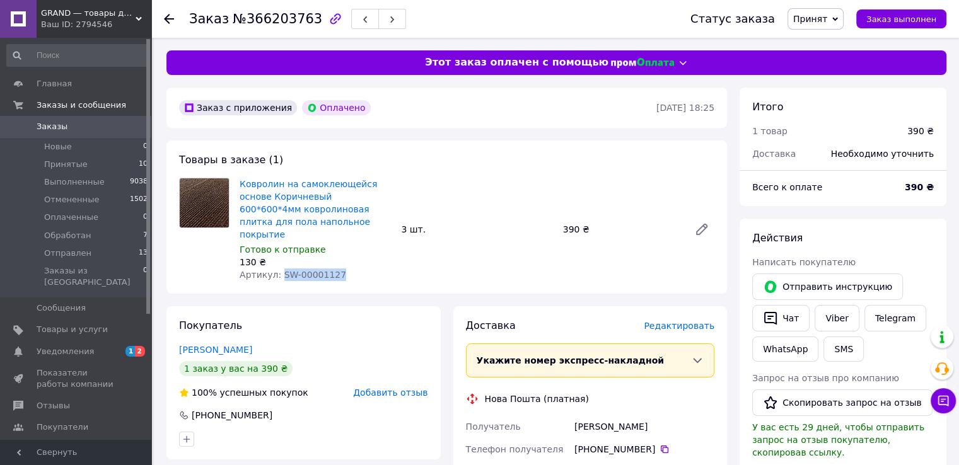
drag, startPoint x: 330, startPoint y: 260, endPoint x: 276, endPoint y: 260, distance: 54.2
click at [276, 269] on div "Артикул: SW-00001127" at bounding box center [315, 275] width 151 height 13
copy span "SW-00001127"
click at [811, 20] on span "Принят" at bounding box center [810, 19] width 34 height 10
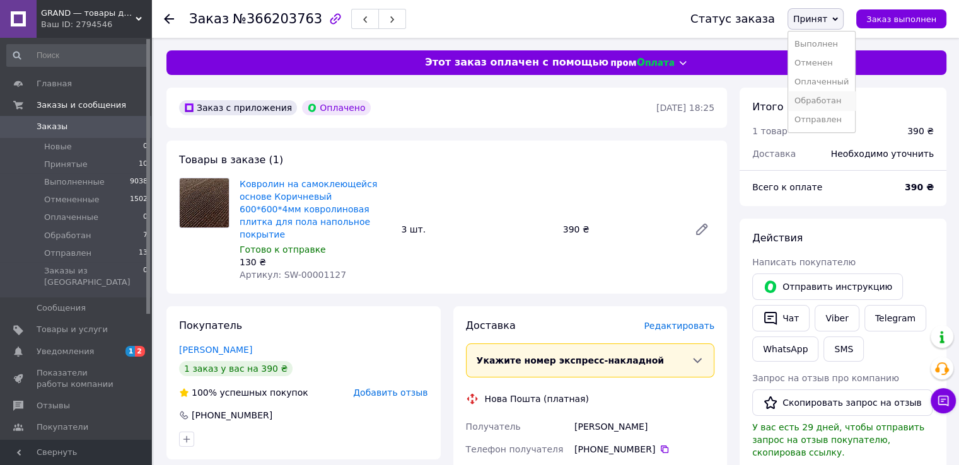
click at [825, 100] on li "Обработан" at bounding box center [821, 100] width 67 height 19
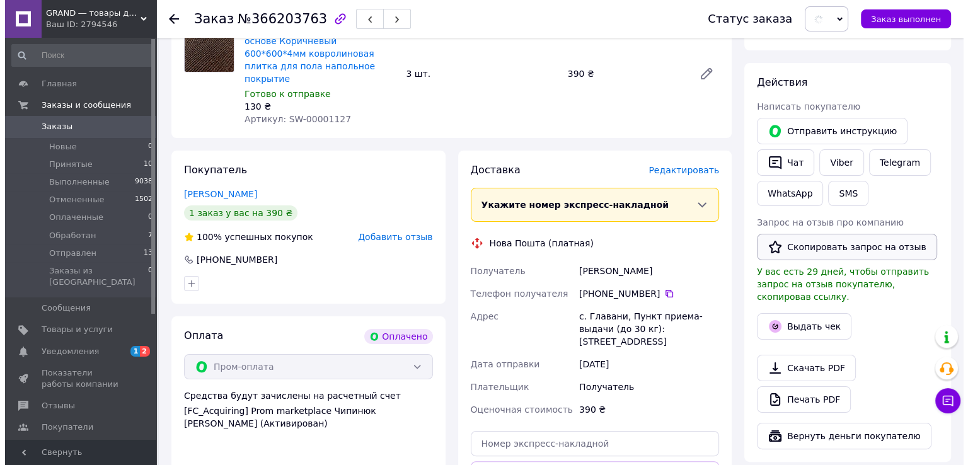
scroll to position [189, 0]
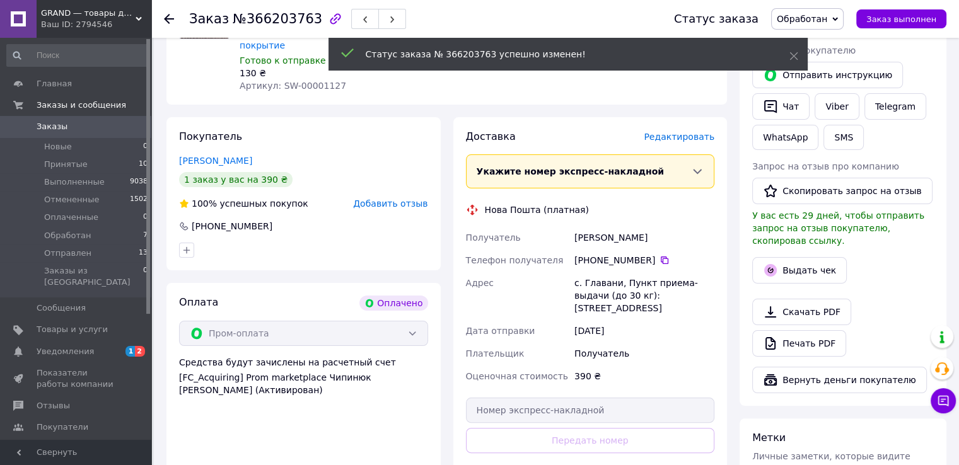
click at [803, 278] on button "Выдать чек" at bounding box center [799, 270] width 95 height 26
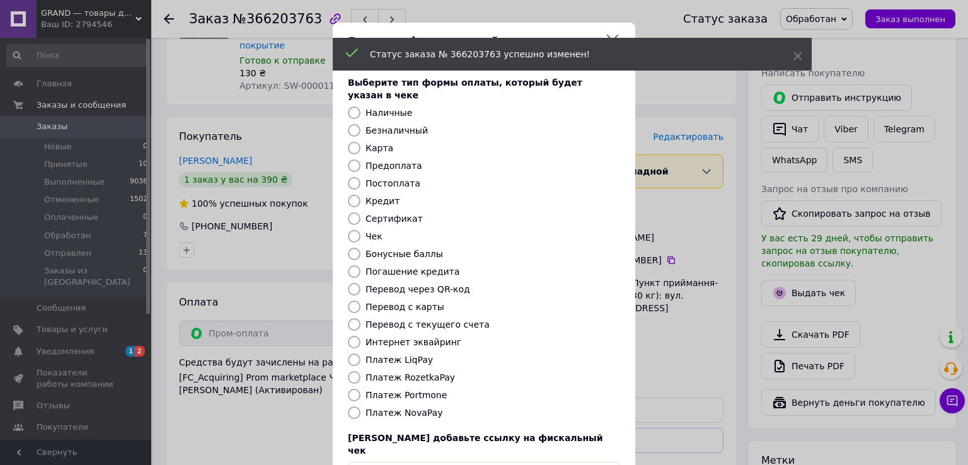
drag, startPoint x: 405, startPoint y: 366, endPoint x: 422, endPoint y: 366, distance: 17.0
click at [405, 373] on label "Платеж RozetkaPay" at bounding box center [411, 378] width 90 height 10
click at [361, 371] on input "Платеж RozetkaPay" at bounding box center [354, 377] width 13 height 13
radio input "true"
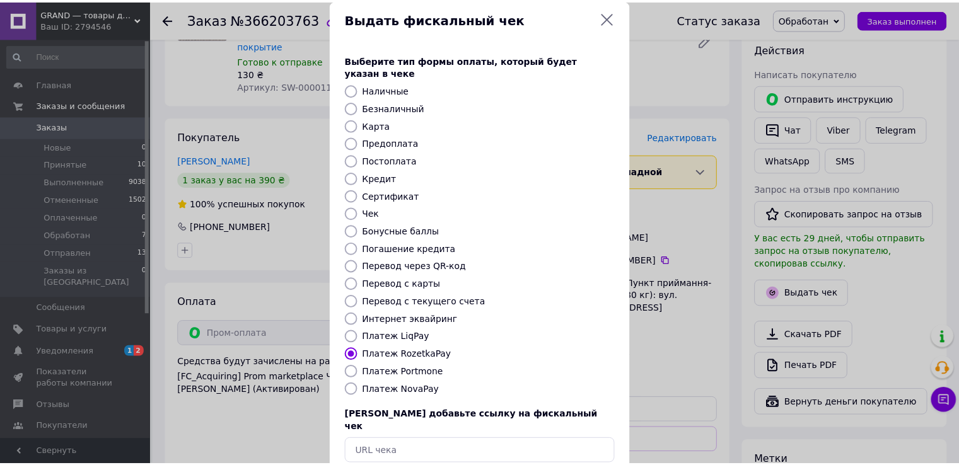
scroll to position [76, 0]
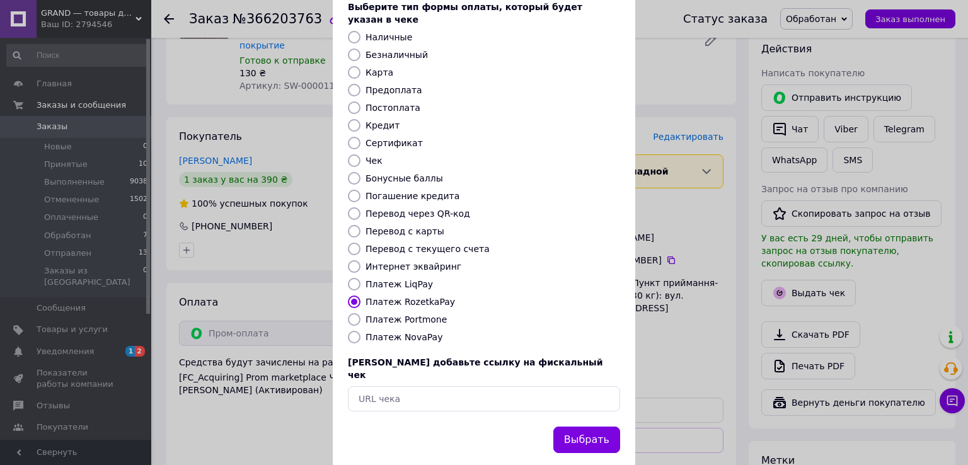
drag, startPoint x: 589, startPoint y: 408, endPoint x: 656, endPoint y: 218, distance: 201.8
click at [589, 427] on button "Выбрать" at bounding box center [587, 440] width 67 height 27
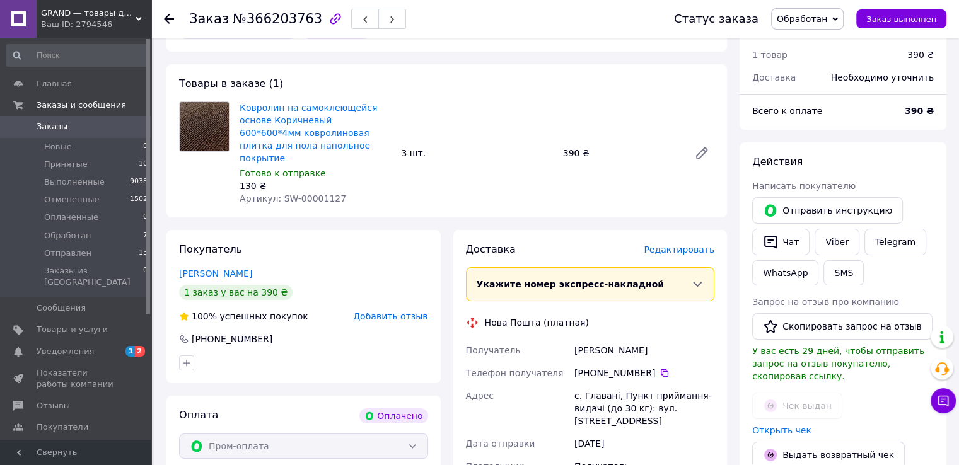
scroll to position [0, 0]
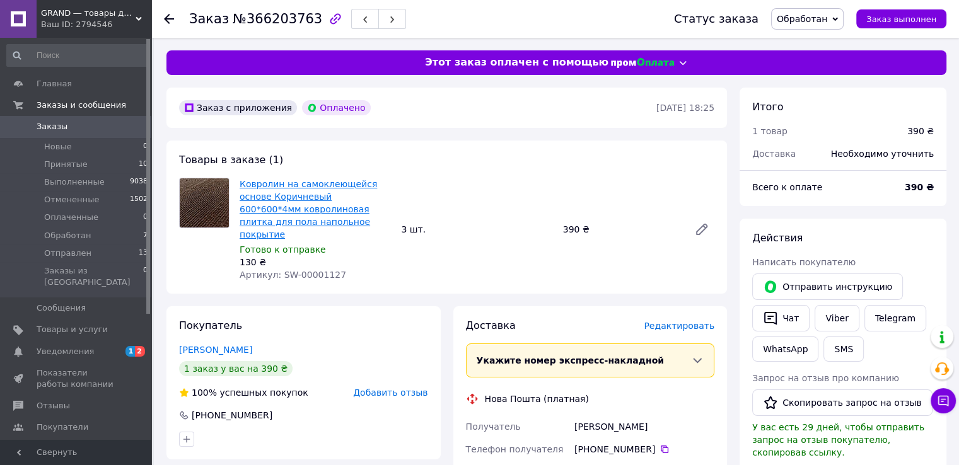
click at [320, 195] on link "Ковролин на самоклеющейся основе Коричневый 600*600*4мм ковролиновая плитка для…" at bounding box center [308, 209] width 137 height 61
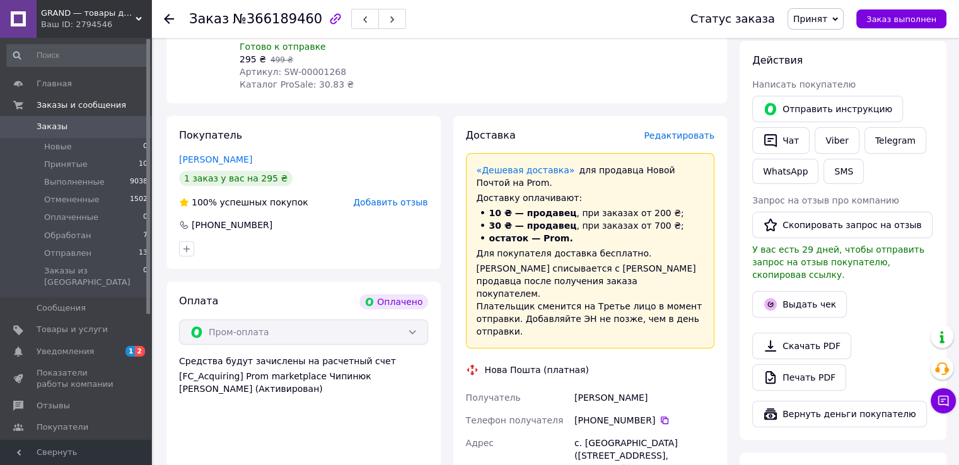
scroll to position [315, 0]
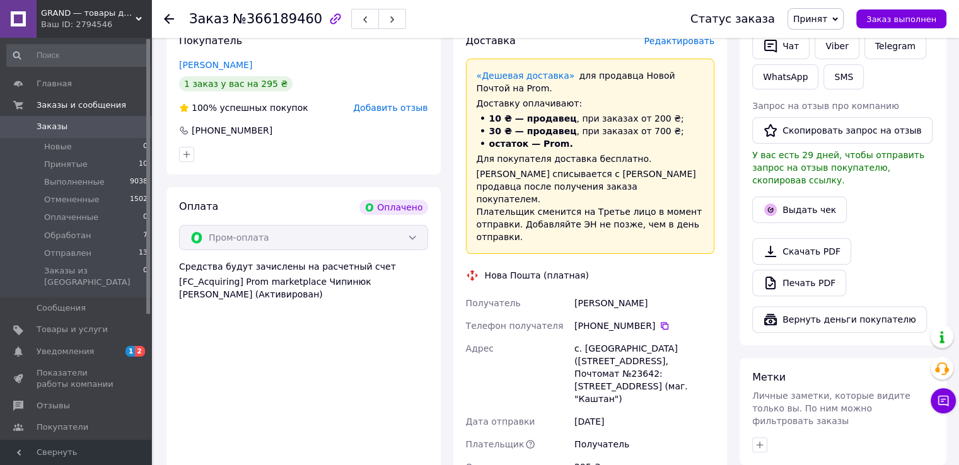
drag, startPoint x: 617, startPoint y: 279, endPoint x: 658, endPoint y: 278, distance: 41.0
click at [658, 292] on div "Получатель Эксузян Сусанна Телефон получателя +380 95 825 27 78   Адрес с. Княж…" at bounding box center [590, 385] width 254 height 187
copy div "Получатель Эксузян Сусанна"
click at [661, 322] on icon at bounding box center [665, 326] width 8 height 8
drag, startPoint x: 583, startPoint y: 329, endPoint x: 617, endPoint y: 358, distance: 44.7
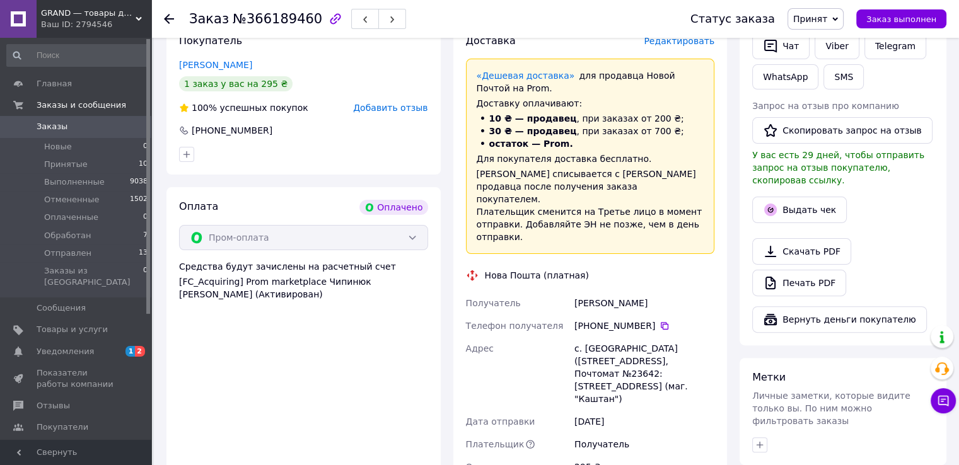
click at [617, 358] on div "с. Княжичи (Киевская обл., Броварской р-н.), Почтомат №23642: ул. Киевская, 111…" at bounding box center [644, 373] width 145 height 73
copy div "с. Княжичи (Киевская обл., Броварской р-н.), Почтомат №23642: ул. Киевская, 111…"
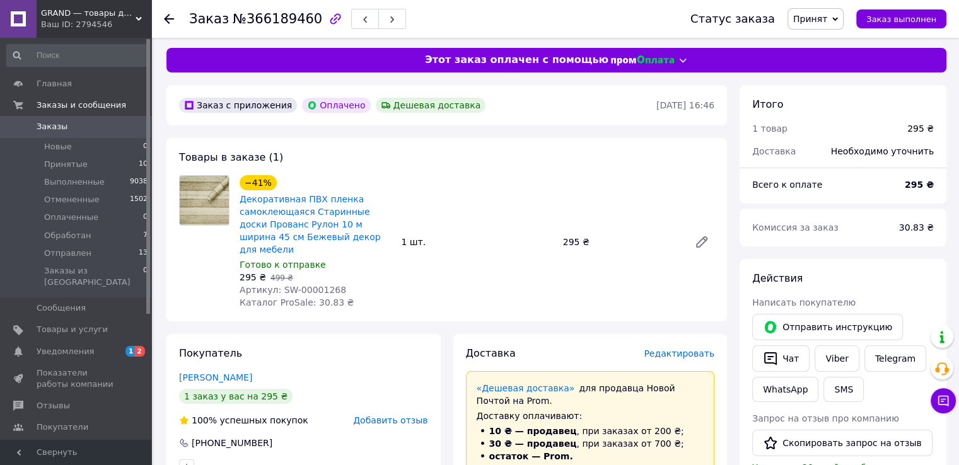
scroll to position [0, 0]
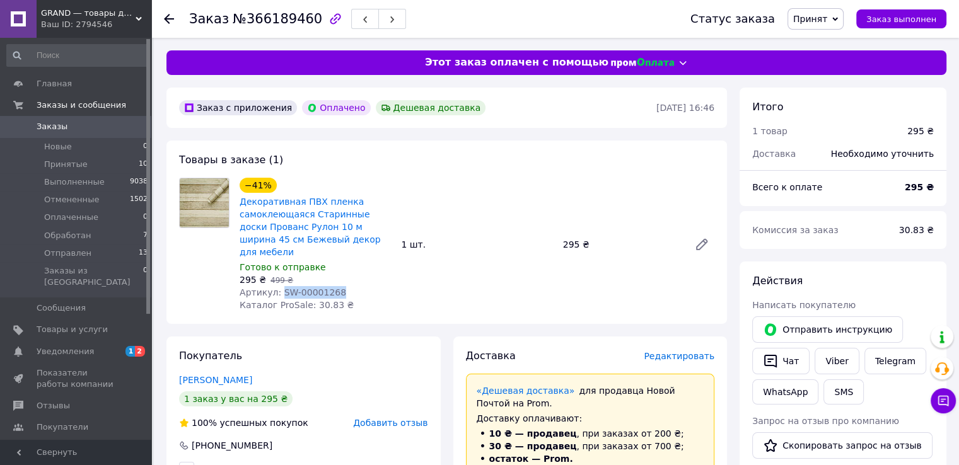
drag, startPoint x: 328, startPoint y: 282, endPoint x: 277, endPoint y: 281, distance: 50.5
click at [277, 286] on div "Артикул: SW-00001268" at bounding box center [315, 292] width 151 height 13
copy span "SW-00001268"
click at [328, 220] on link "Декоративная ПВХ пленка самоклеющаяся Старинные доски Прованс Рулон 10 м ширина…" at bounding box center [310, 227] width 141 height 61
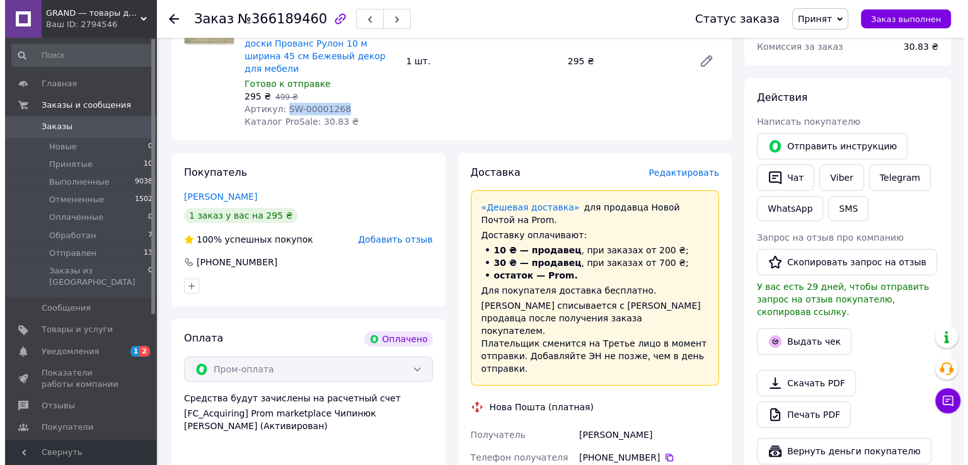
scroll to position [189, 0]
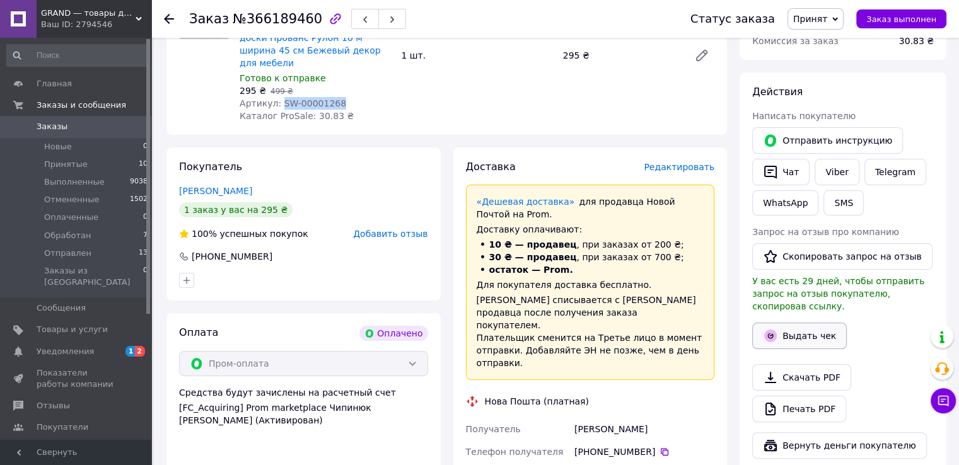
click at [806, 323] on button "Выдать чек" at bounding box center [799, 336] width 95 height 26
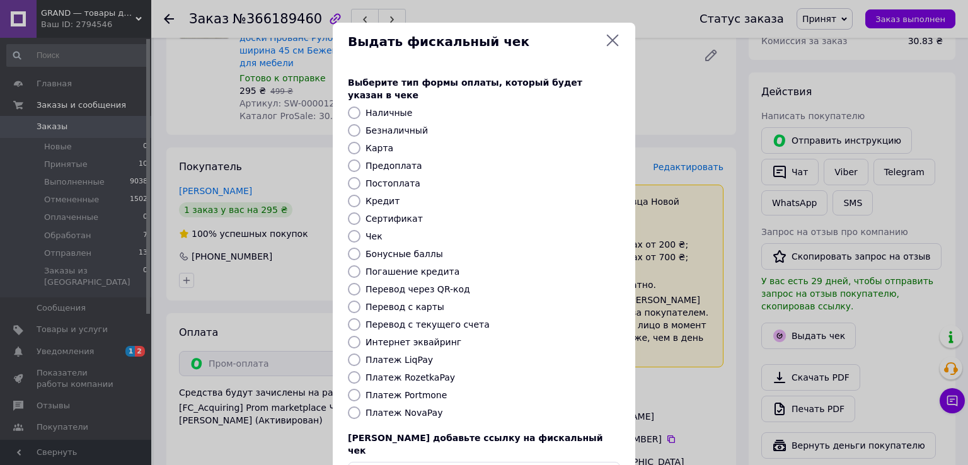
click at [436, 373] on label "Платеж RozetkaPay" at bounding box center [411, 378] width 90 height 10
click at [361, 371] on input "Платеж RozetkaPay" at bounding box center [354, 377] width 13 height 13
radio input "true"
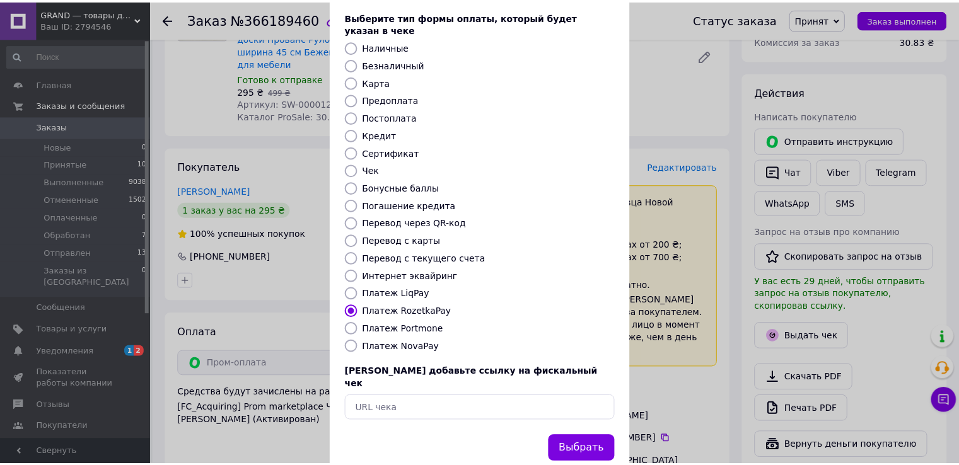
scroll to position [76, 0]
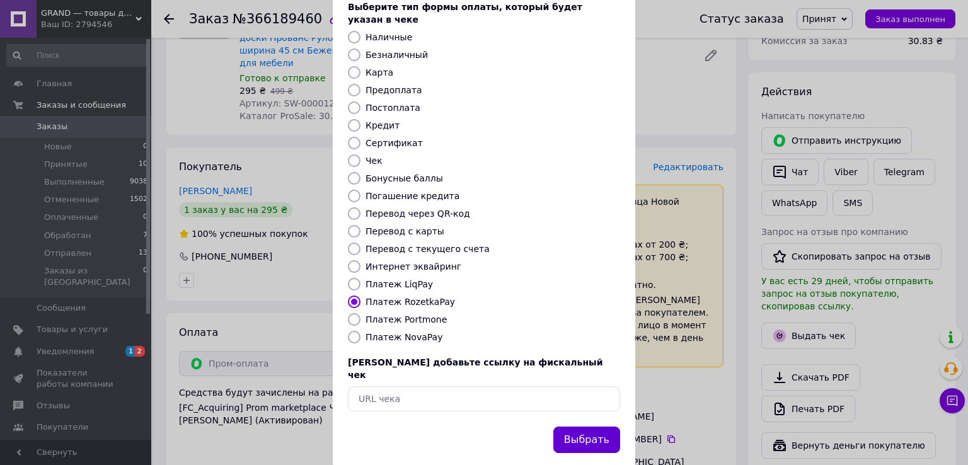
click at [566, 427] on button "Выбрать" at bounding box center [587, 440] width 67 height 27
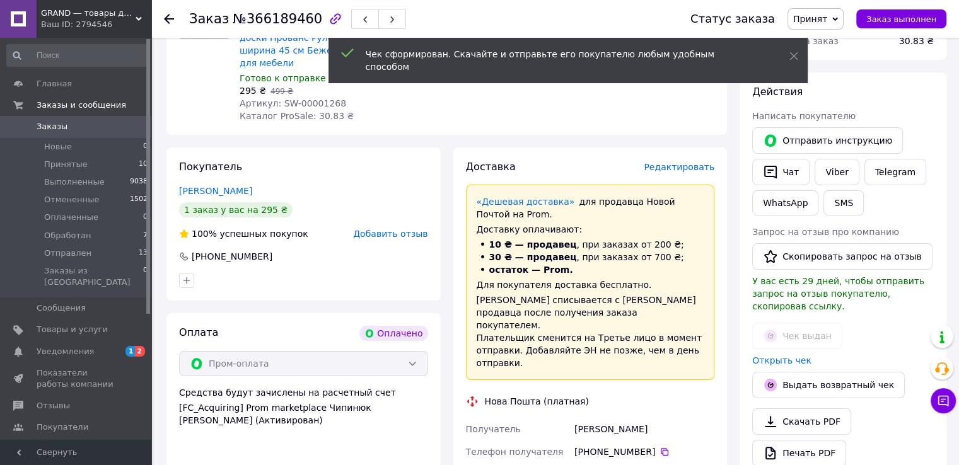
click at [825, 18] on span "Принят" at bounding box center [810, 19] width 34 height 10
click at [818, 99] on li "Обработан" at bounding box center [821, 100] width 67 height 19
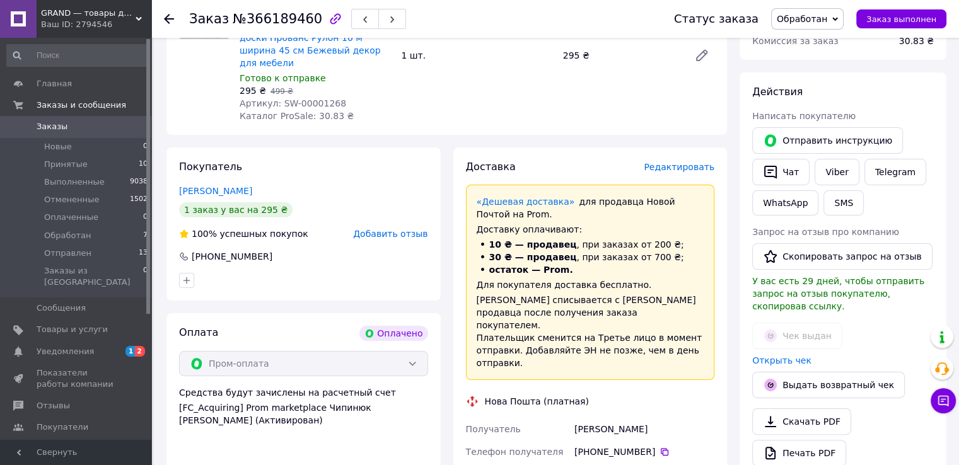
click at [91, 15] on span "GRAND ― товары для дома (наклейки, 3Д-панели, кухонные фартуки)" at bounding box center [88, 13] width 95 height 11
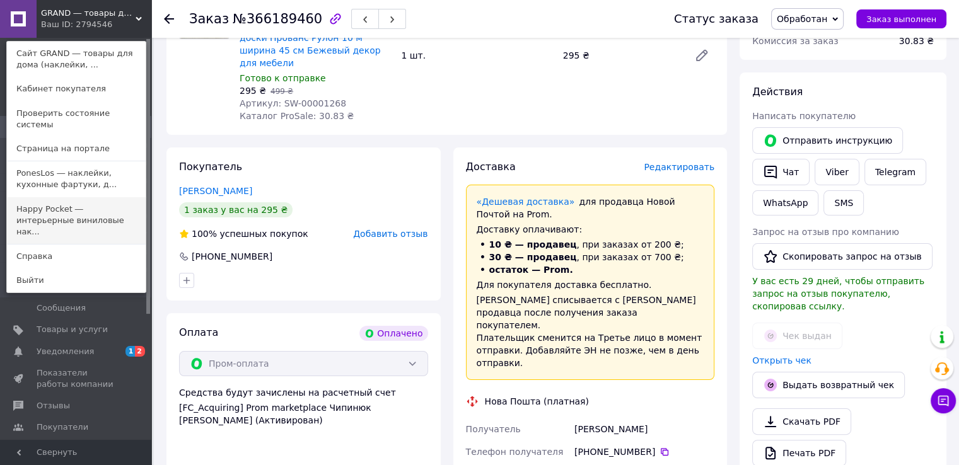
click at [59, 202] on link "Happy Pocket ― интерьерные виниловые нак..." at bounding box center [76, 220] width 139 height 47
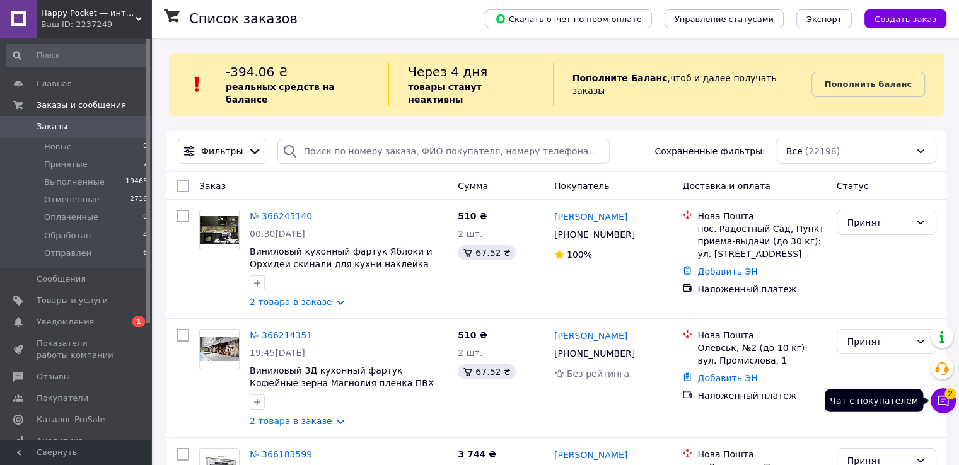
click at [949, 402] on icon at bounding box center [943, 401] width 13 height 13
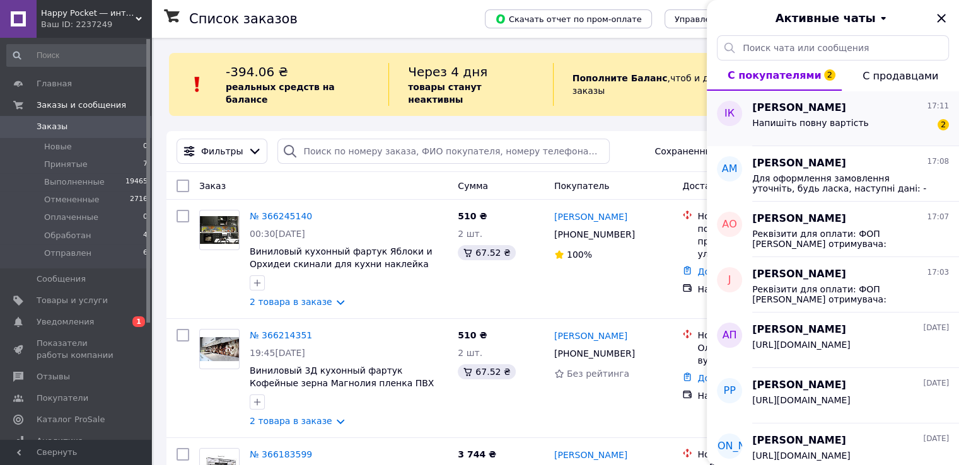
click at [826, 115] on div "Напишіть повну вартість 2" at bounding box center [850, 125] width 197 height 20
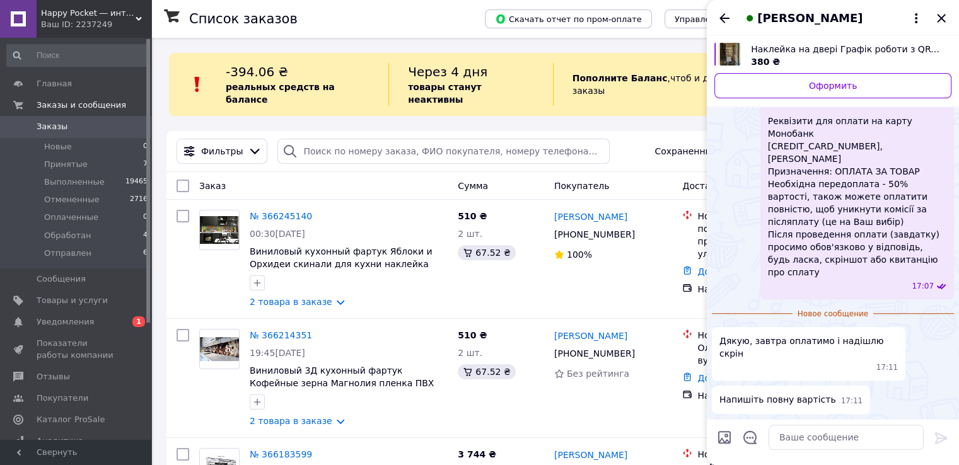
scroll to position [878, 0]
drag, startPoint x: 815, startPoint y: 431, endPoint x: 968, endPoint y: 400, distance: 155.7
click at [818, 428] on textarea at bounding box center [846, 437] width 155 height 25
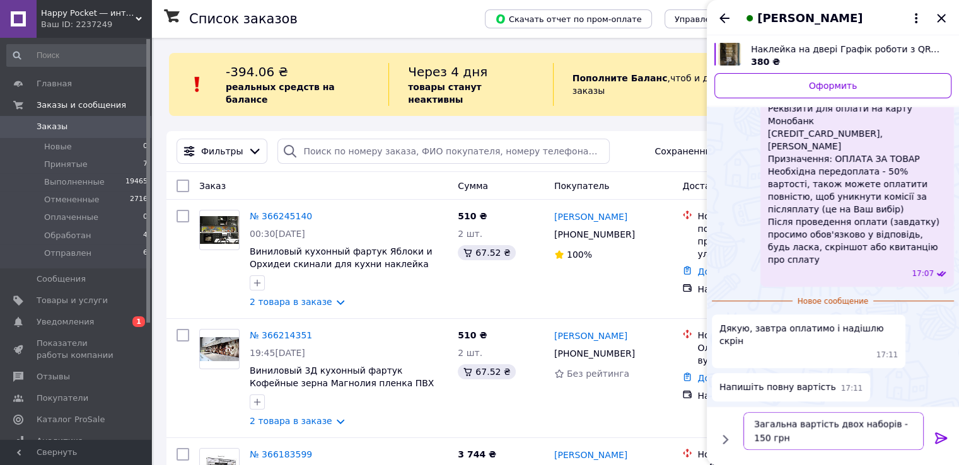
type textarea "Загальна вартість двох наборів - 150 грн"
click at [942, 431] on icon at bounding box center [941, 438] width 15 height 15
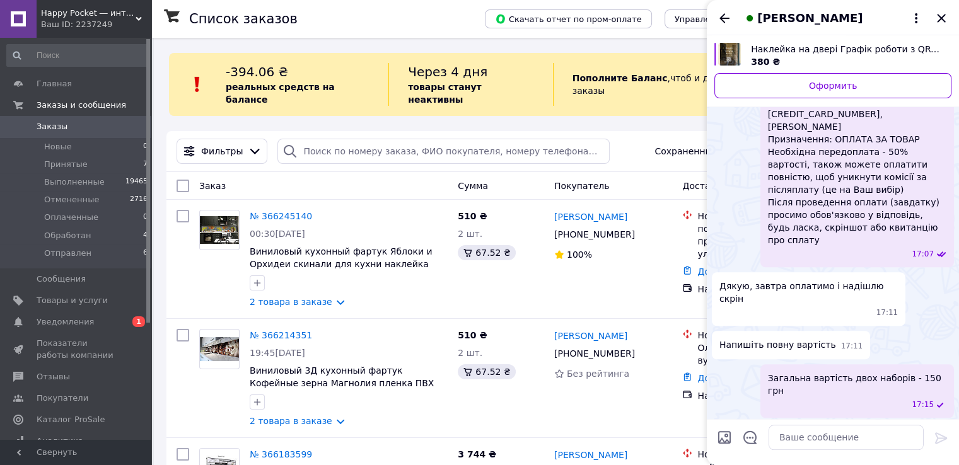
scroll to position [902, 0]
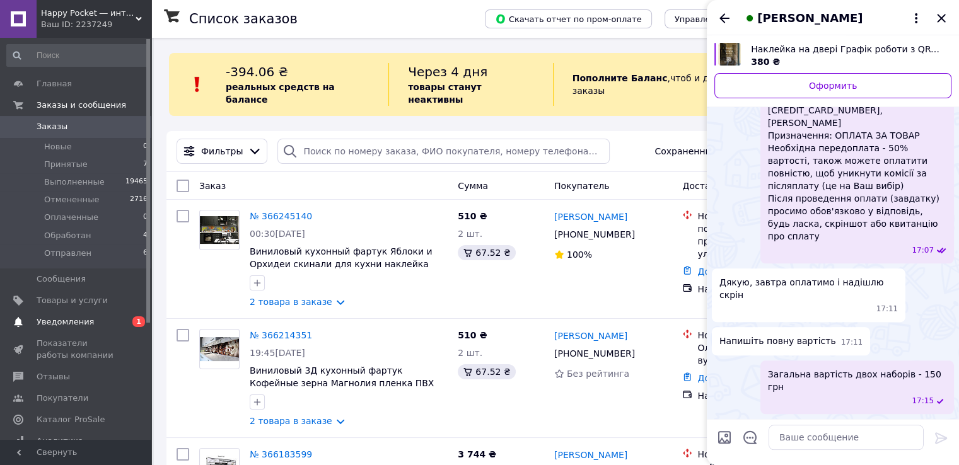
click at [103, 320] on span "Уведомления" at bounding box center [77, 321] width 80 height 11
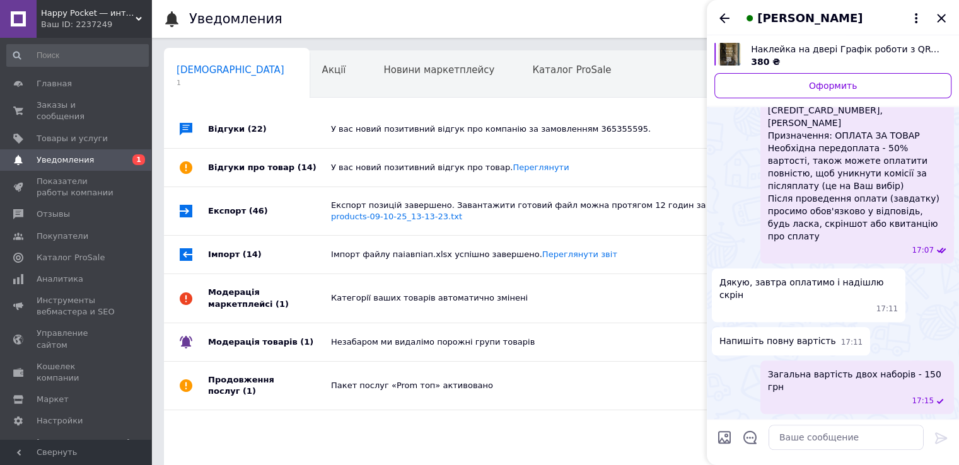
click at [412, 129] on div "У вас новий позитивний відгук про компанію за замовленням 365355595." at bounding box center [569, 129] width 477 height 11
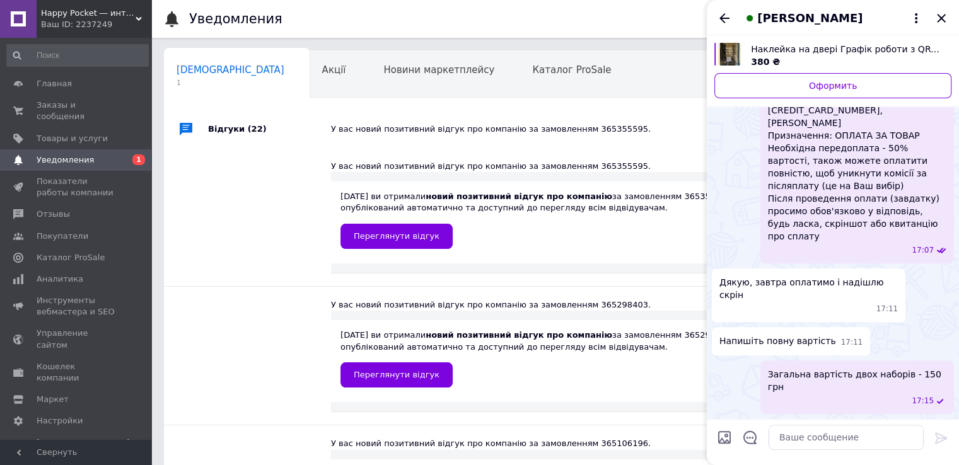
click at [412, 129] on div "У вас новий позитивний відгук про компанію за замовленням 365355595." at bounding box center [569, 129] width 477 height 11
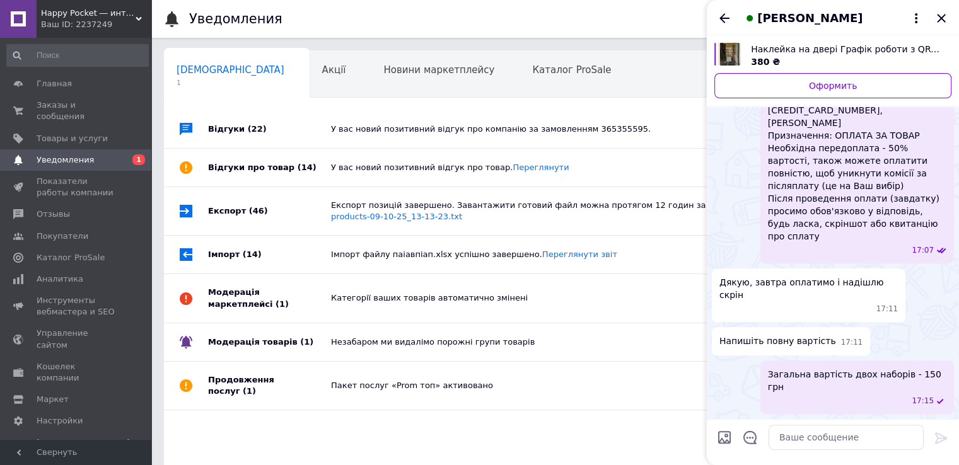
click at [396, 170] on div "У вас новий позитивний відгук про товар. [GEOGRAPHIC_DATA]" at bounding box center [569, 167] width 477 height 11
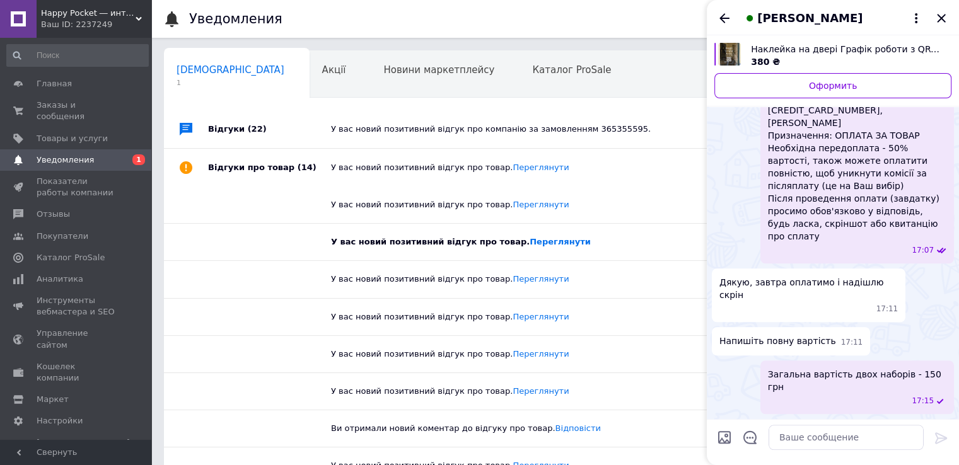
click at [396, 170] on div "У вас новий позитивний відгук про товар. [GEOGRAPHIC_DATA]" at bounding box center [569, 167] width 477 height 11
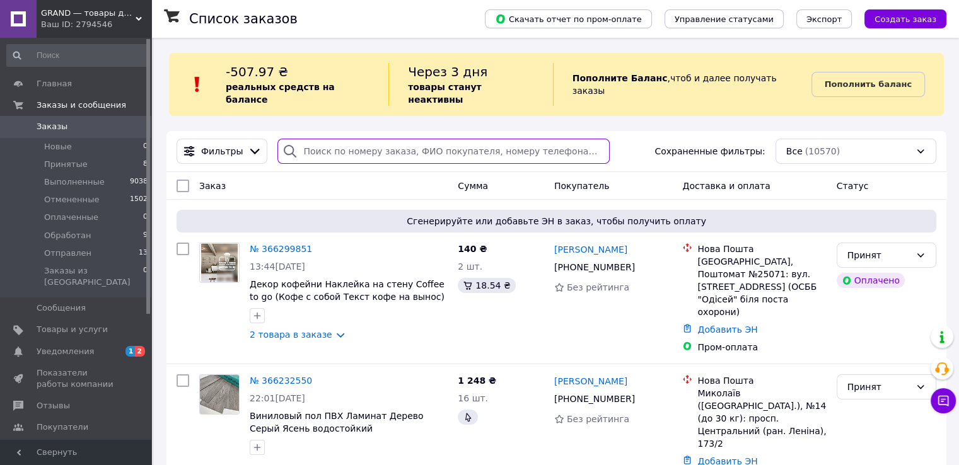
click at [337, 139] on input "search" at bounding box center [443, 151] width 332 height 25
paste input "365917405"
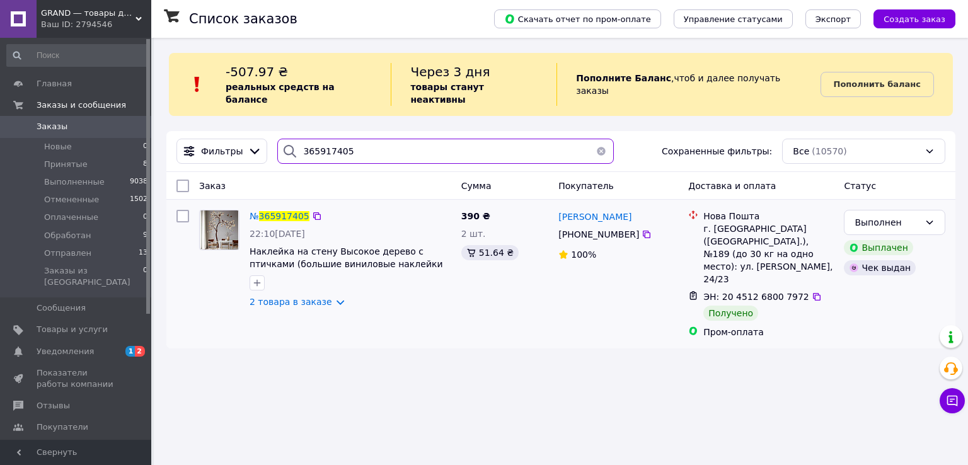
type input "365917405"
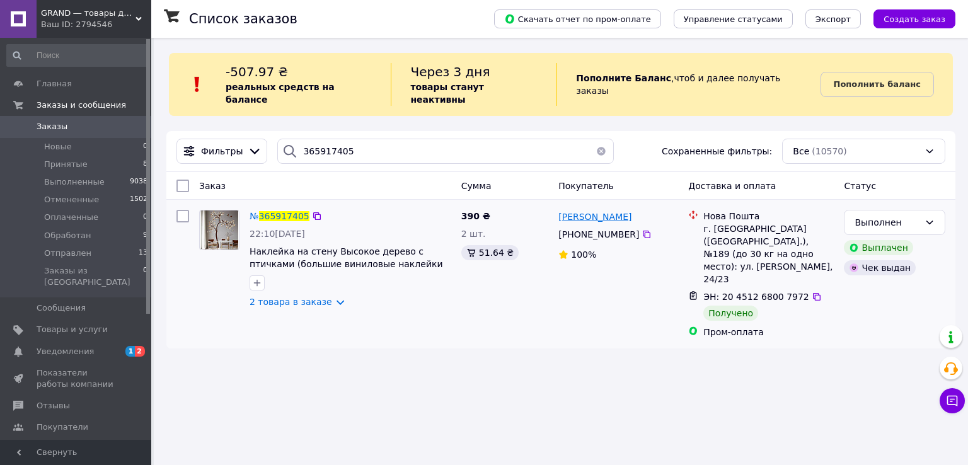
drag, startPoint x: 654, startPoint y: 202, endPoint x: 594, endPoint y: 204, distance: 59.9
click at [594, 209] on div "[PERSON_NAME]" at bounding box center [618, 217] width 122 height 16
copy span "[PERSON_NAME]"
click at [111, 341] on link "Уведомления 1 2" at bounding box center [77, 351] width 155 height 21
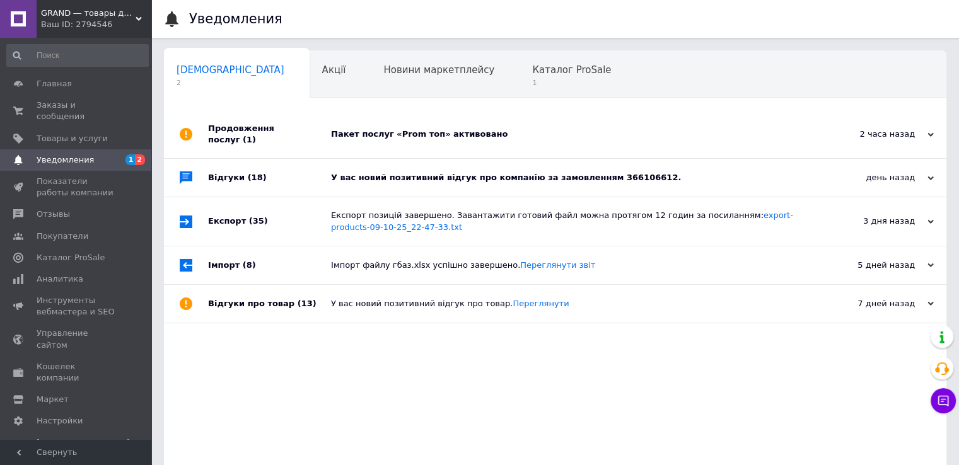
click at [419, 129] on div "Пакет послуг «Prom топ» активовано" at bounding box center [569, 134] width 477 height 11
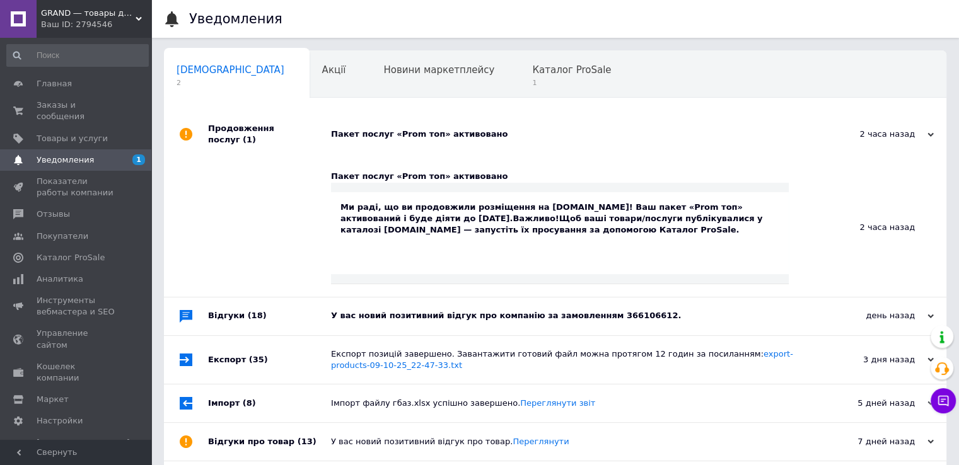
click at [419, 129] on div "Пакет послуг «Prom топ» активовано" at bounding box center [569, 134] width 477 height 11
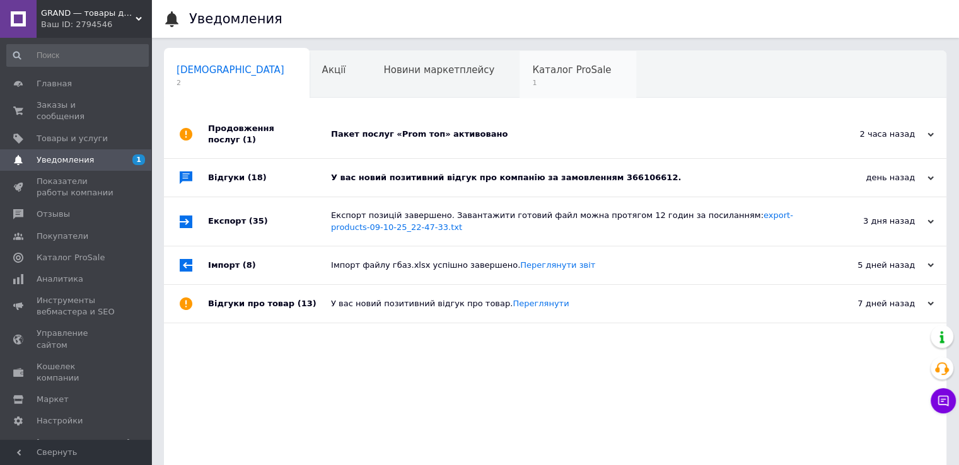
click at [519, 57] on div "Каталог ProSale 1" at bounding box center [577, 75] width 117 height 48
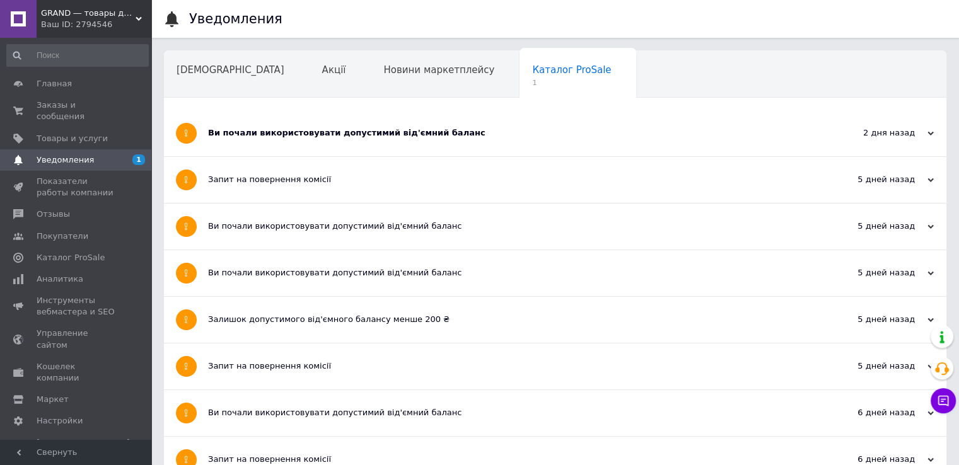
click at [340, 131] on div "Ви почали використовувати допустимий від'ємний баланс" at bounding box center [508, 132] width 600 height 11
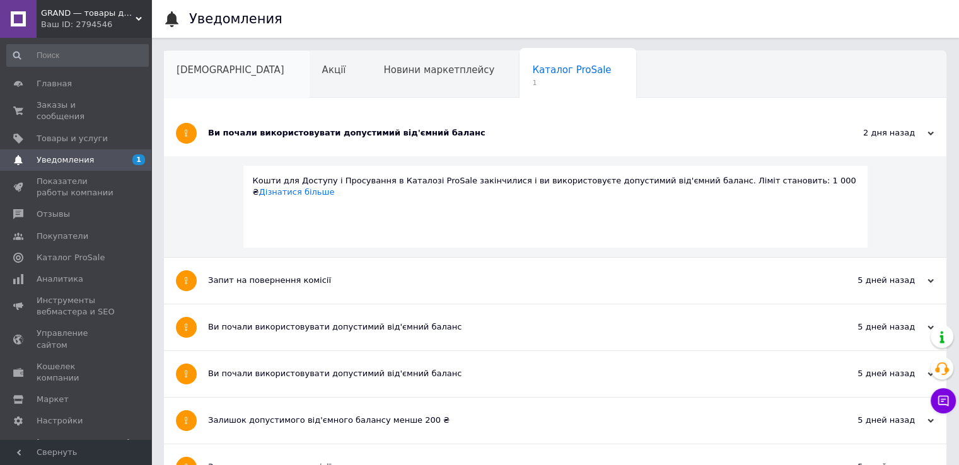
click at [209, 64] on span "[DEMOGRAPHIC_DATA]" at bounding box center [231, 69] width 108 height 11
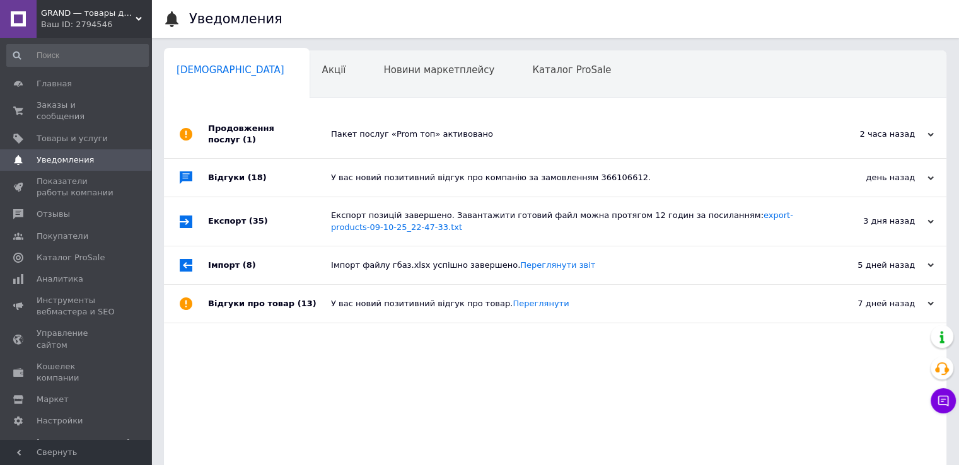
click at [356, 159] on div "У вас новий позитивний відгук про компанію за замовленням 366106612." at bounding box center [569, 178] width 477 height 38
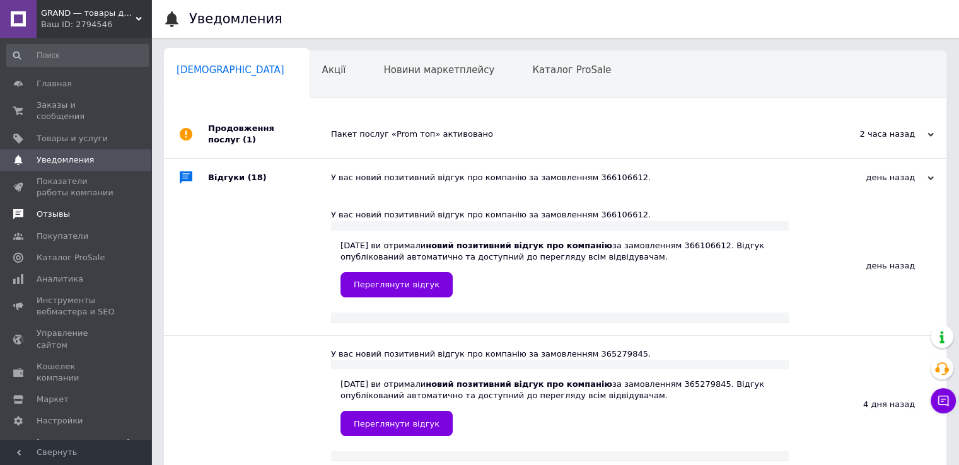
click at [48, 209] on span "Отзывы" at bounding box center [53, 214] width 33 height 11
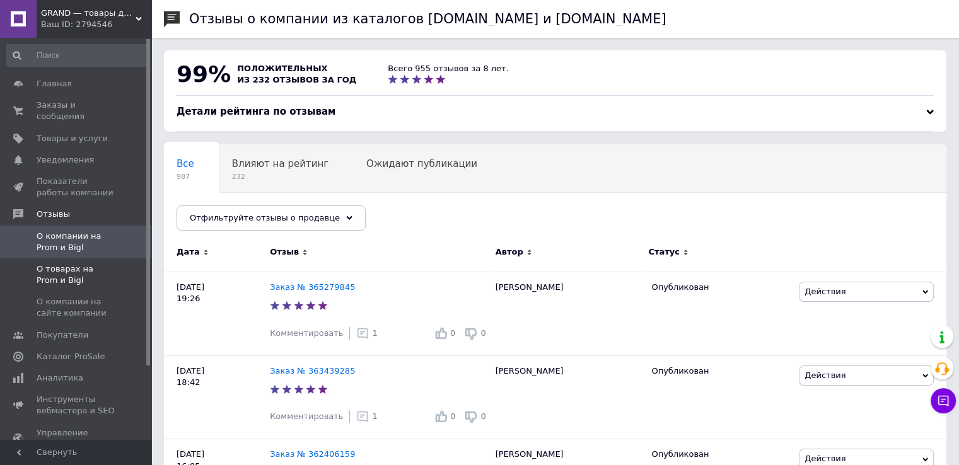
click at [91, 264] on span "О товарах на Prom и Bigl" at bounding box center [77, 275] width 80 height 23
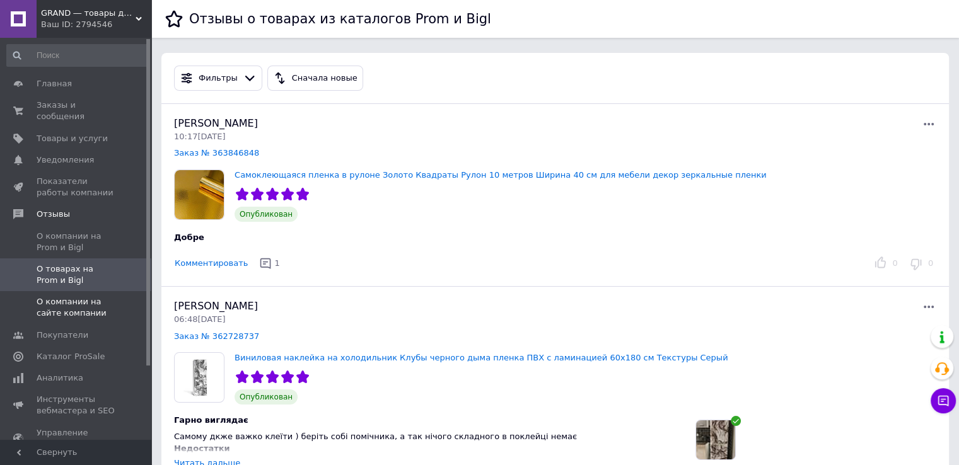
click at [81, 296] on span "О компании на сайте компании" at bounding box center [77, 307] width 80 height 23
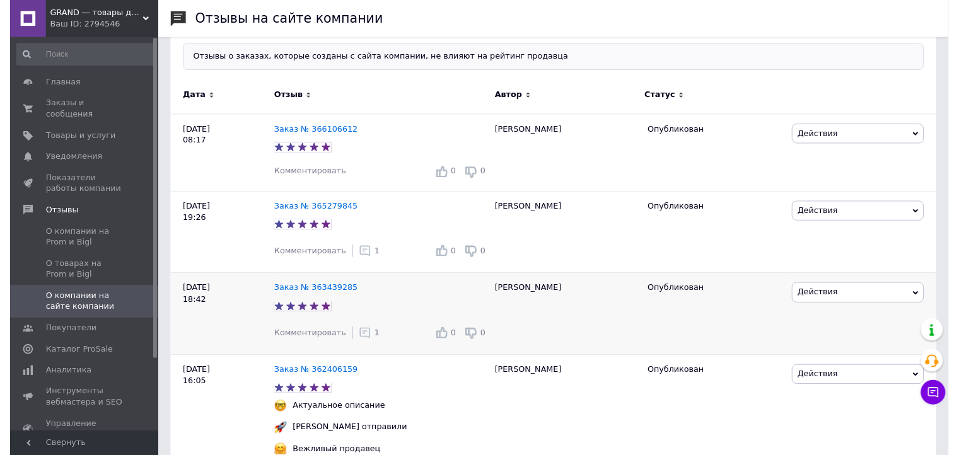
scroll to position [126, 0]
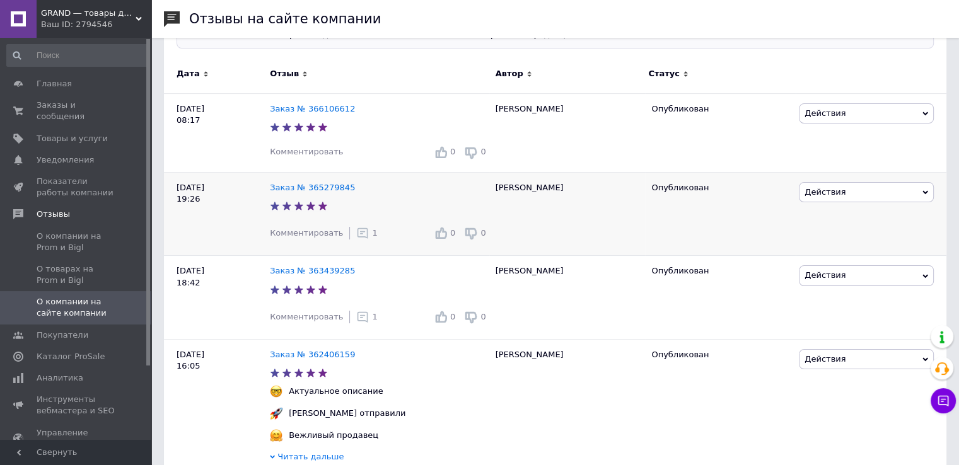
drag, startPoint x: 349, startPoint y: 236, endPoint x: 361, endPoint y: 253, distance: 21.2
click at [356, 236] on icon at bounding box center [362, 233] width 13 height 13
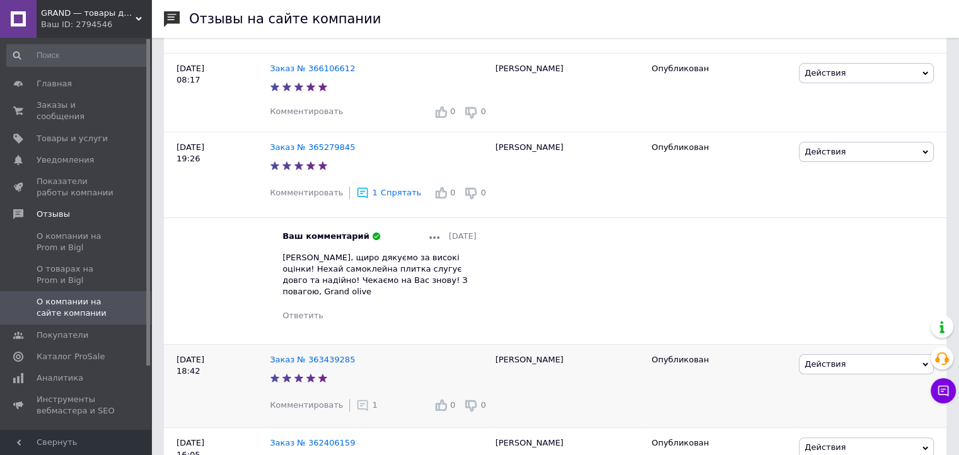
scroll to position [252, 0]
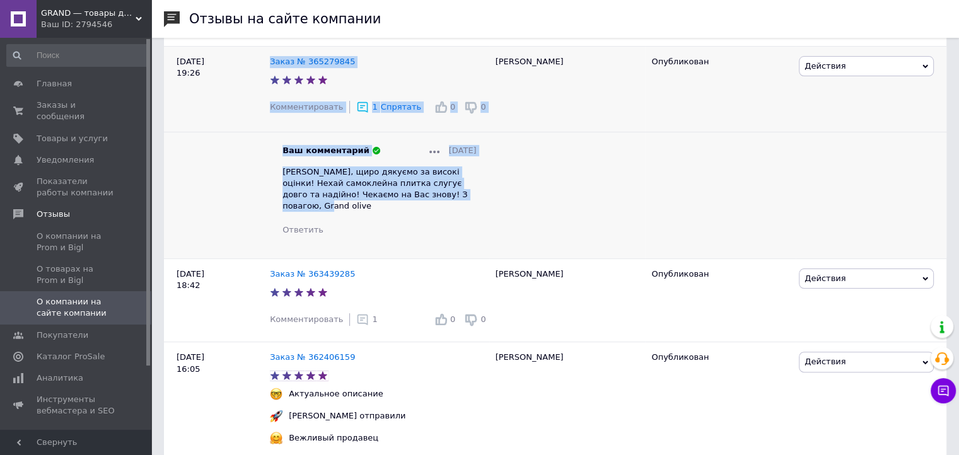
drag, startPoint x: 459, startPoint y: 192, endPoint x: 267, endPoint y: 193, distance: 192.3
click at [267, 193] on div "[DATE] 19:26 Заказ № 365279845 Комментировать 1 Спрятать 0 0 Ваш комментарий [D…" at bounding box center [555, 152] width 782 height 212
copy div "Заказ № 365279845 Комментировать 1 Спрятать 0 0 Ваш комментарий [DATE] [PERSON_…"
click at [267, 193] on div "[DATE] 19:26" at bounding box center [217, 152] width 106 height 212
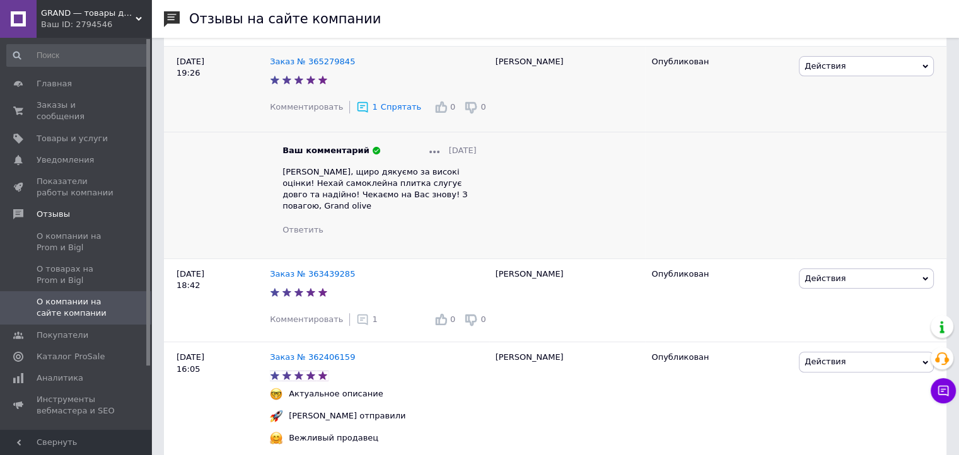
click at [318, 190] on span "[PERSON_NAME], щиро дякуємо за високі оцінки! Нехай самоклейна плитка слугує до…" at bounding box center [374, 189] width 185 height 44
drag, startPoint x: 282, startPoint y: 195, endPoint x: 456, endPoint y: 195, distance: 174.0
click at [456, 195] on div "[PERSON_NAME], щиро дякуємо за високі оцінки! Нехай самоклейна плитка слугує до…" at bounding box center [379, 189] width 194 height 46
copy span "[PERSON_NAME] на Вас знову! З повагою, Grand olive"
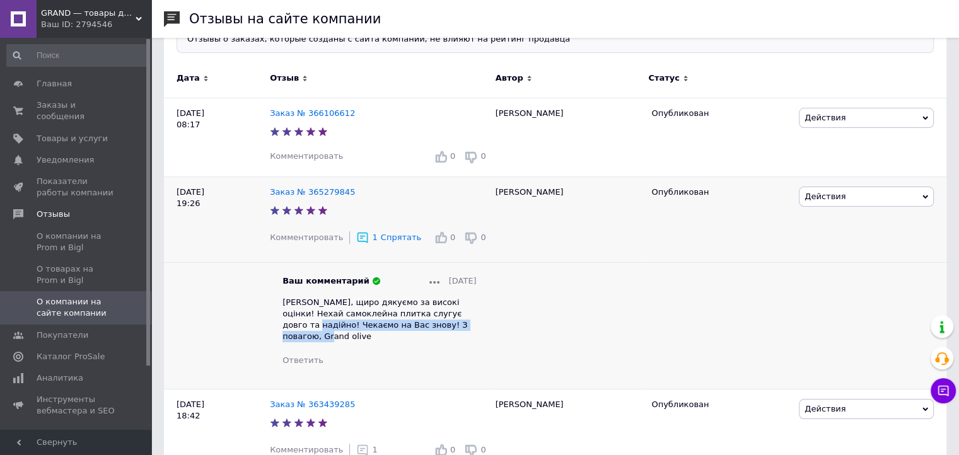
scroll to position [63, 0]
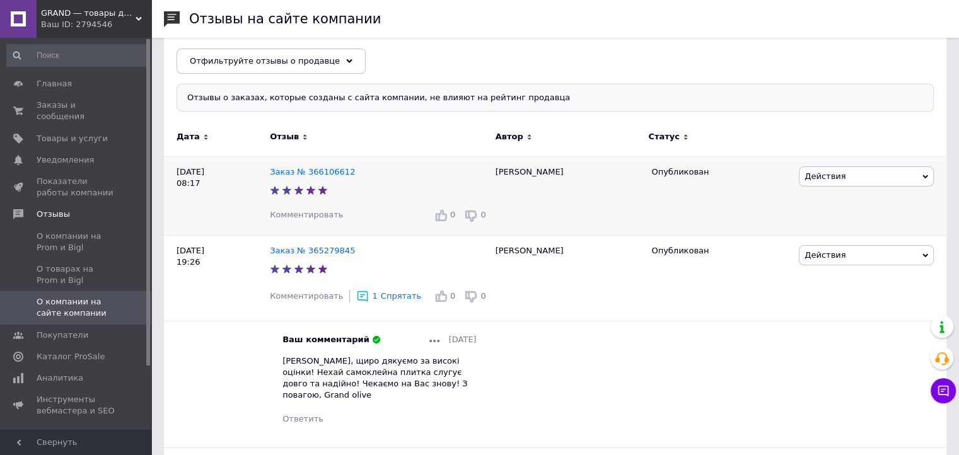
click at [804, 187] on div "Действия Комментировать Посмотреть Скрыть на сайте Ссылка на редактирование" at bounding box center [871, 195] width 151 height 79
click at [814, 182] on span "Действия" at bounding box center [866, 176] width 135 height 20
click at [817, 200] on li "Комментировать" at bounding box center [866, 201] width 134 height 18
click at [57, 100] on span "Заказы и сообщения" at bounding box center [77, 111] width 80 height 23
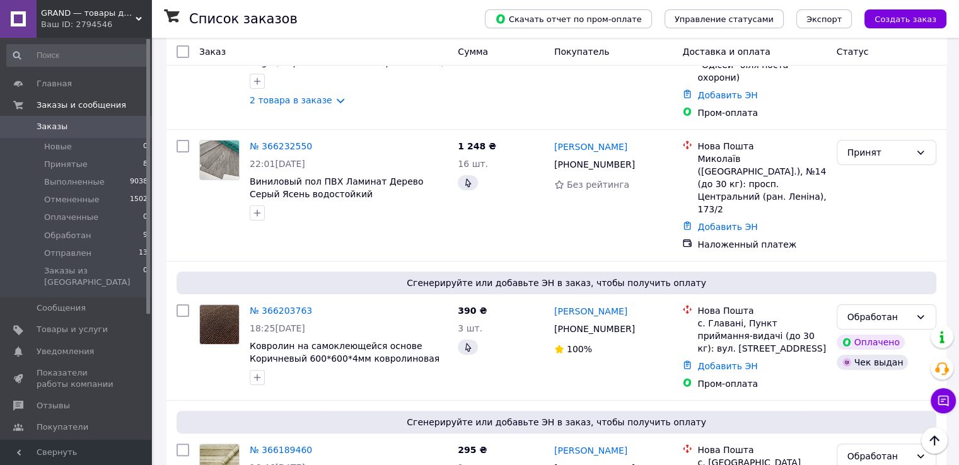
scroll to position [441, 0]
